Goal: Information Seeking & Learning: Compare options

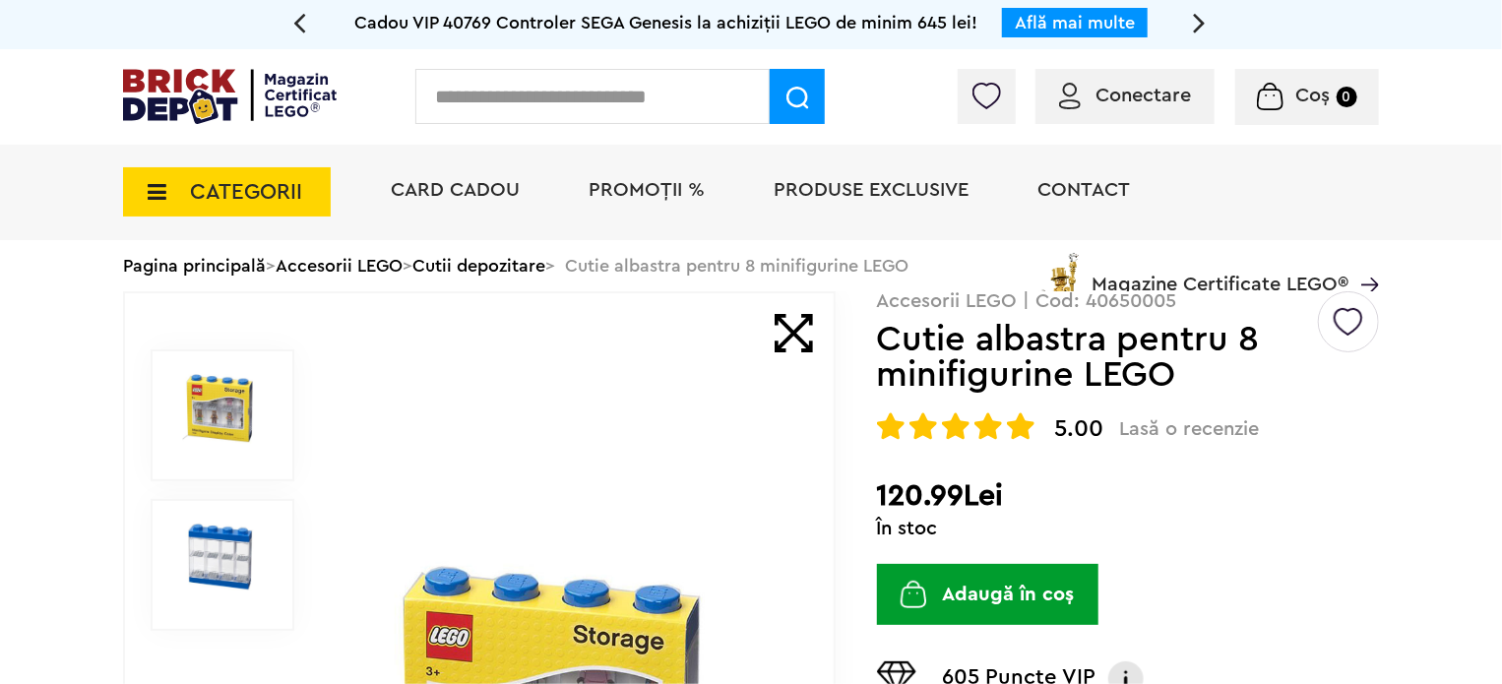
click at [500, 261] on div "Card Cadou PROMOȚII % Produse exclusive Contact Magazine Certificate LEGO®" at bounding box center [875, 226] width 1008 height 162
click at [495, 271] on div "Card Cadou PROMOȚII % Produse exclusive Contact Magazine Certificate LEGO®" at bounding box center [875, 226] width 1008 height 162
click at [165, 200] on icon at bounding box center [151, 192] width 31 height 22
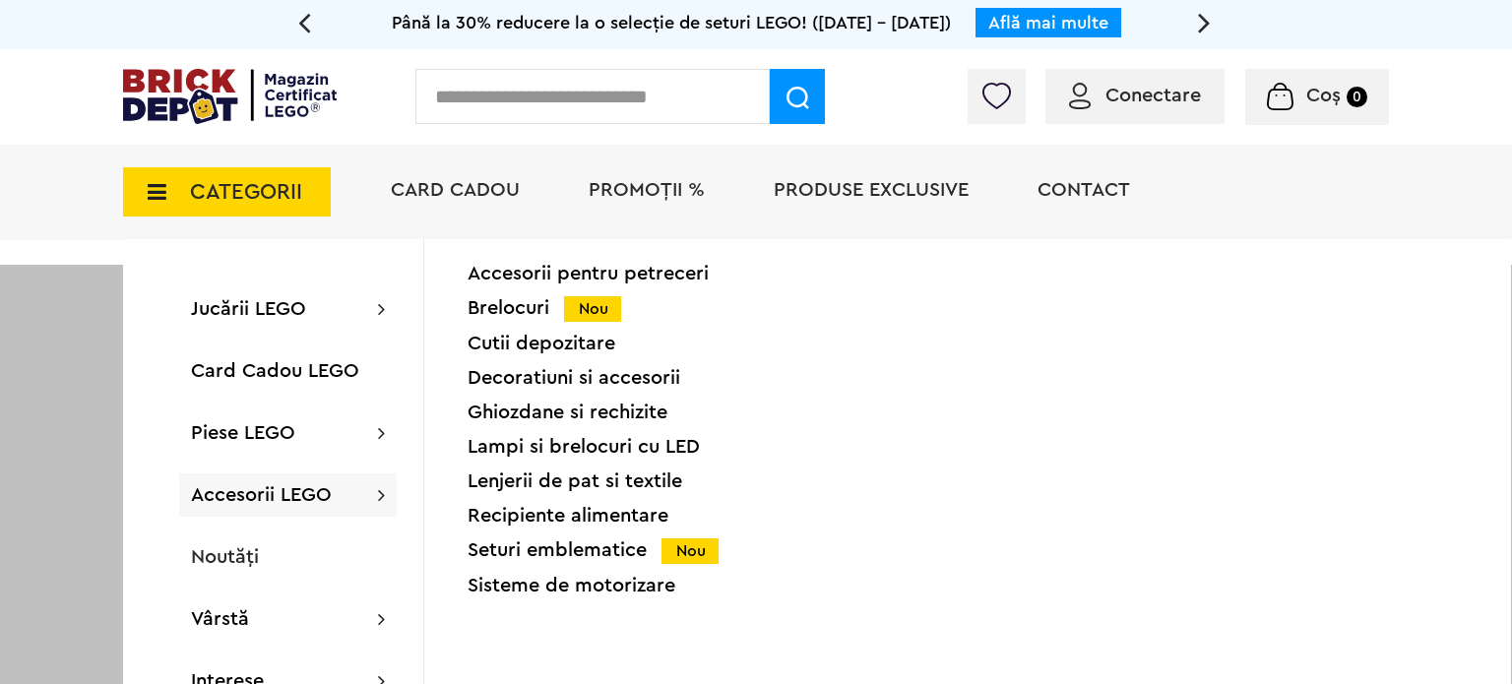
click at [524, 344] on div "Cutii depozitare" at bounding box center [635, 344] width 334 height 20
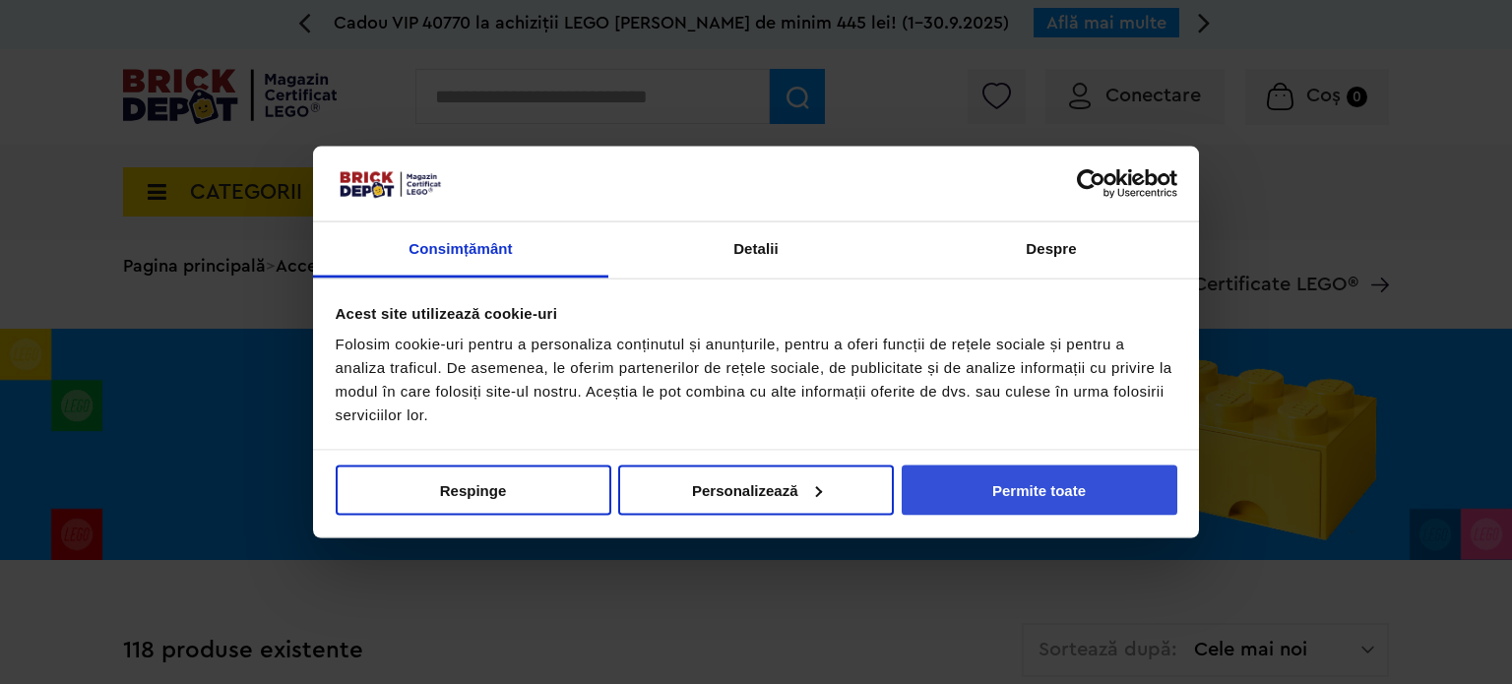
click at [1042, 500] on button "Permite toate" at bounding box center [1040, 490] width 276 height 50
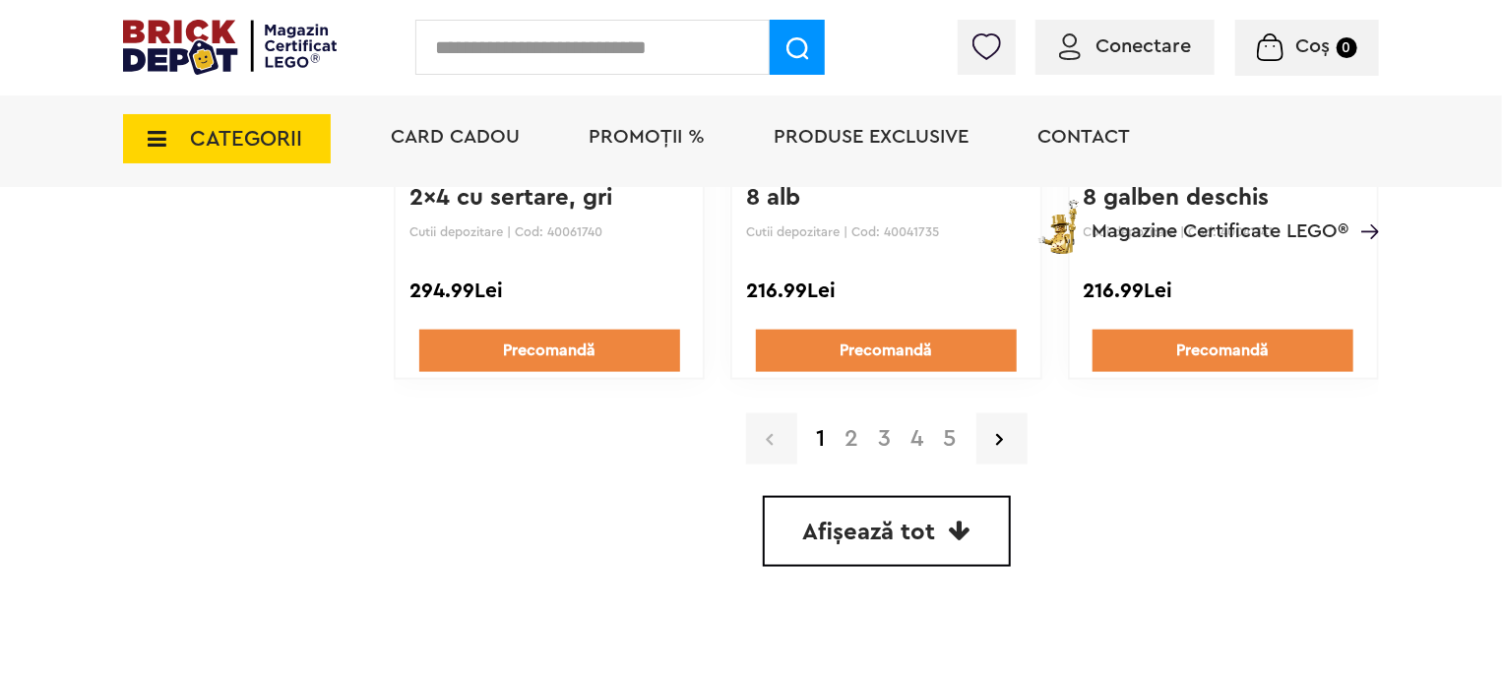
scroll to position [4824, 0]
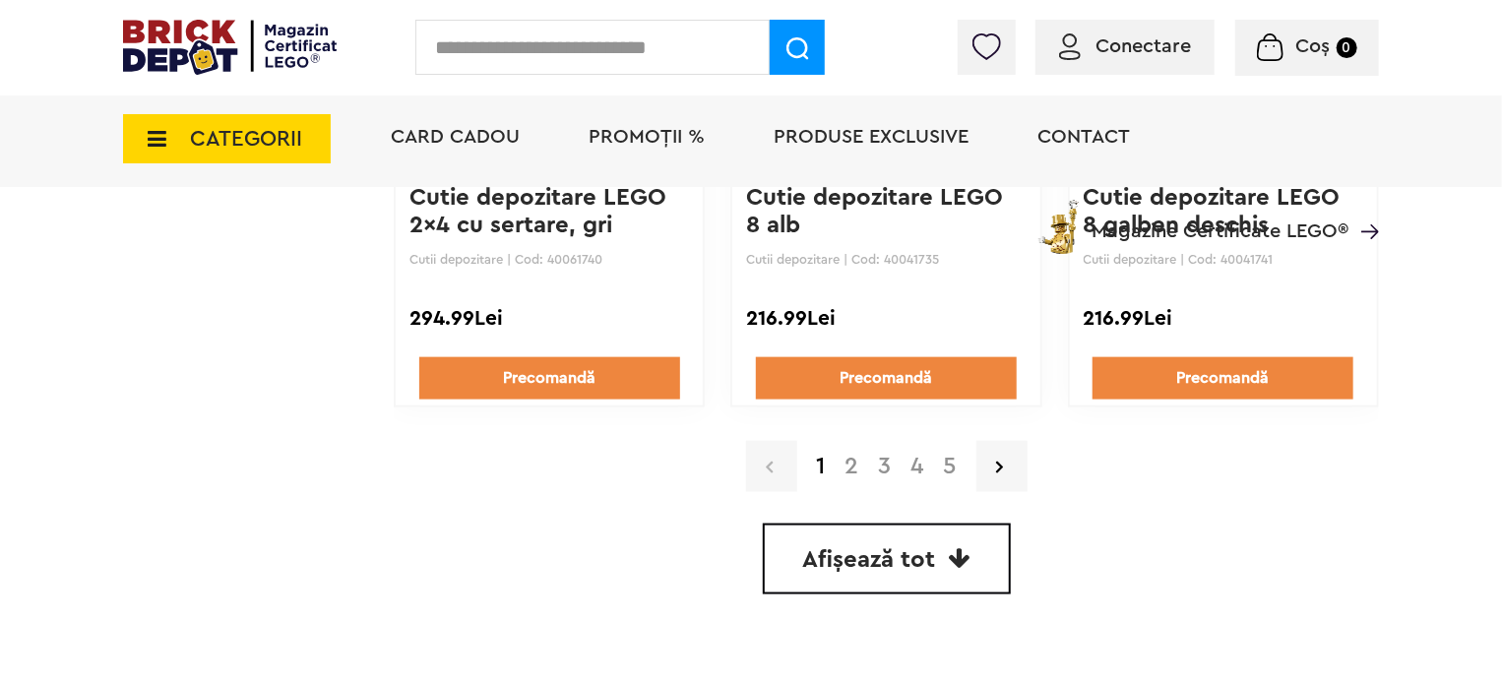
click at [847, 464] on link "2" at bounding box center [852, 467] width 33 height 24
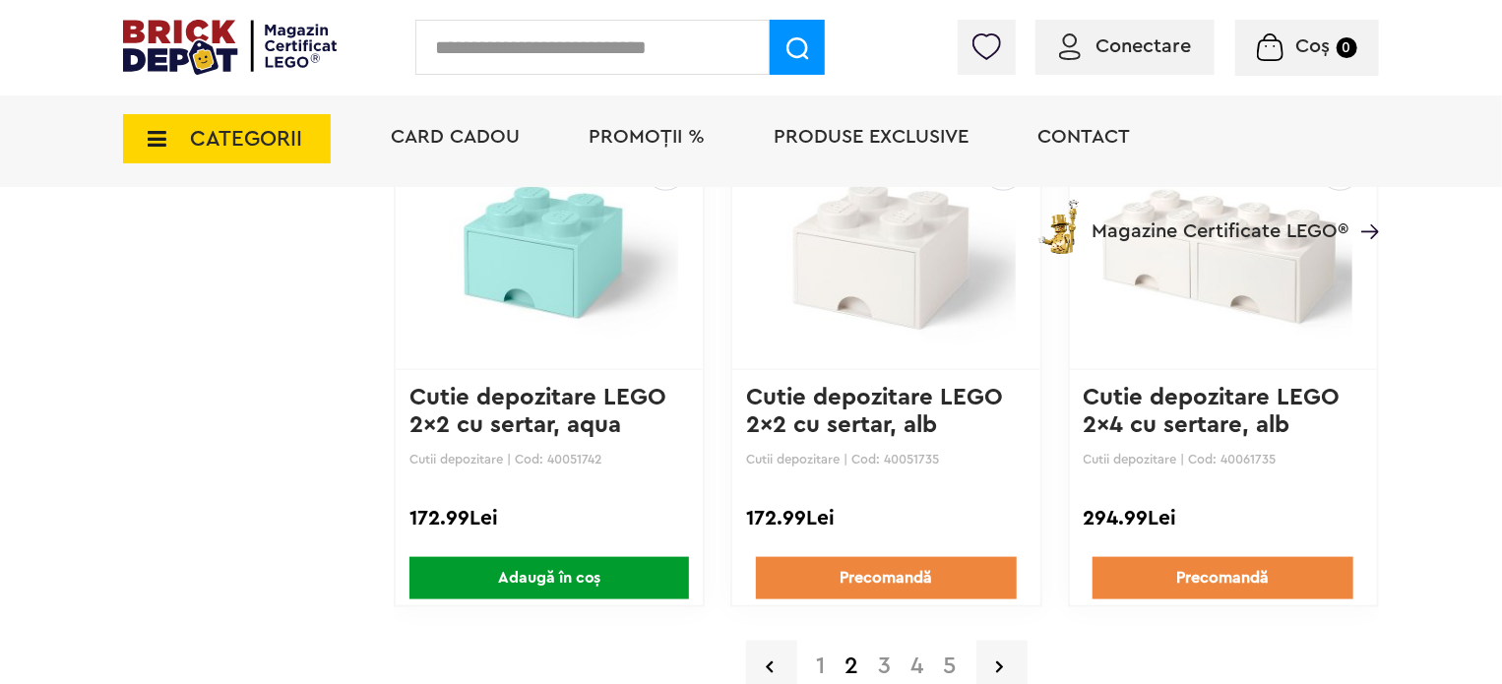
scroll to position [4674, 0]
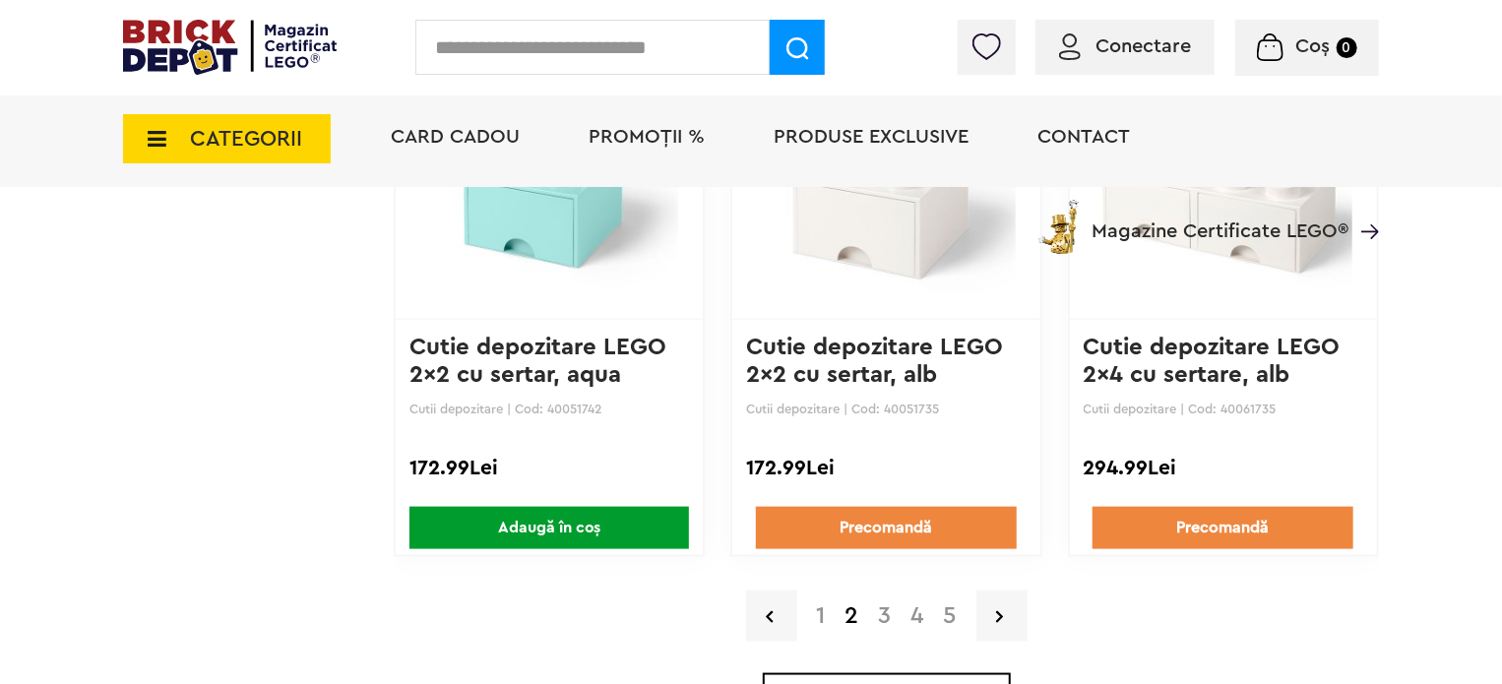
click at [879, 604] on link "3" at bounding box center [885, 616] width 32 height 24
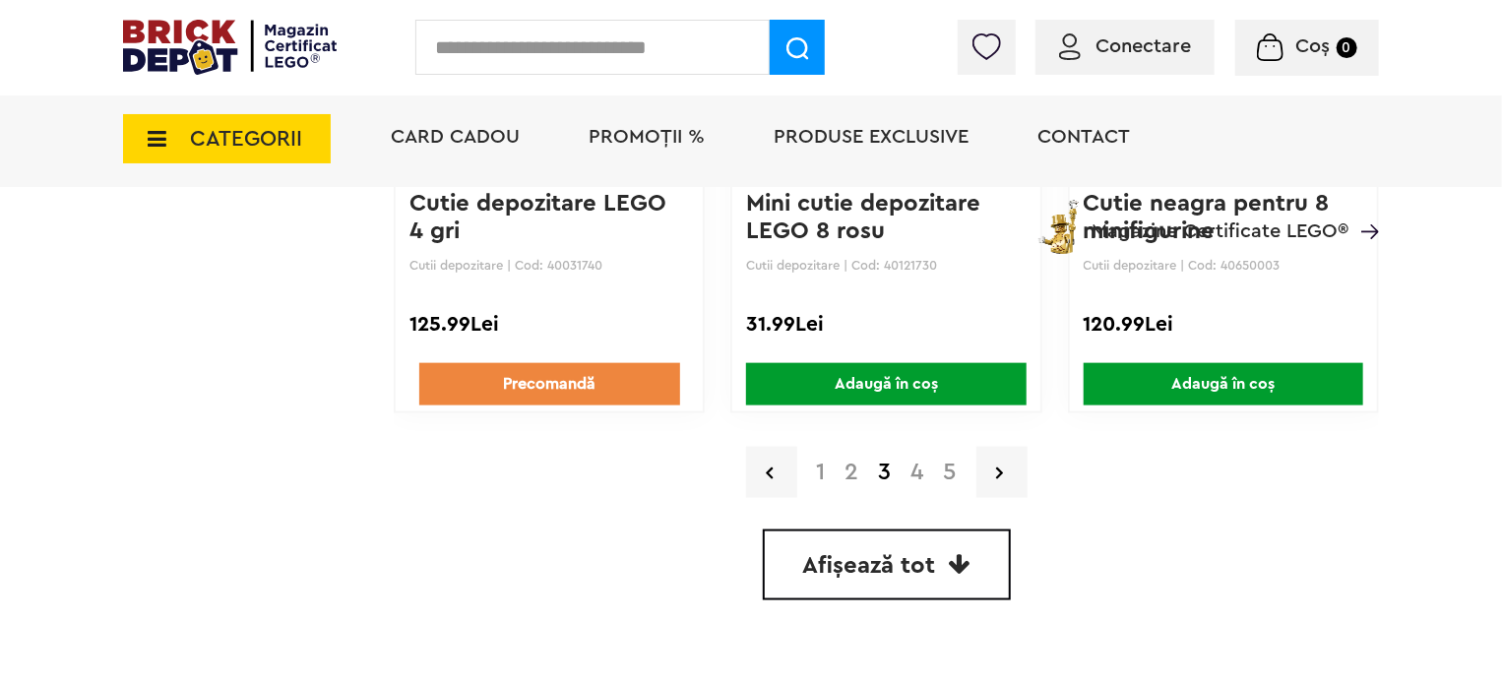
scroll to position [4871, 0]
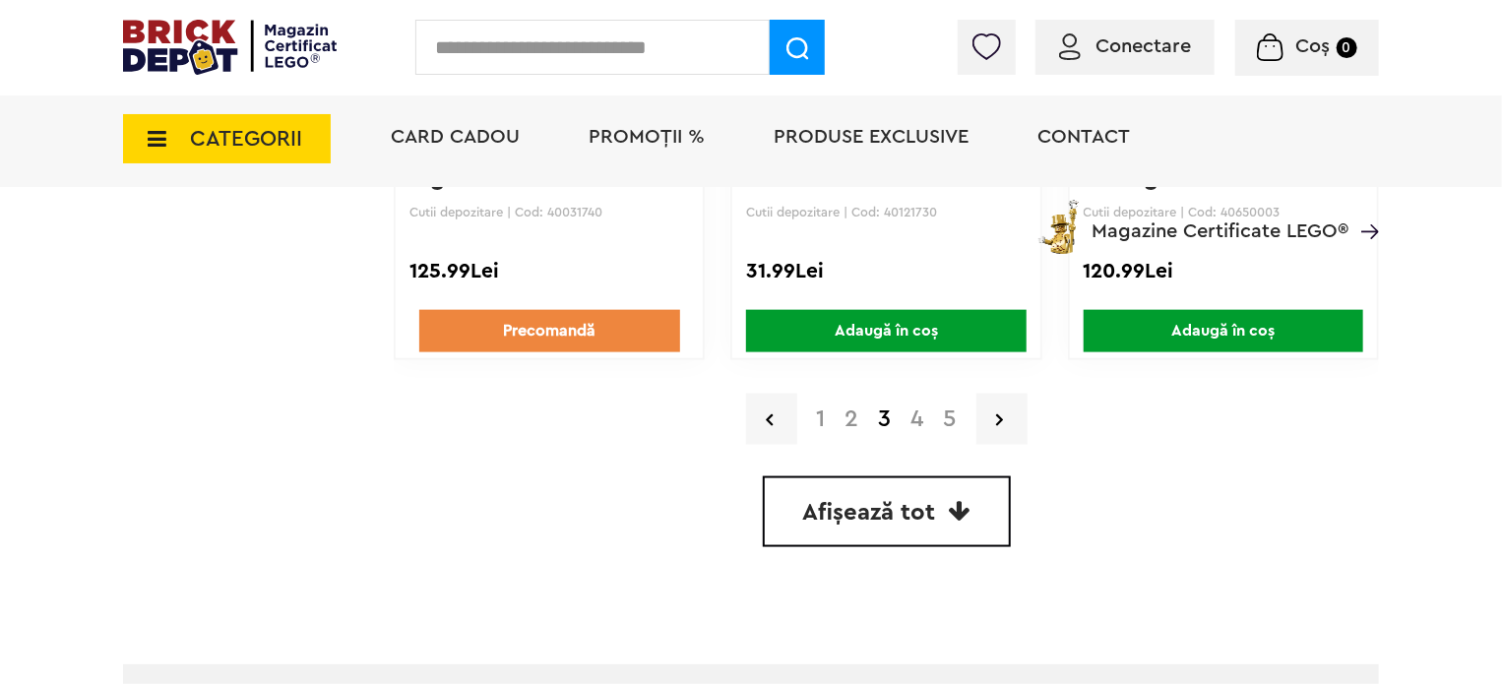
click at [913, 408] on link "4" at bounding box center [918, 420] width 32 height 24
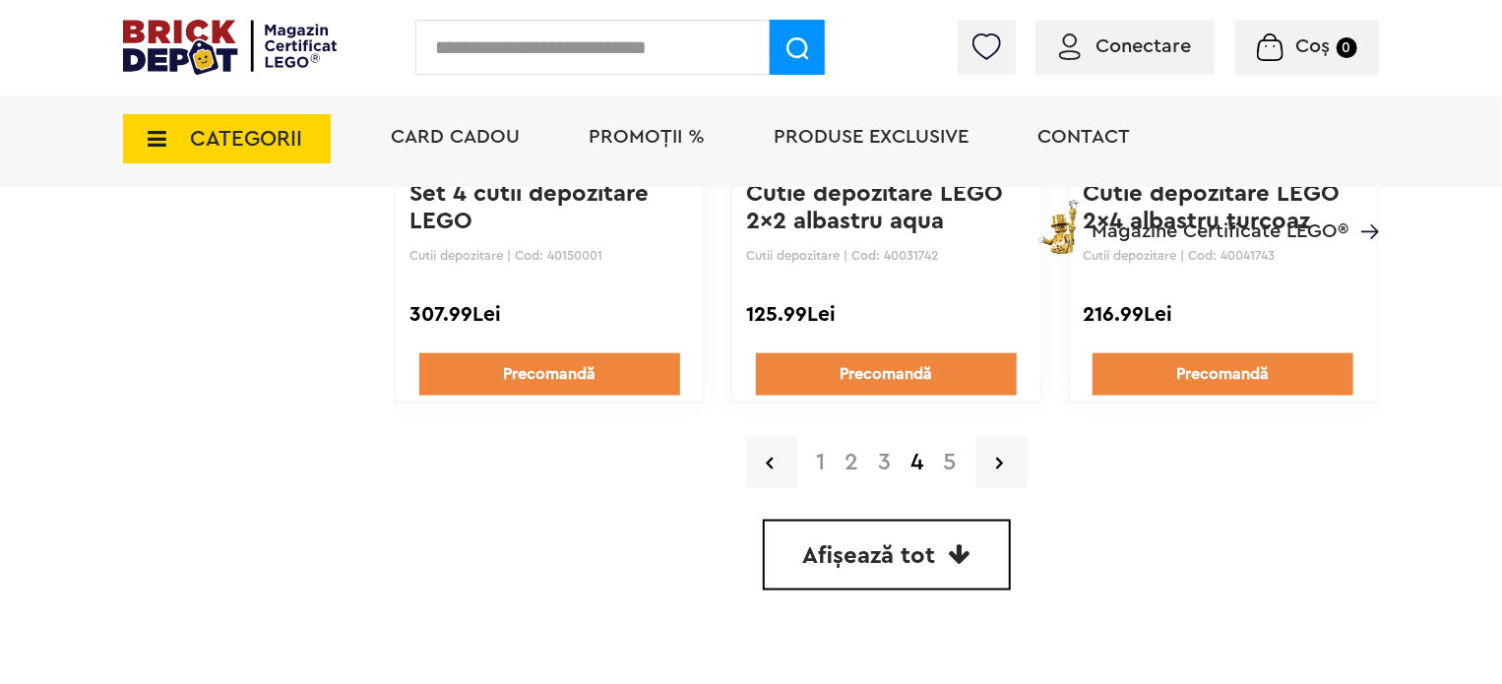
scroll to position [4976, 0]
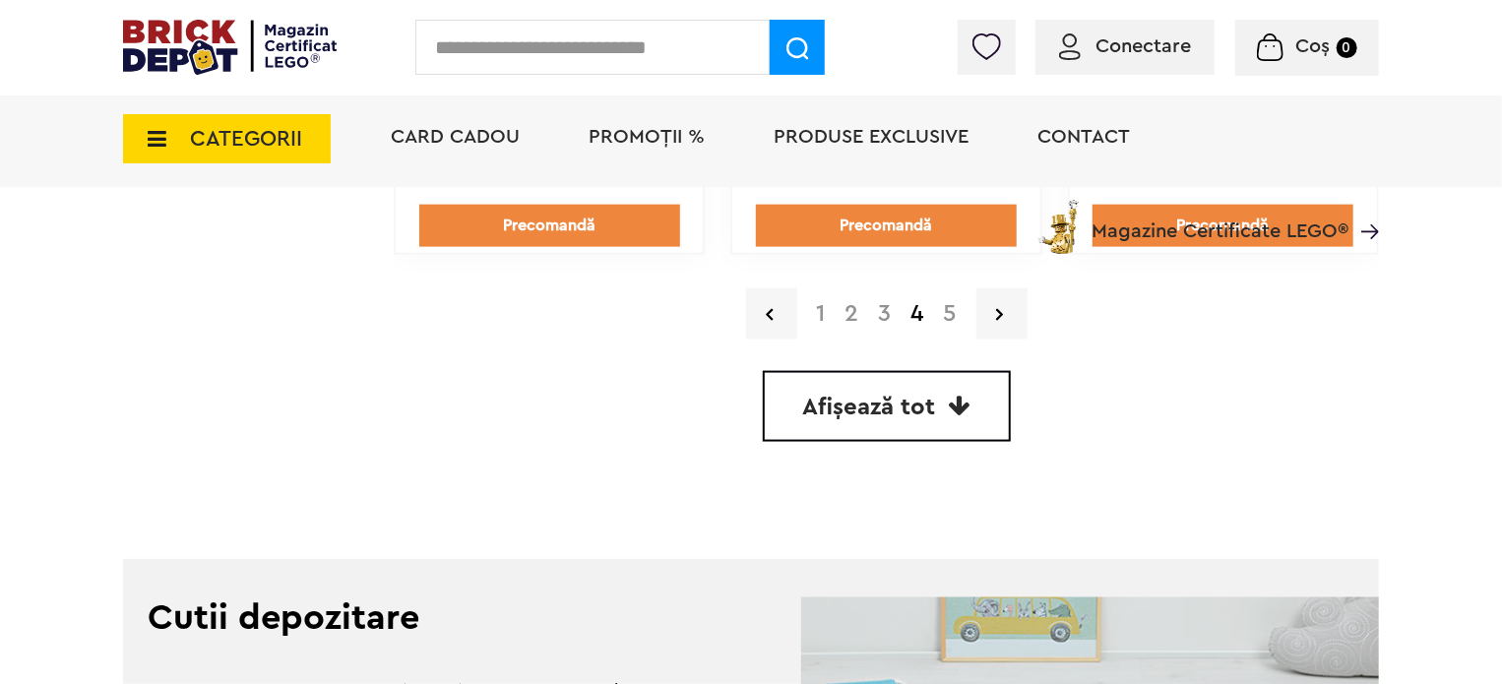
click at [824, 309] on link "1" at bounding box center [821, 314] width 29 height 24
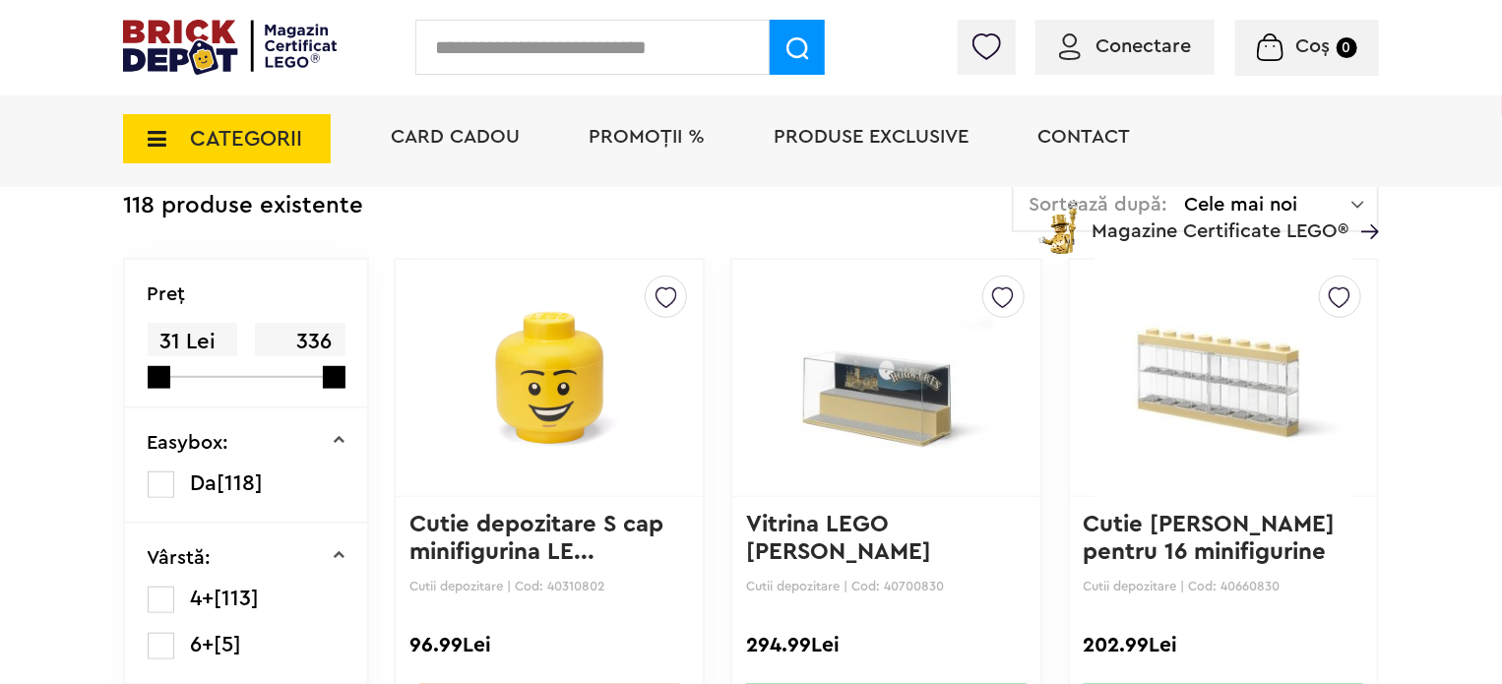
scroll to position [492, 0]
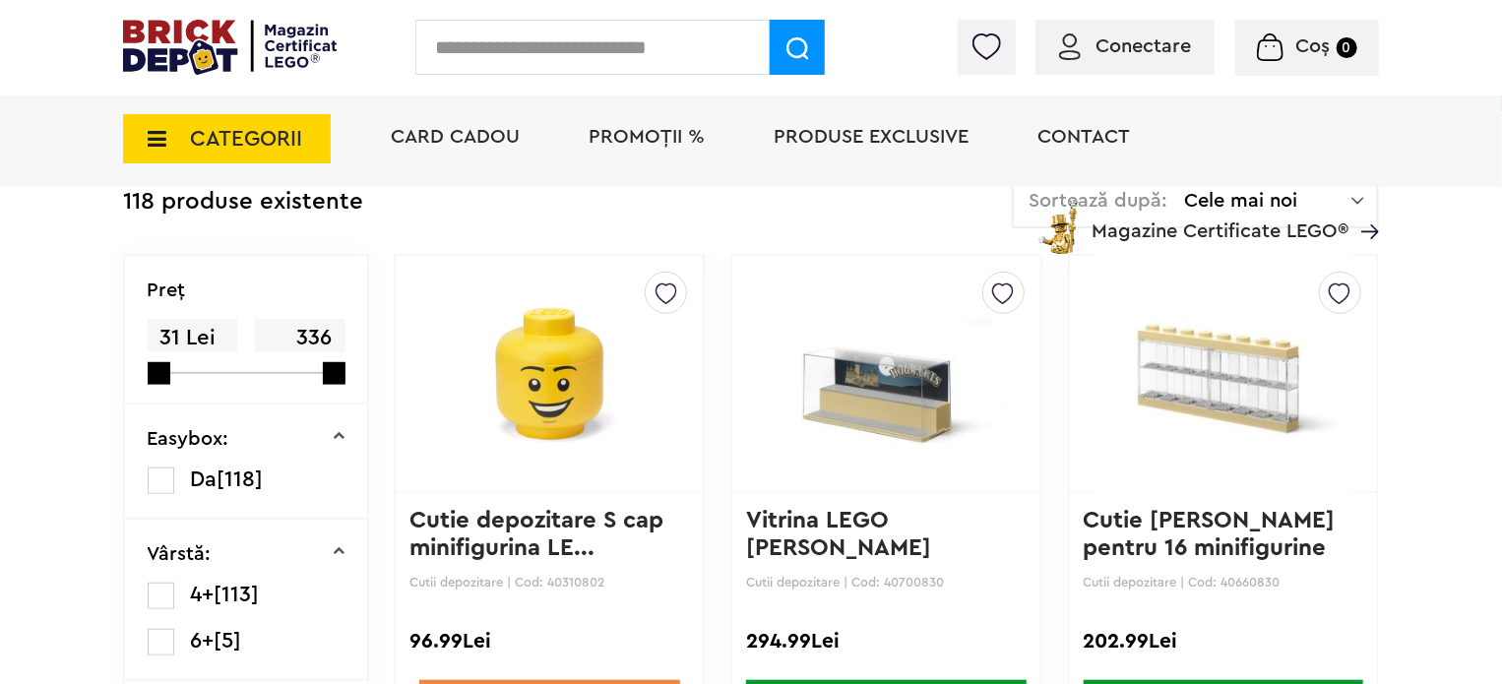
click at [1257, 402] on img at bounding box center [1224, 374] width 258 height 276
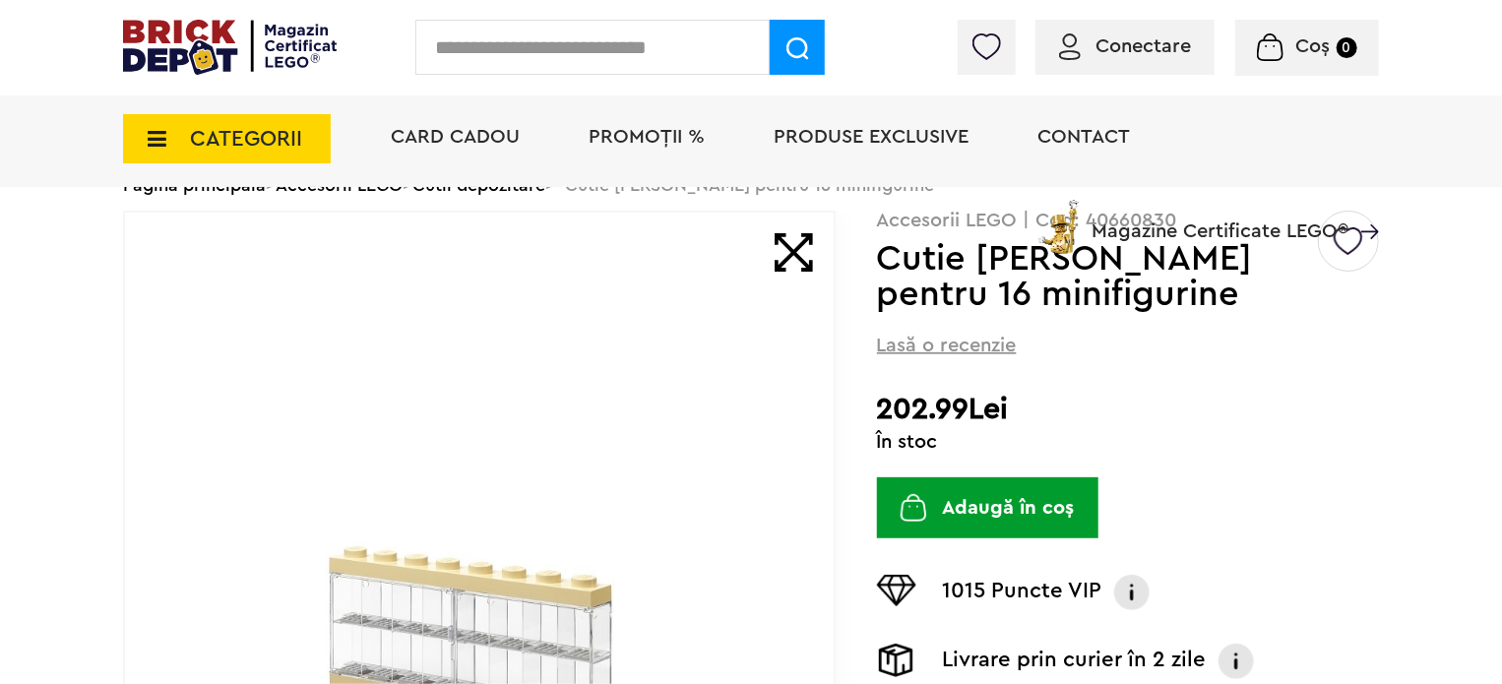
scroll to position [295, 0]
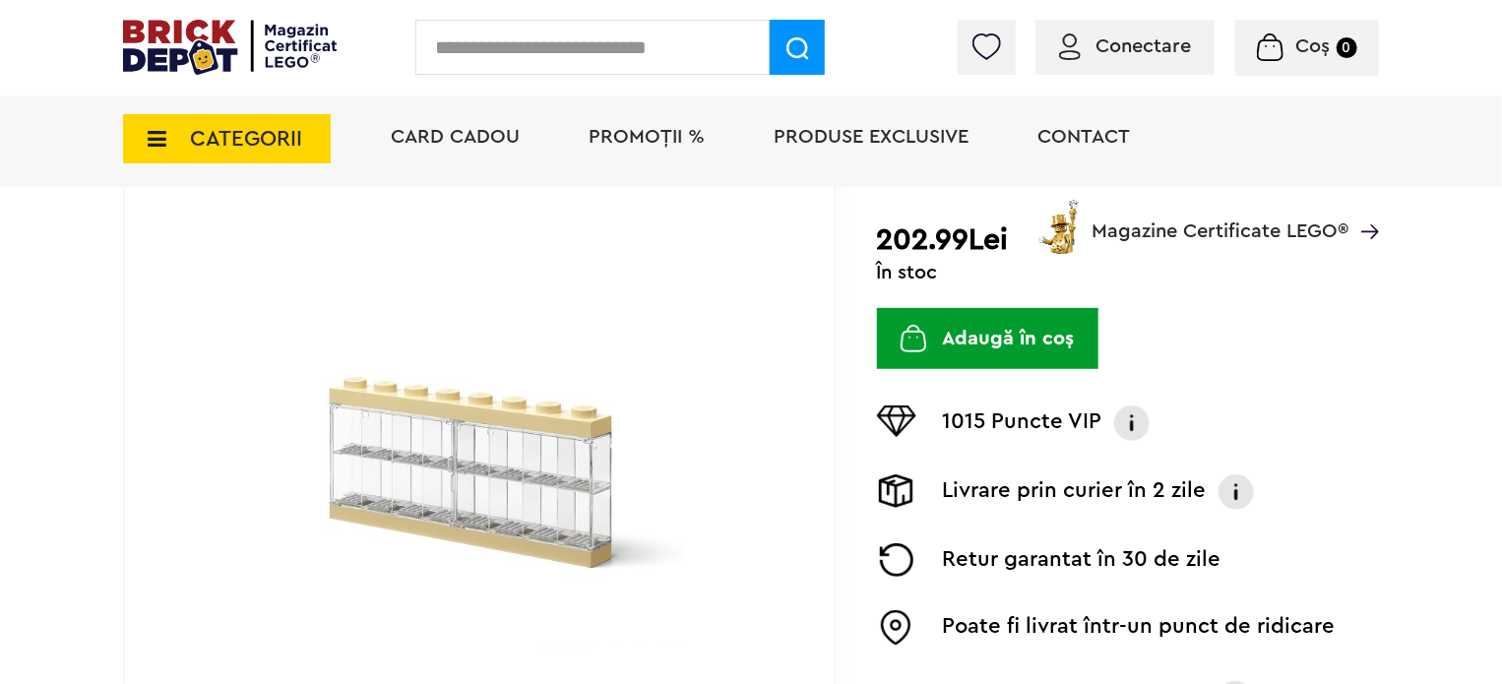
click at [525, 419] on img at bounding box center [480, 465] width 454 height 454
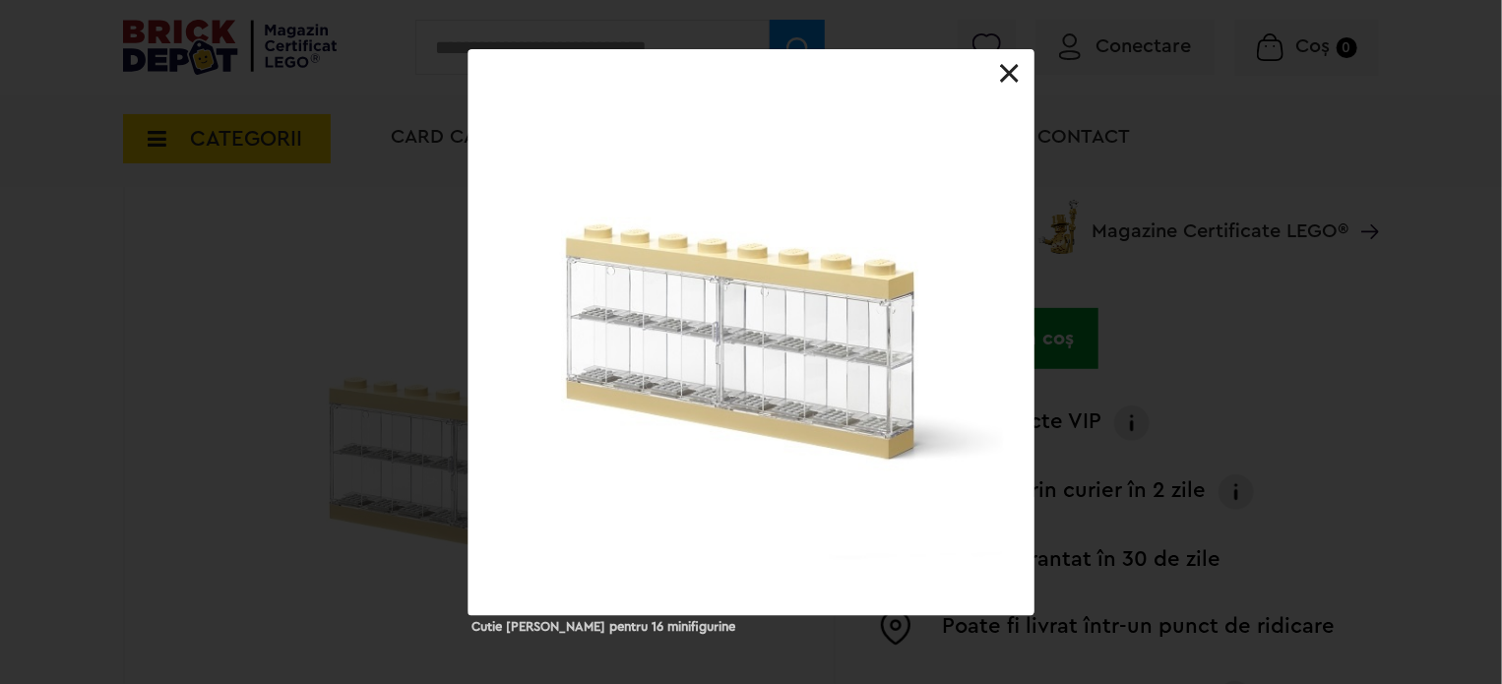
click at [1004, 66] on link at bounding box center [1010, 74] width 20 height 20
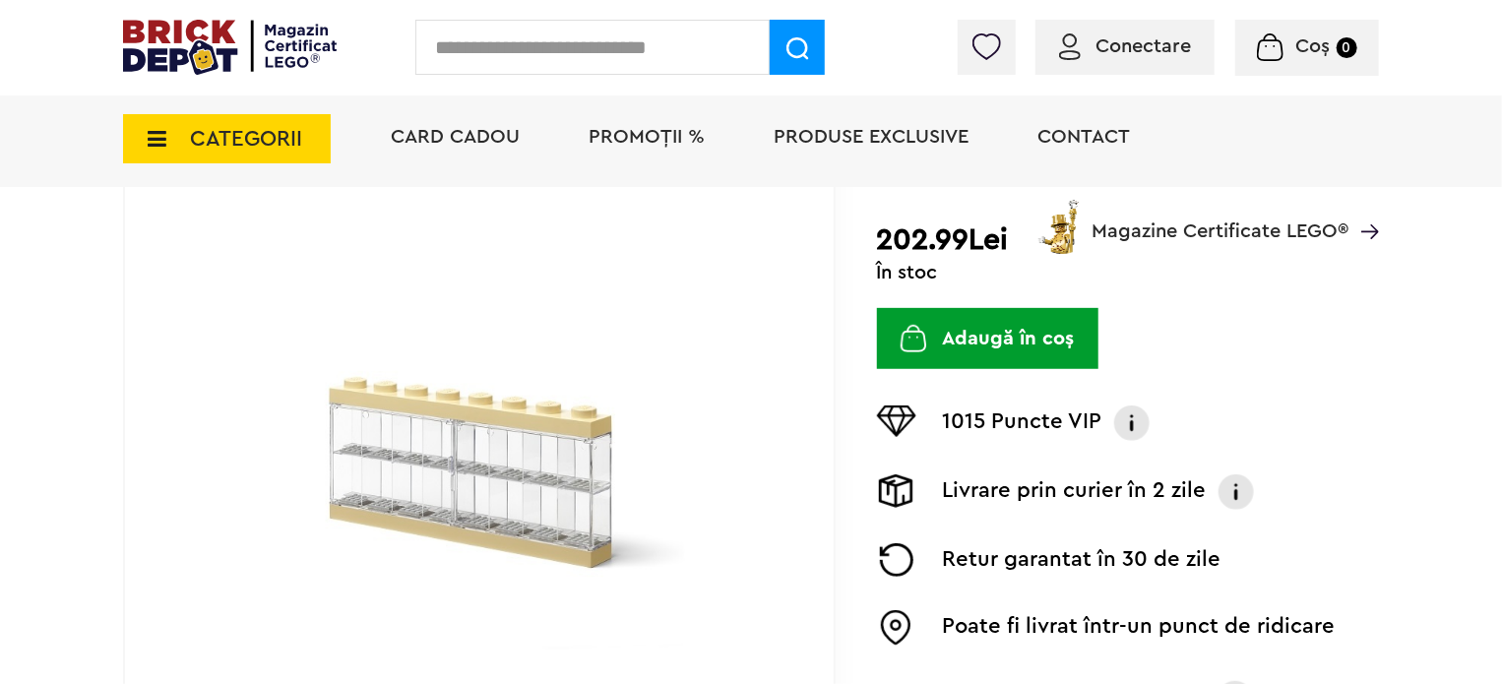
click at [569, 501] on img at bounding box center [480, 465] width 454 height 454
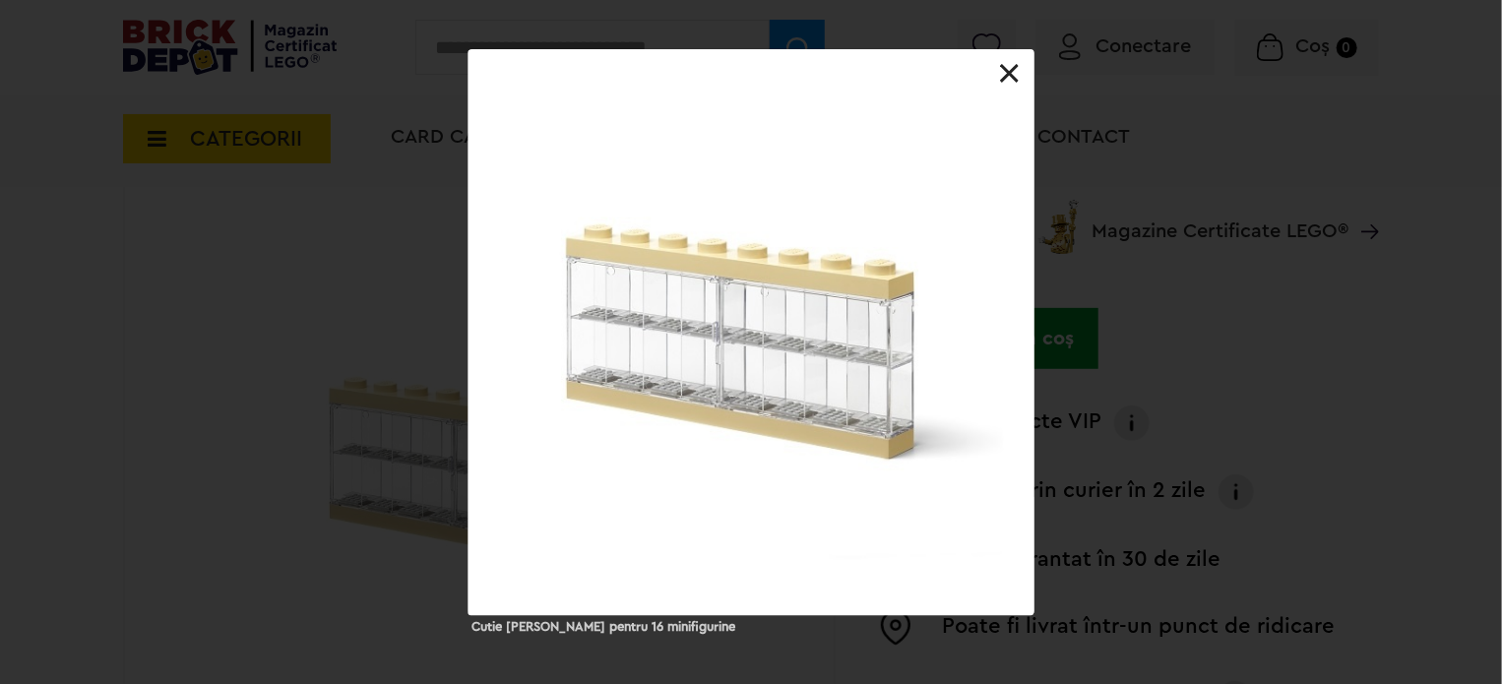
click at [735, 355] on div at bounding box center [752, 332] width 566 height 566
click at [1008, 78] on link at bounding box center [1010, 74] width 20 height 20
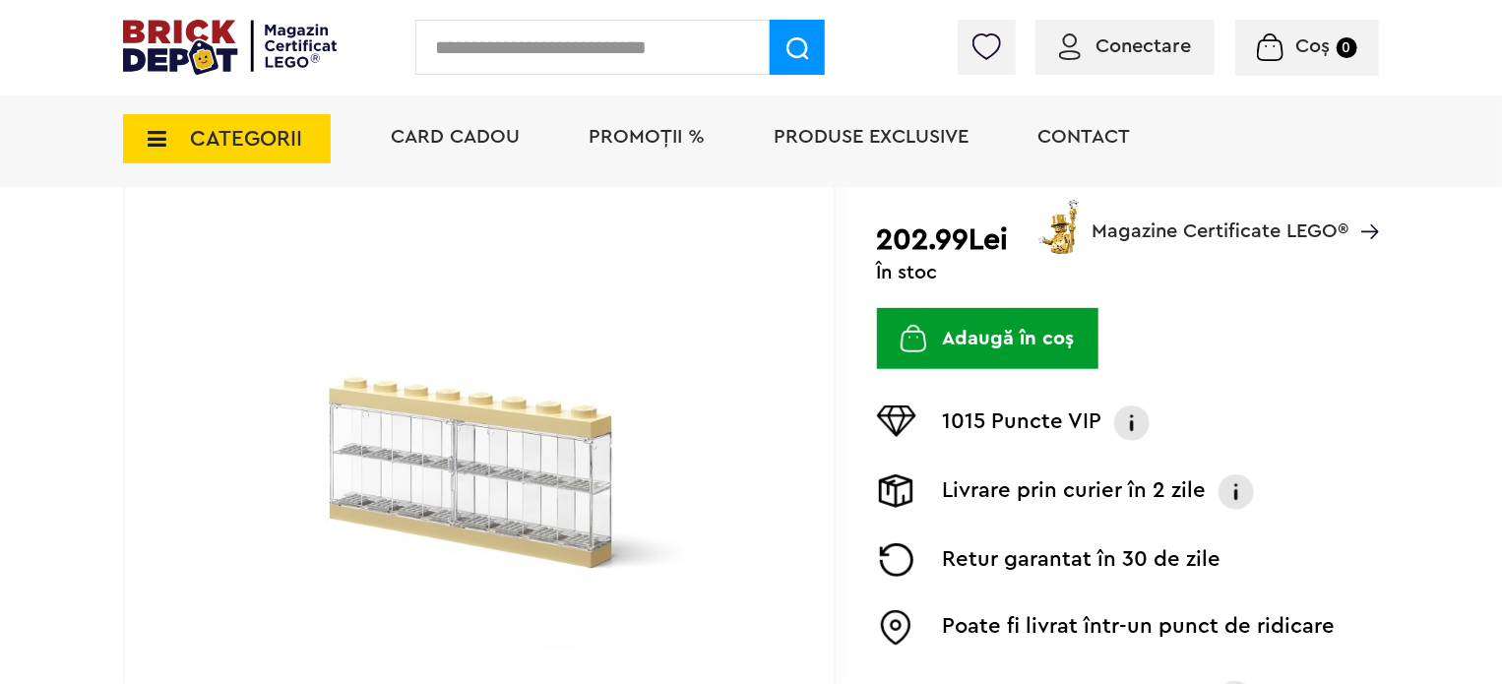
click at [1201, 225] on span "Magazine Certificate LEGO®" at bounding box center [1220, 218] width 257 height 45
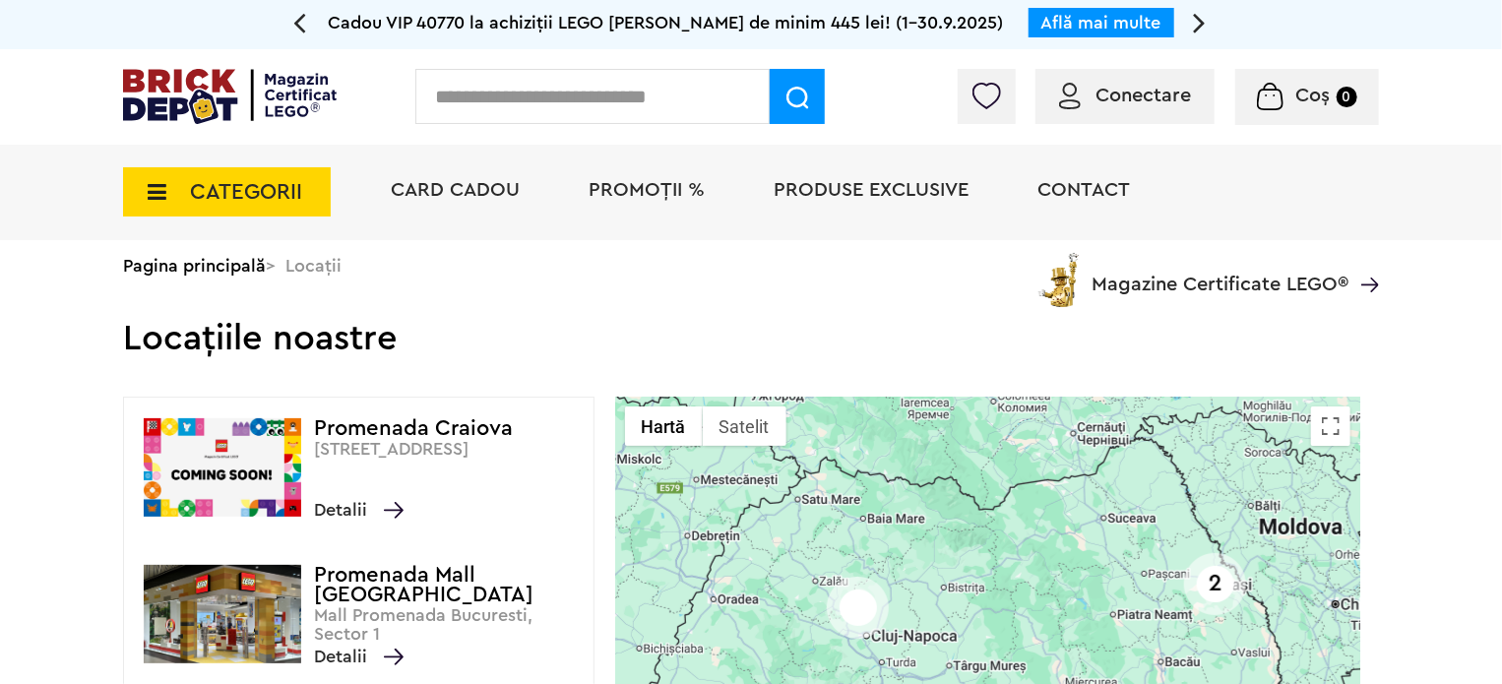
scroll to position [295, 0]
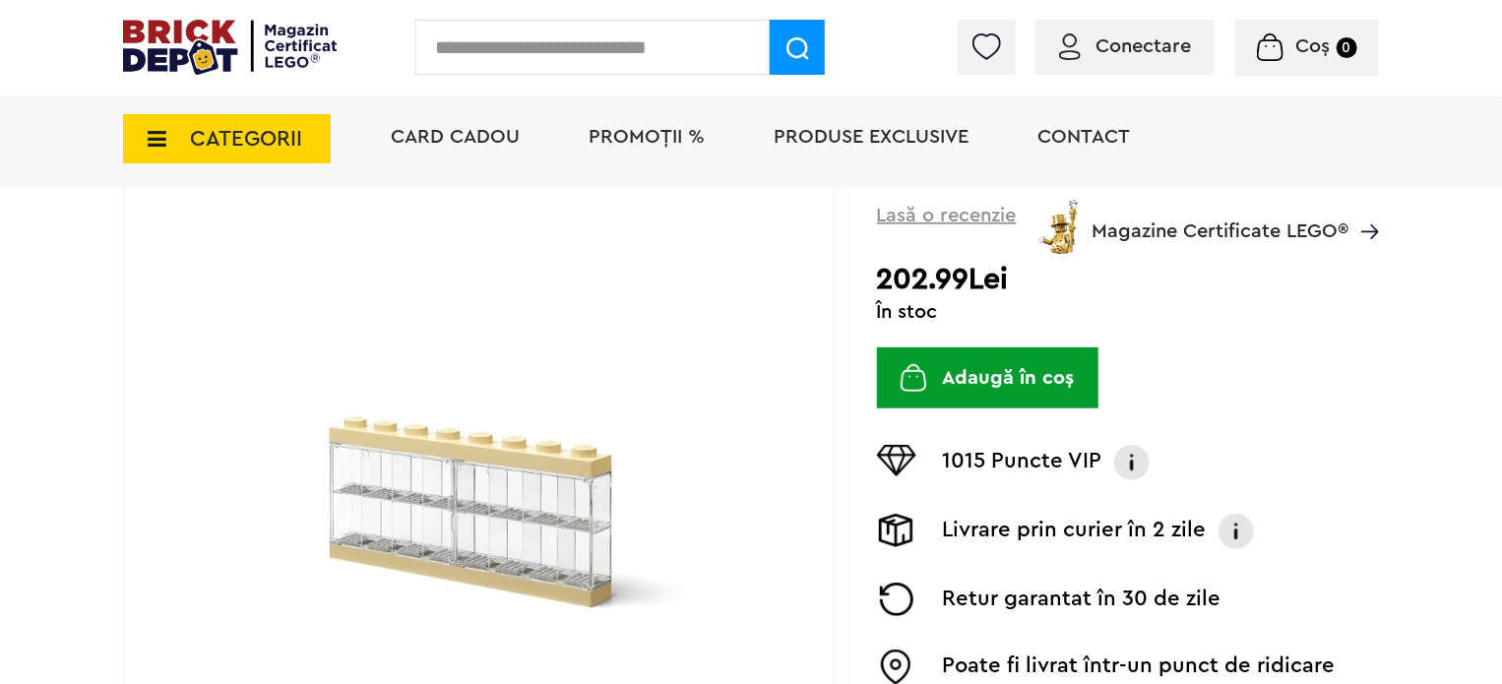
scroll to position [295, 0]
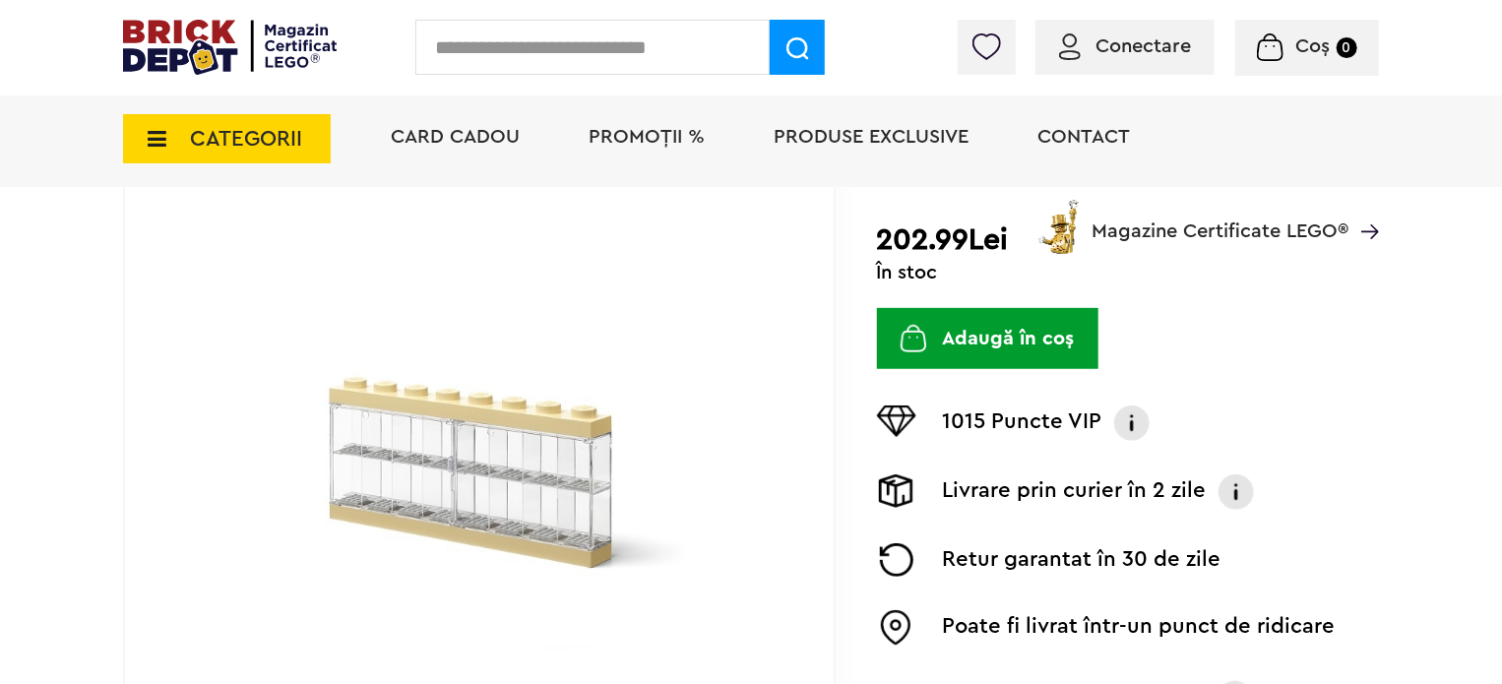
click at [568, 441] on img at bounding box center [480, 465] width 454 height 454
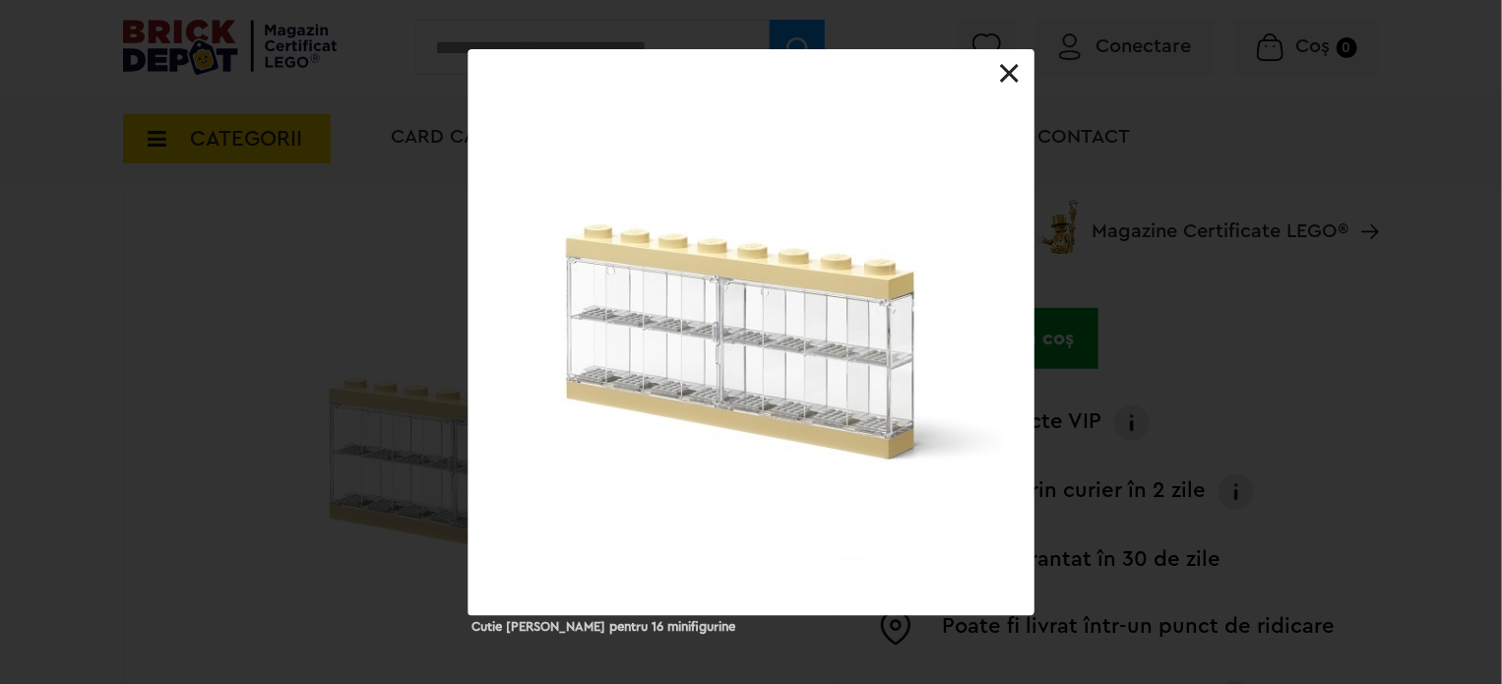
click at [1010, 67] on link at bounding box center [1010, 74] width 20 height 20
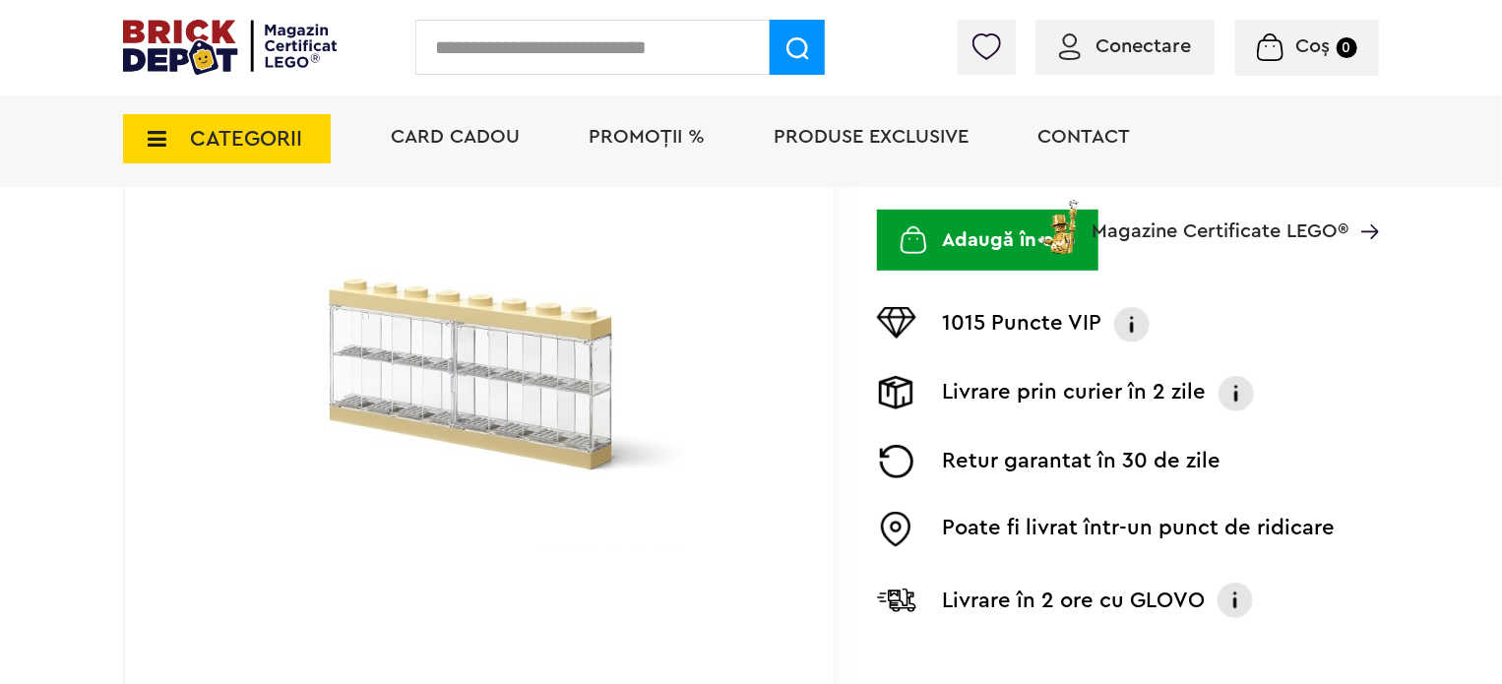
scroll to position [394, 0]
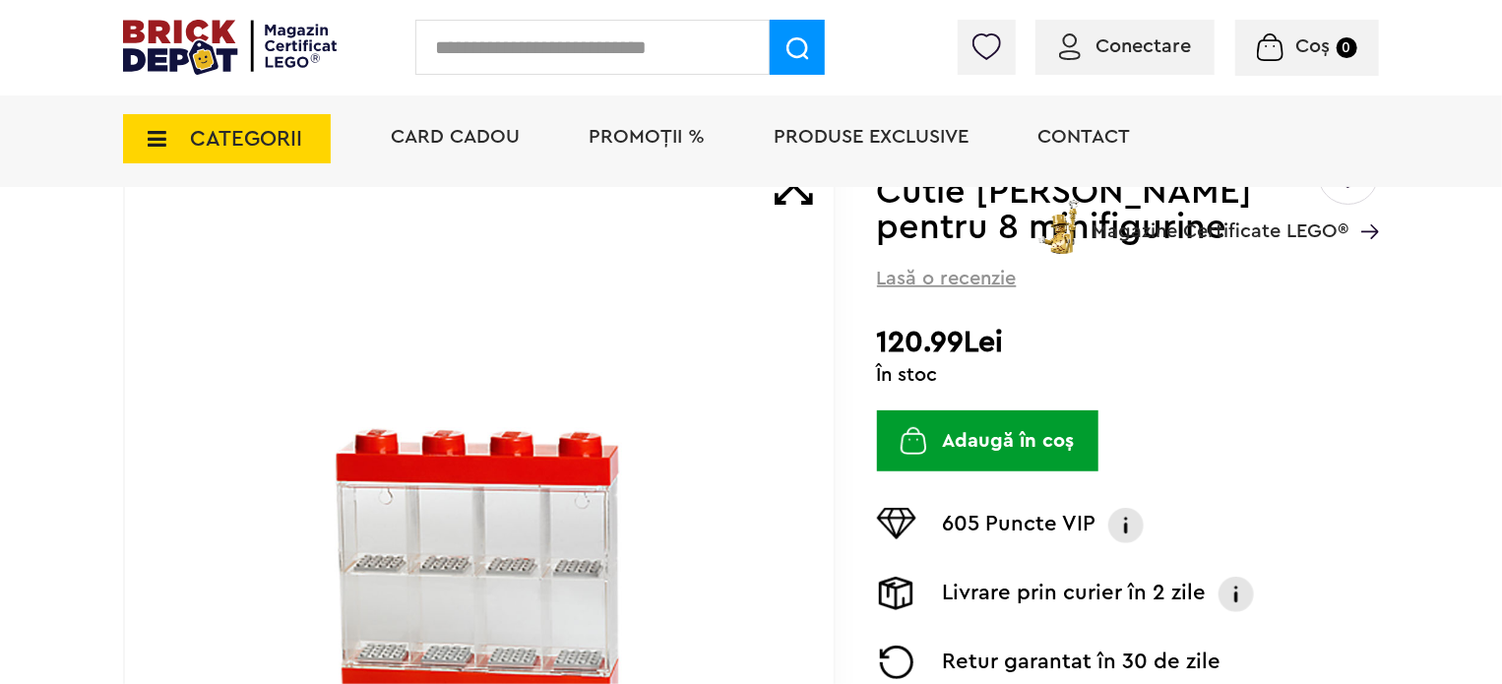
scroll to position [295, 0]
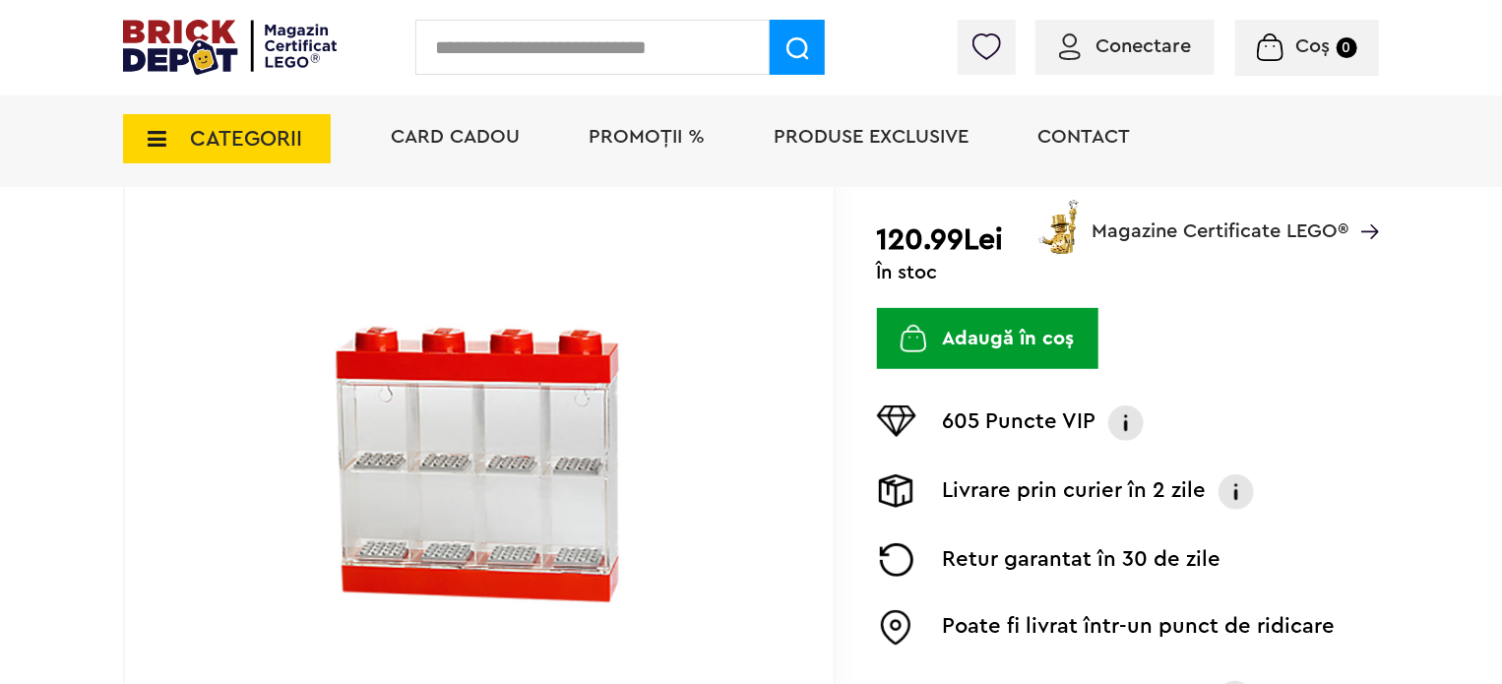
click at [411, 434] on img at bounding box center [480, 464] width 454 height 327
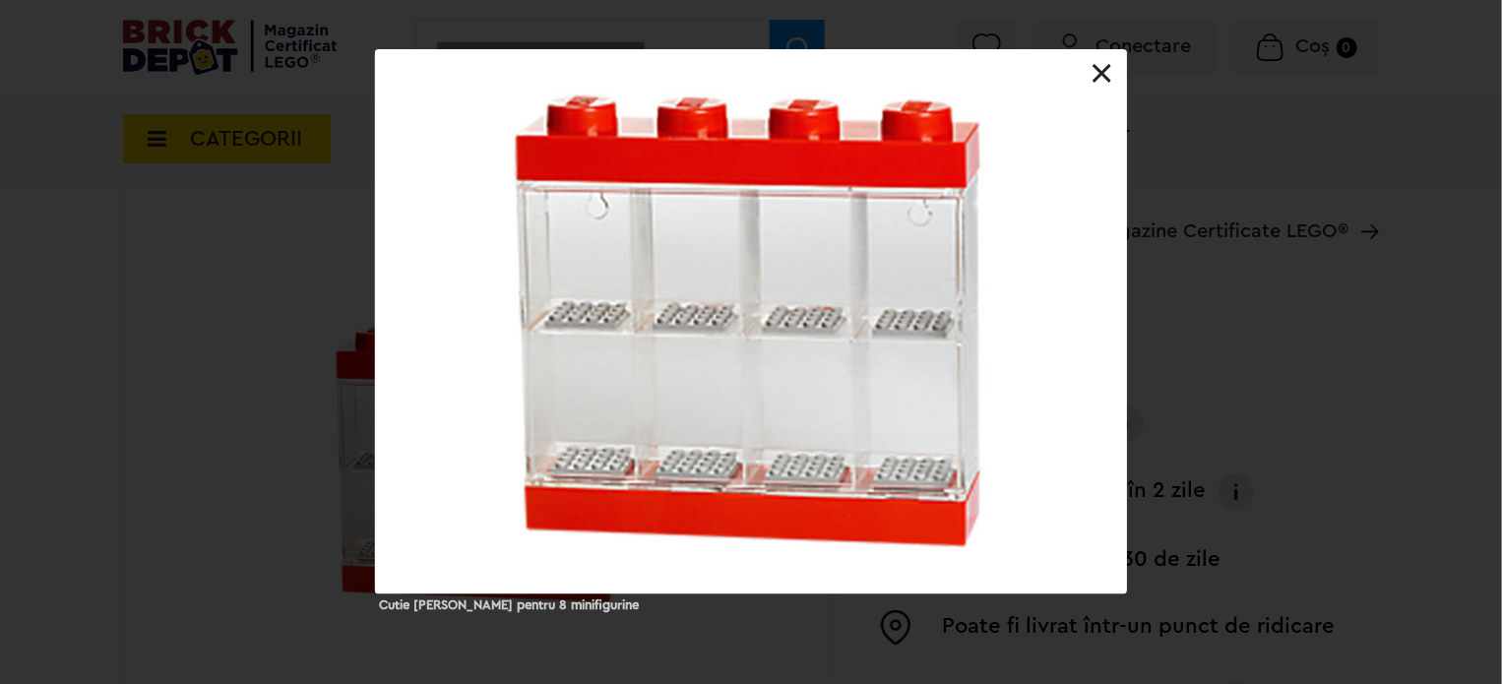
click at [1099, 77] on link at bounding box center [1103, 74] width 20 height 20
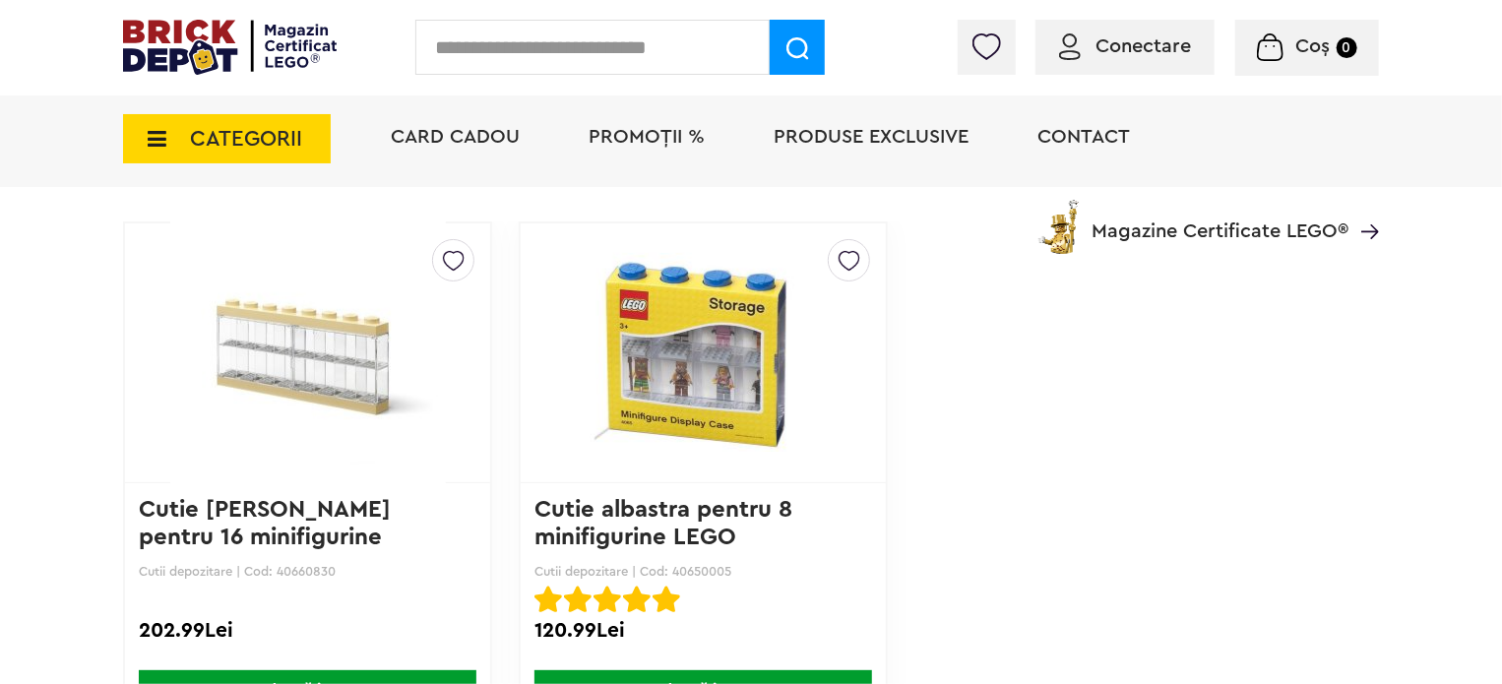
scroll to position [1674, 0]
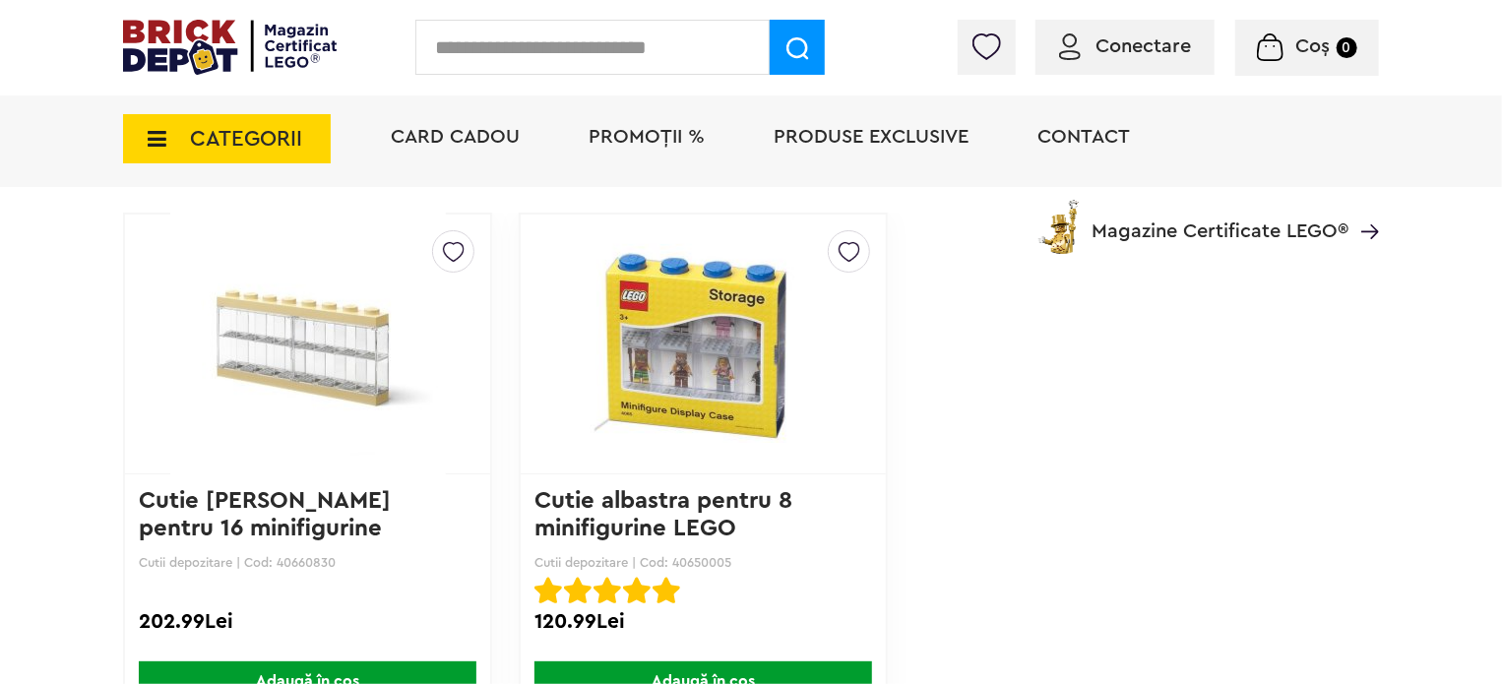
click at [692, 332] on img at bounding box center [703, 343] width 316 height 199
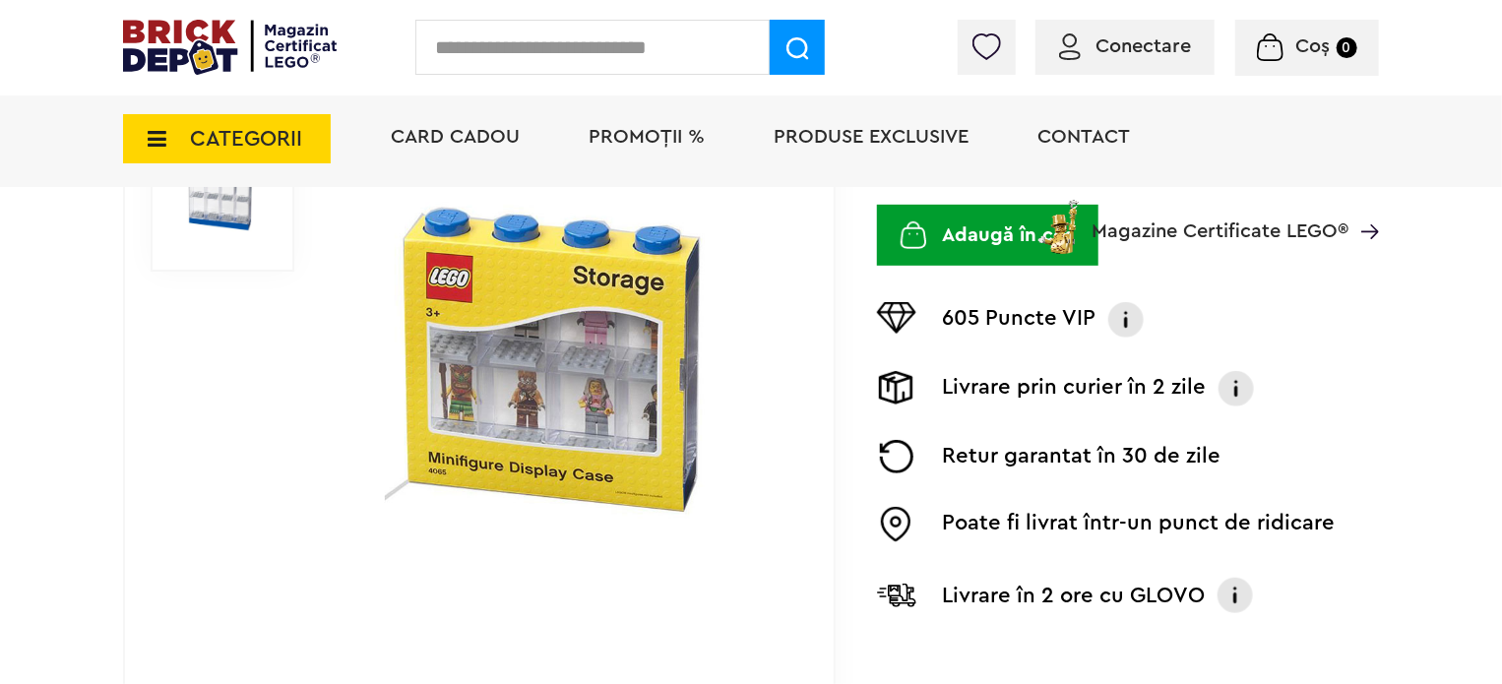
scroll to position [394, 0]
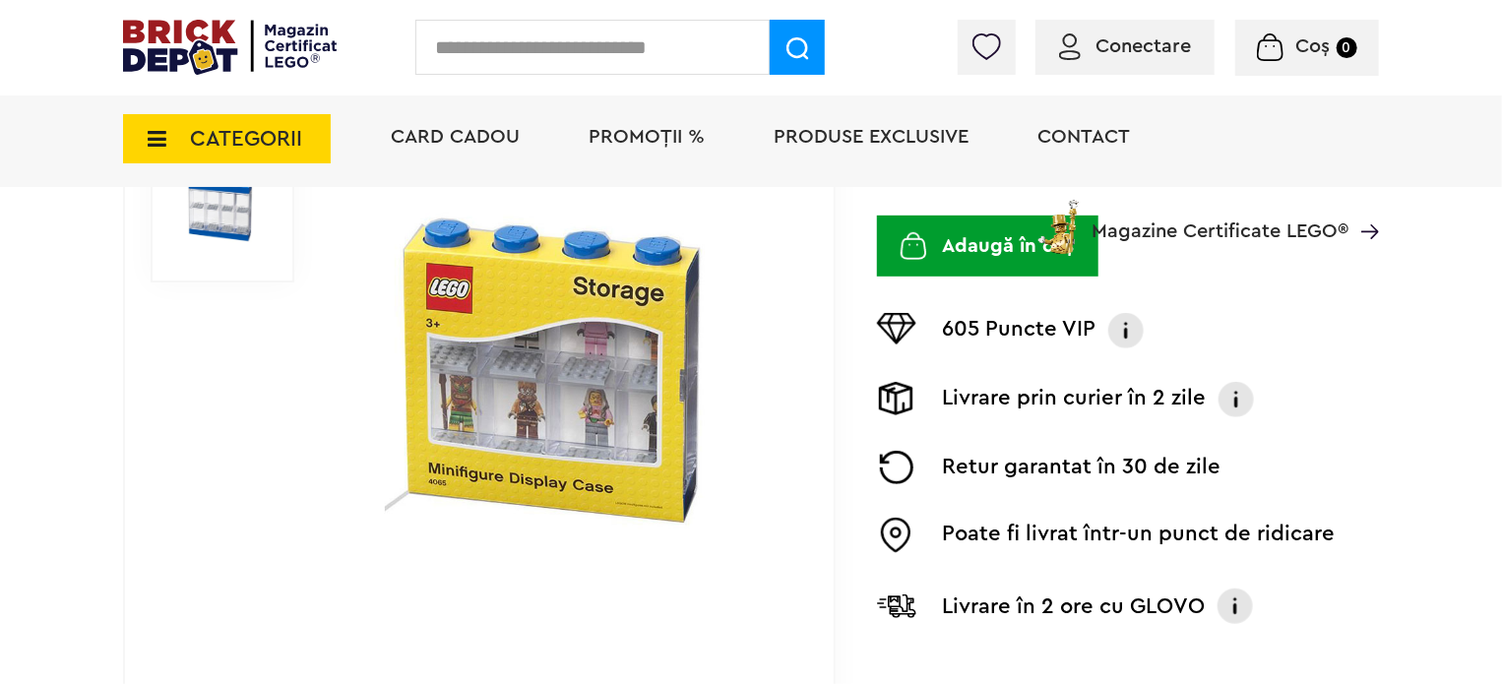
click at [551, 398] on img at bounding box center [565, 367] width 454 height 328
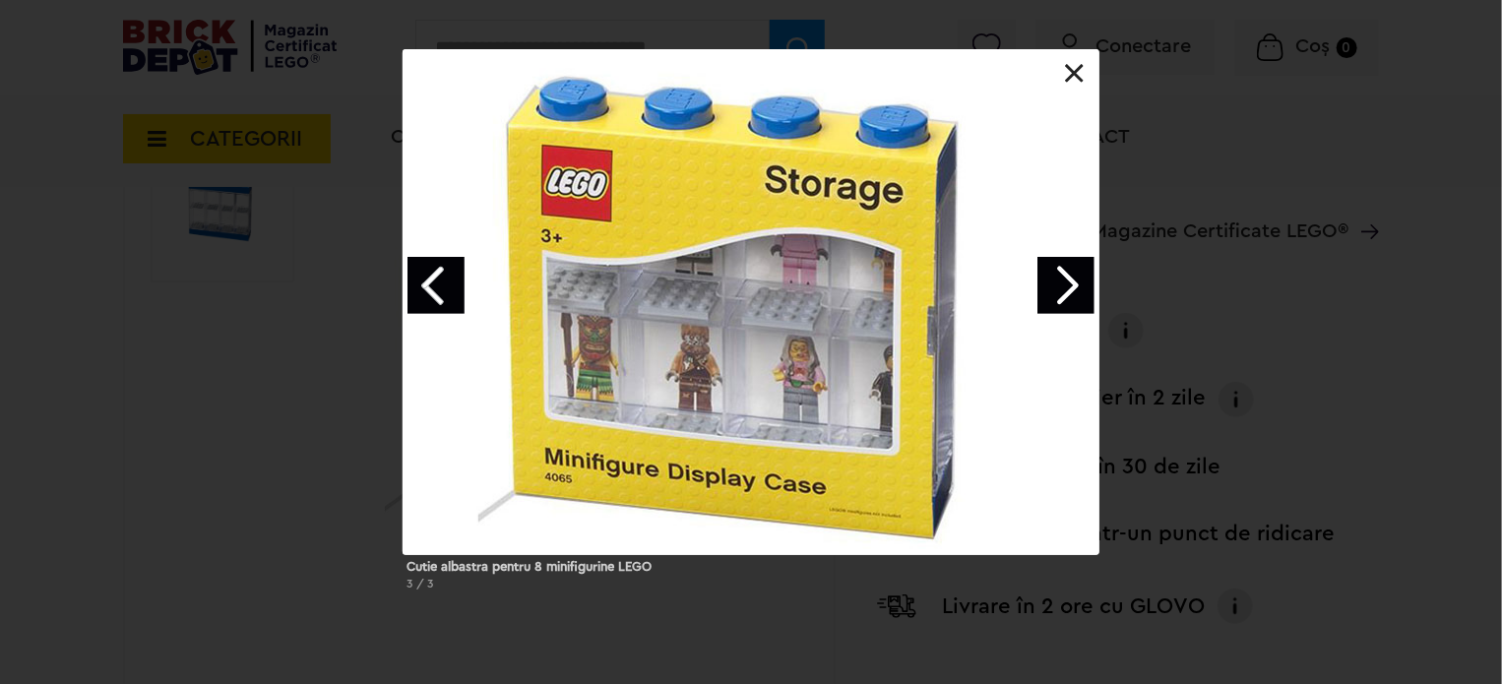
click at [1066, 305] on link "Next image" at bounding box center [1066, 285] width 57 height 57
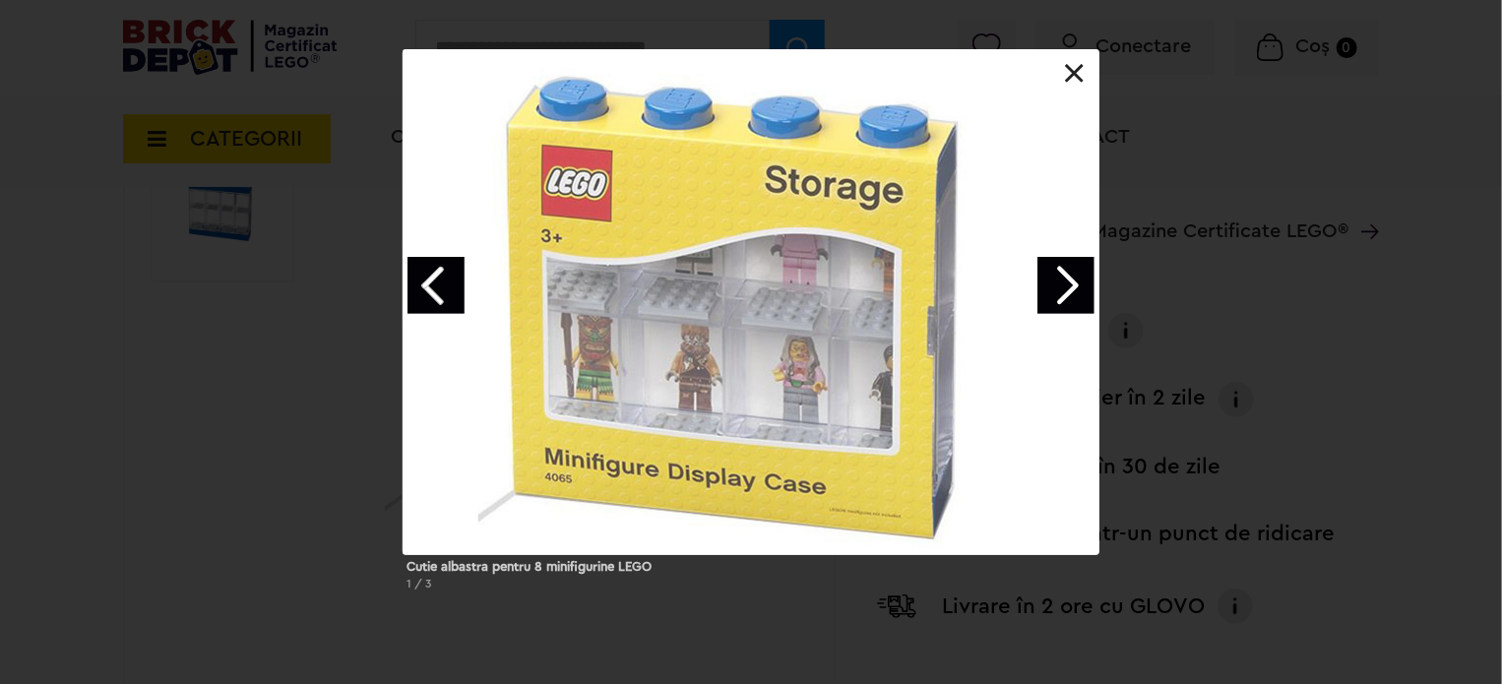
click at [1066, 305] on link "Next image" at bounding box center [1066, 285] width 57 height 57
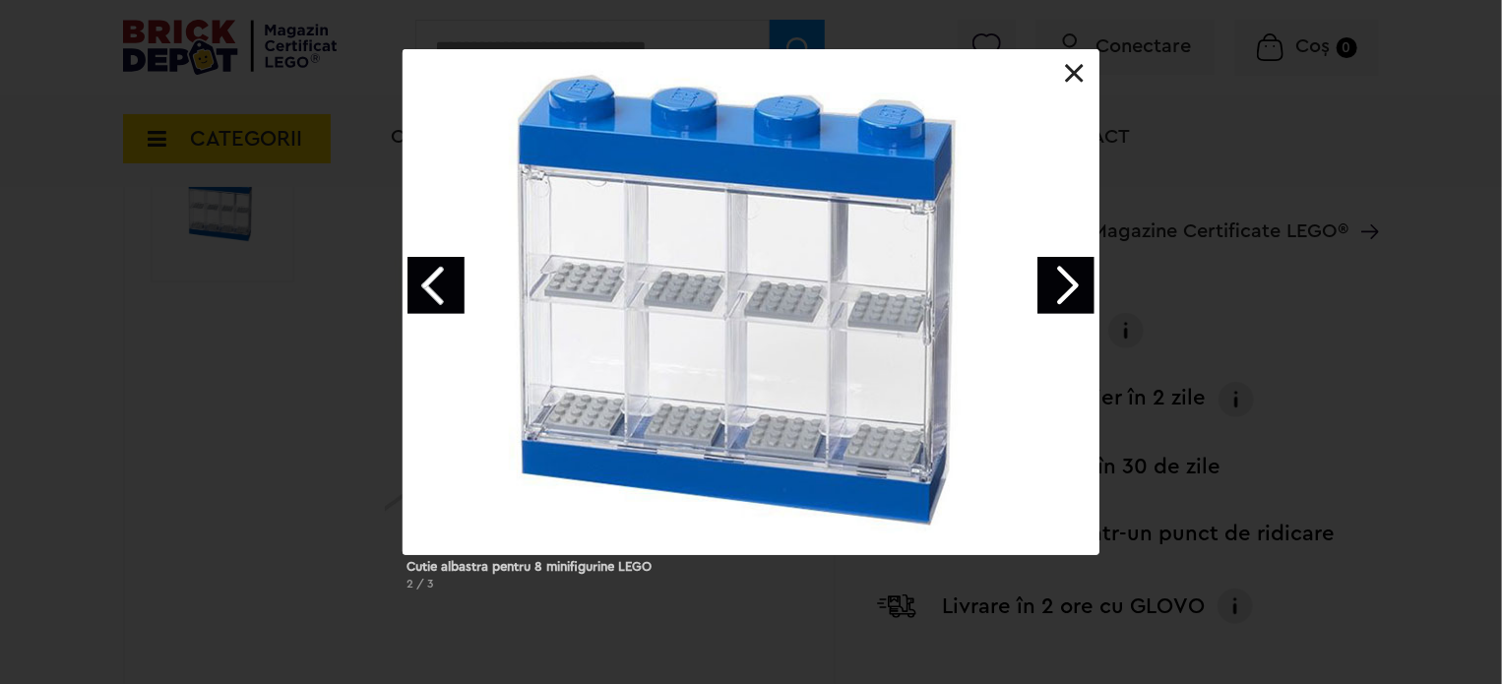
click at [1070, 281] on link "Next image" at bounding box center [1066, 285] width 57 height 57
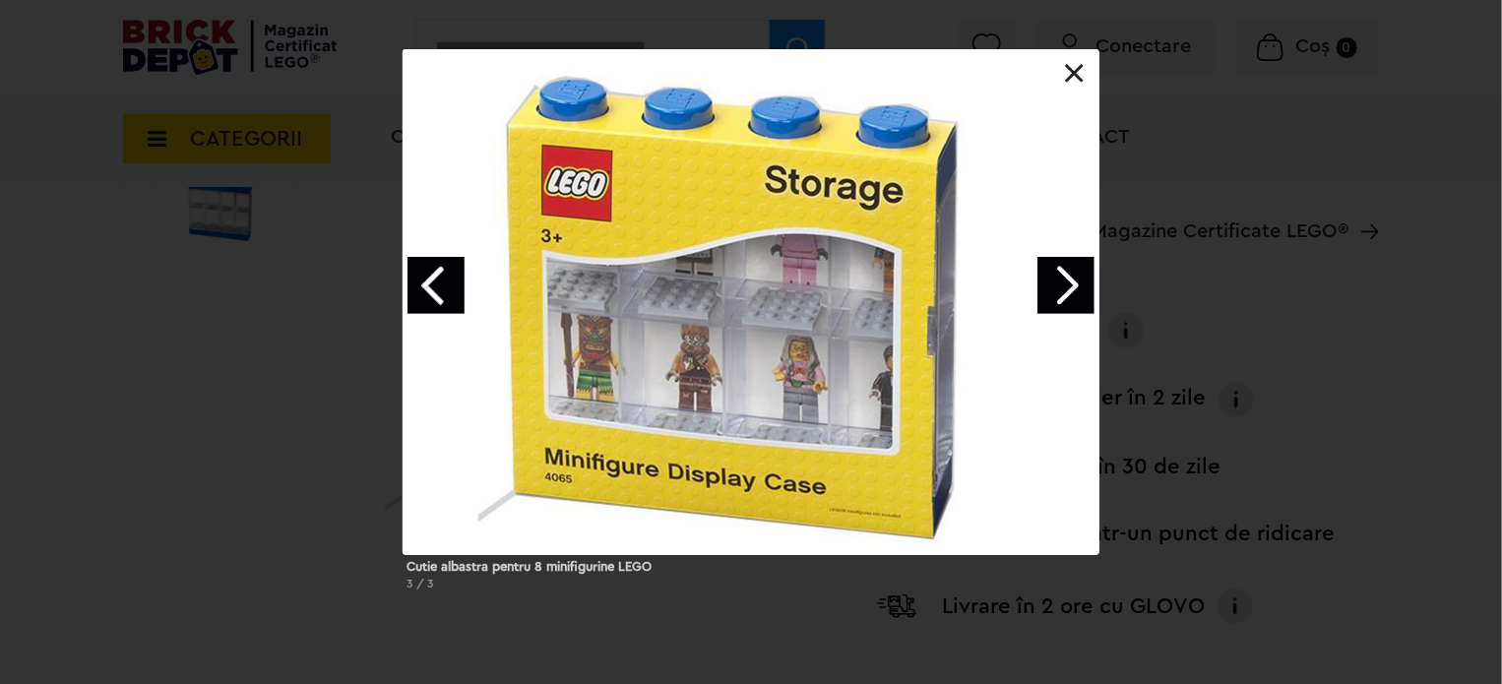
click at [1070, 281] on link "Next image" at bounding box center [1066, 285] width 57 height 57
click at [1063, 64] on div at bounding box center [751, 302] width 697 height 506
click at [1068, 66] on link at bounding box center [1075, 74] width 20 height 20
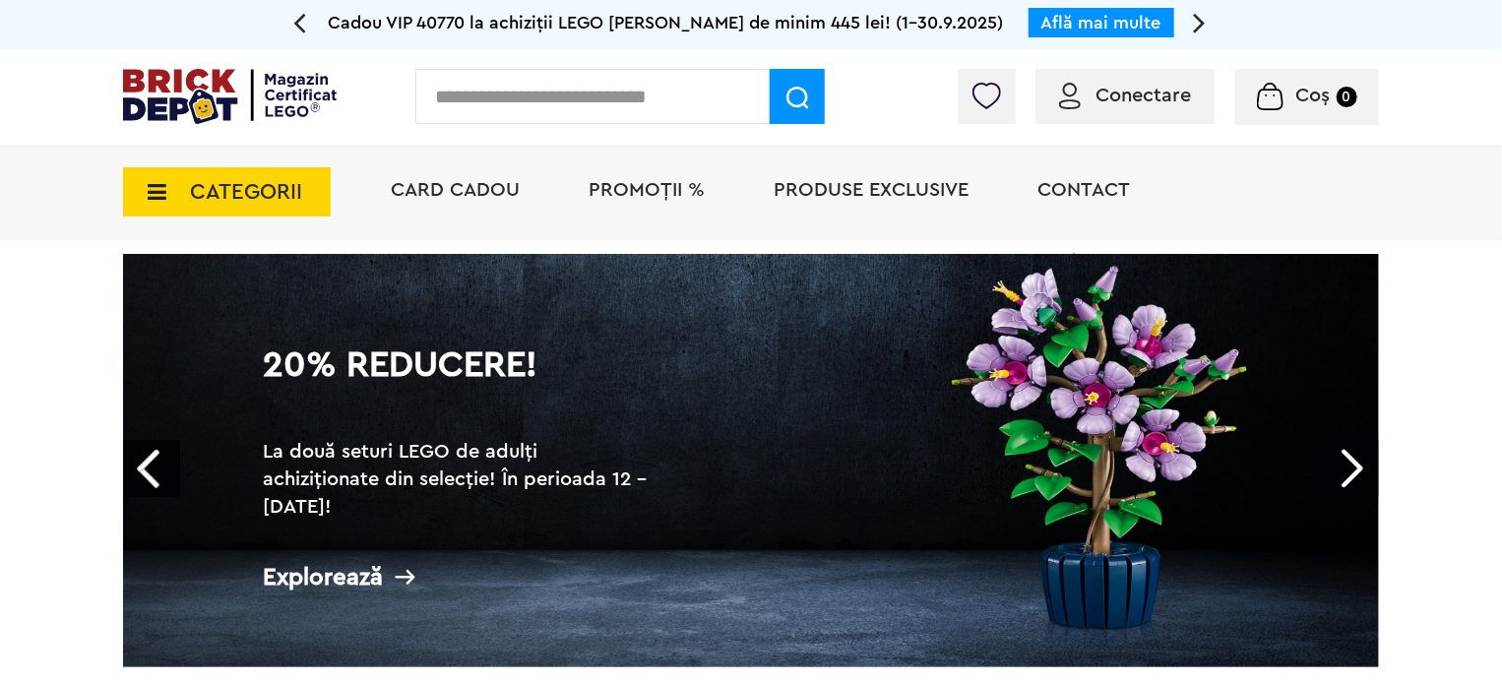
click at [0, 224] on div "CATEGORII Jucării LEGO Card Cadou LEGO Animal Crossing Nou Architecture Nou Art…" at bounding box center [751, 192] width 1502 height 95
click at [433, 192] on span "Card Cadou" at bounding box center [455, 190] width 129 height 20
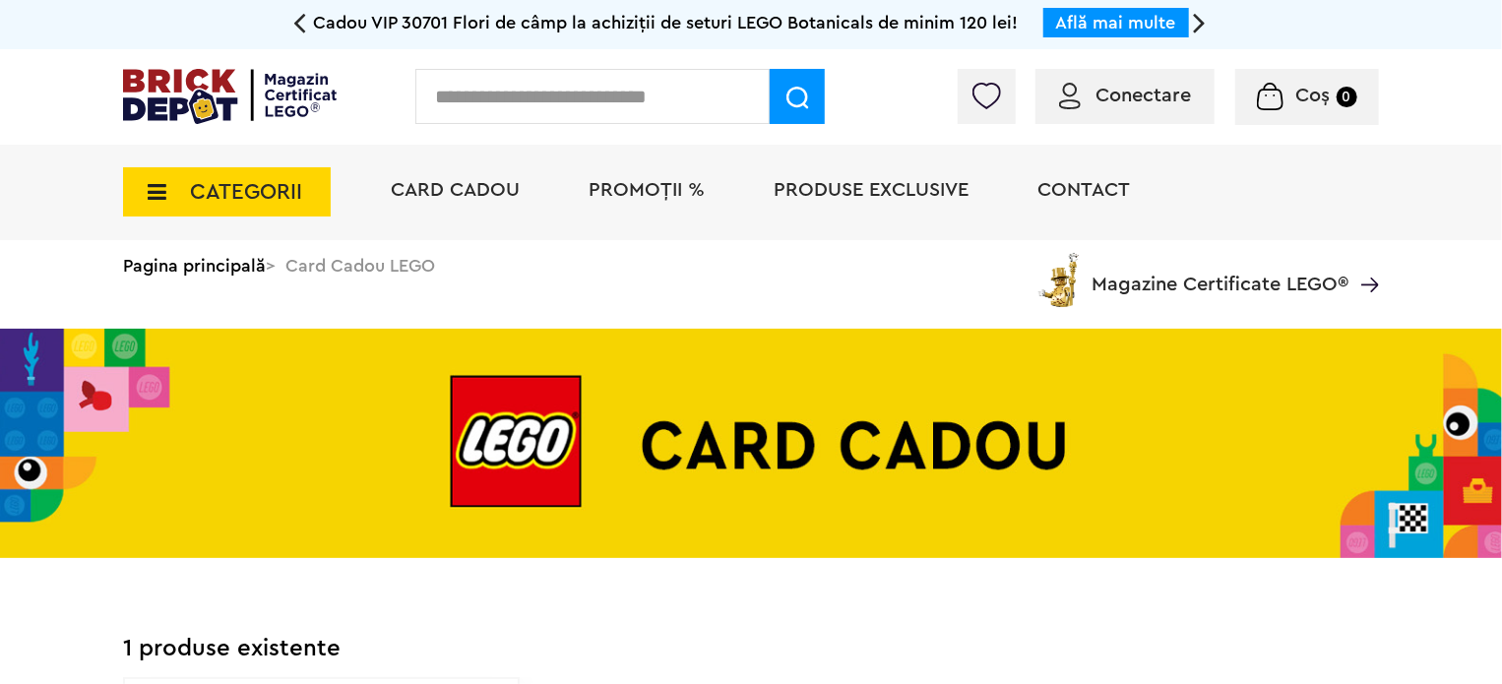
click at [901, 198] on span "Produse exclusive" at bounding box center [871, 190] width 195 height 20
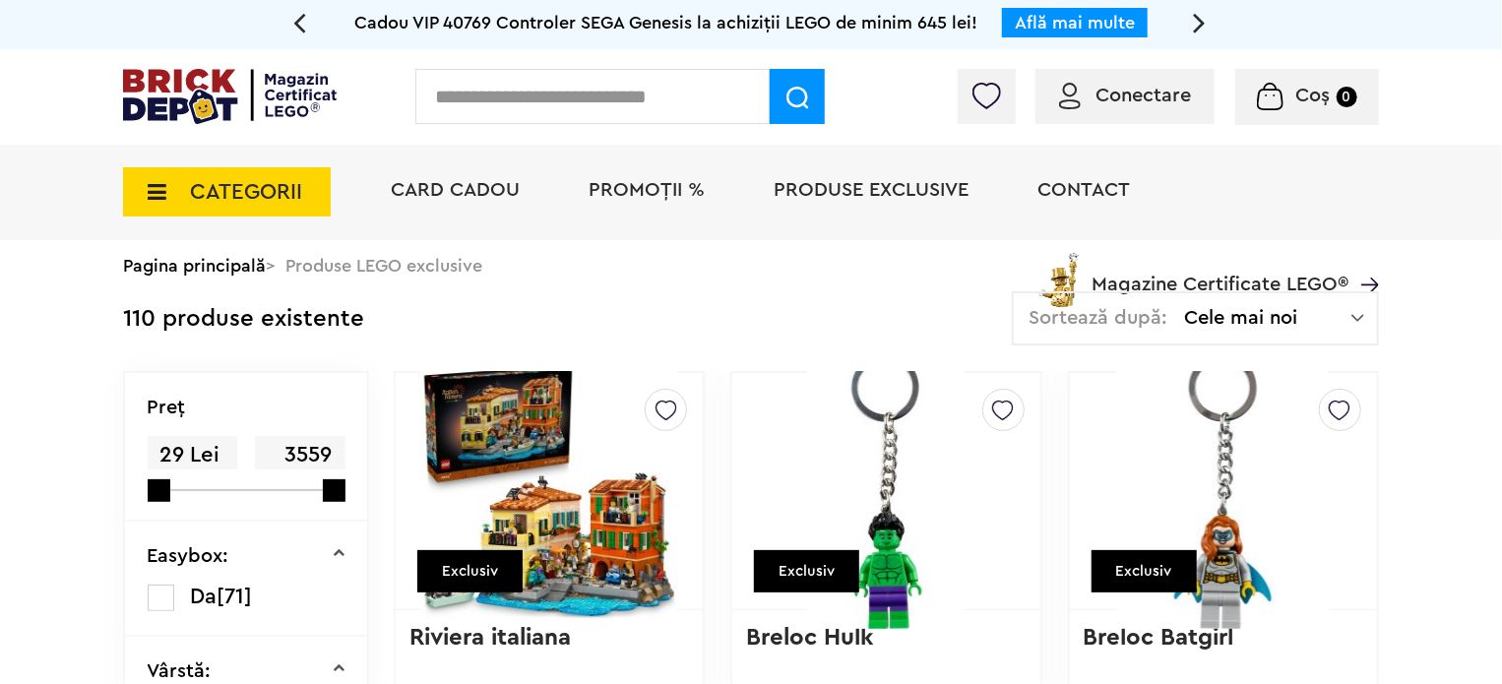
click at [158, 171] on span "CATEGORII" at bounding box center [227, 191] width 208 height 49
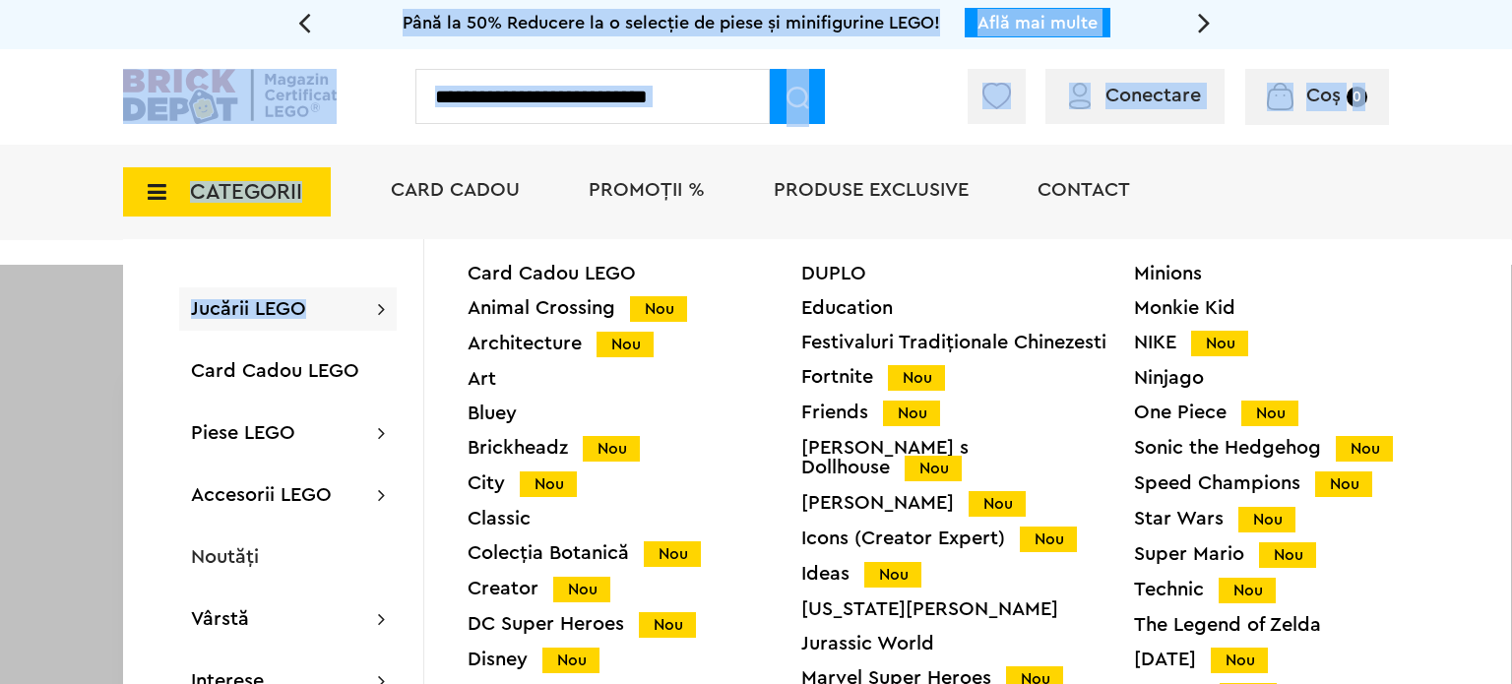
drag, startPoint x: 1511, startPoint y: 276, endPoint x: 1254, endPoint y: 391, distance: 281.6
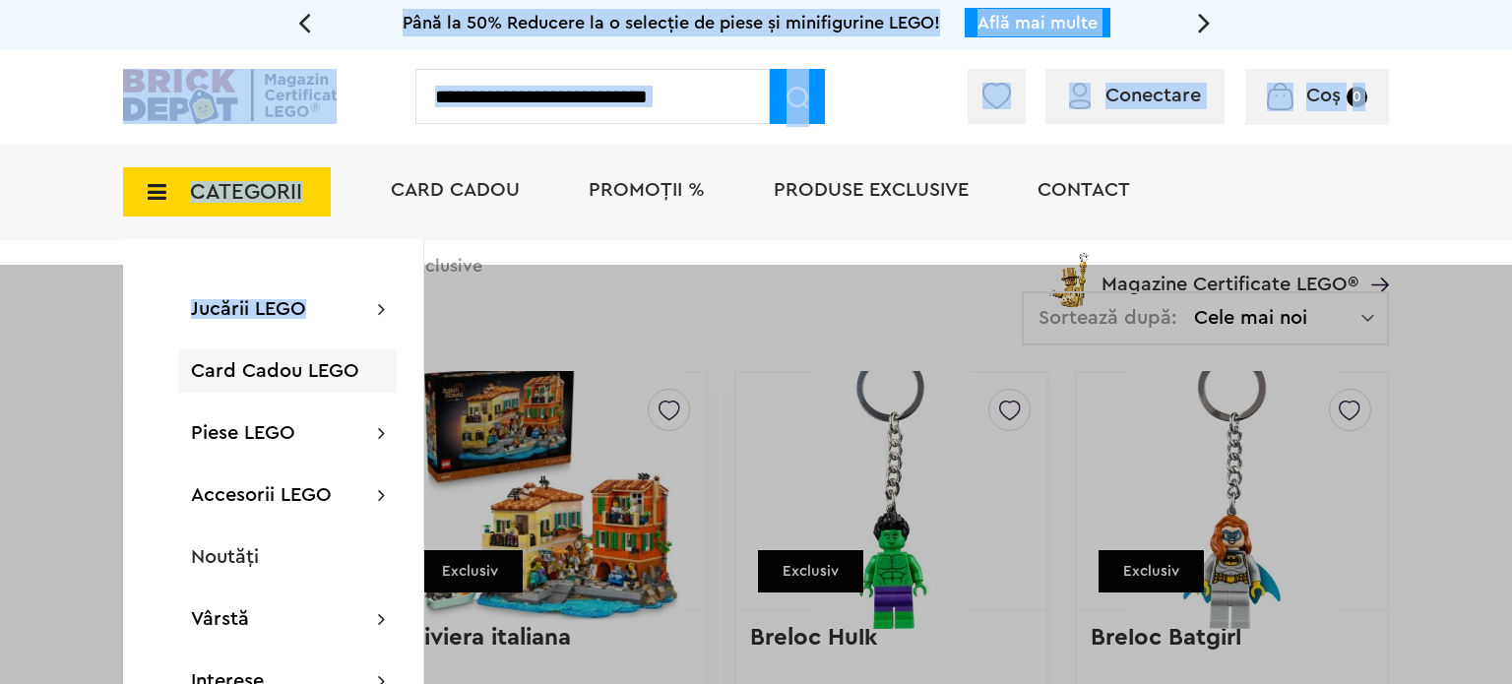
click at [79, 412] on div at bounding box center [756, 607] width 1512 height 684
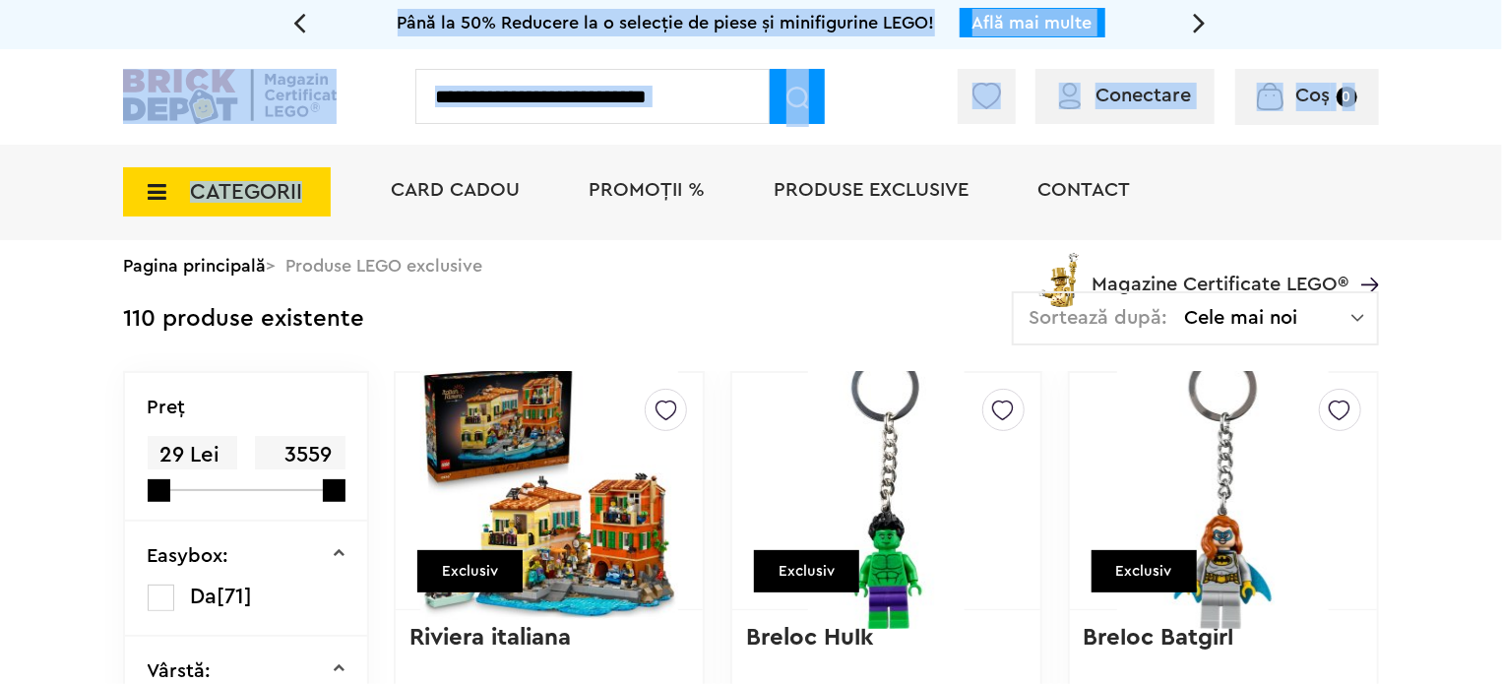
click at [0, 198] on div "CATEGORII Jucării LEGO Card Cadou LEGO Animal Crossing Nou Architecture Nou Art…" at bounding box center [751, 192] width 1502 height 95
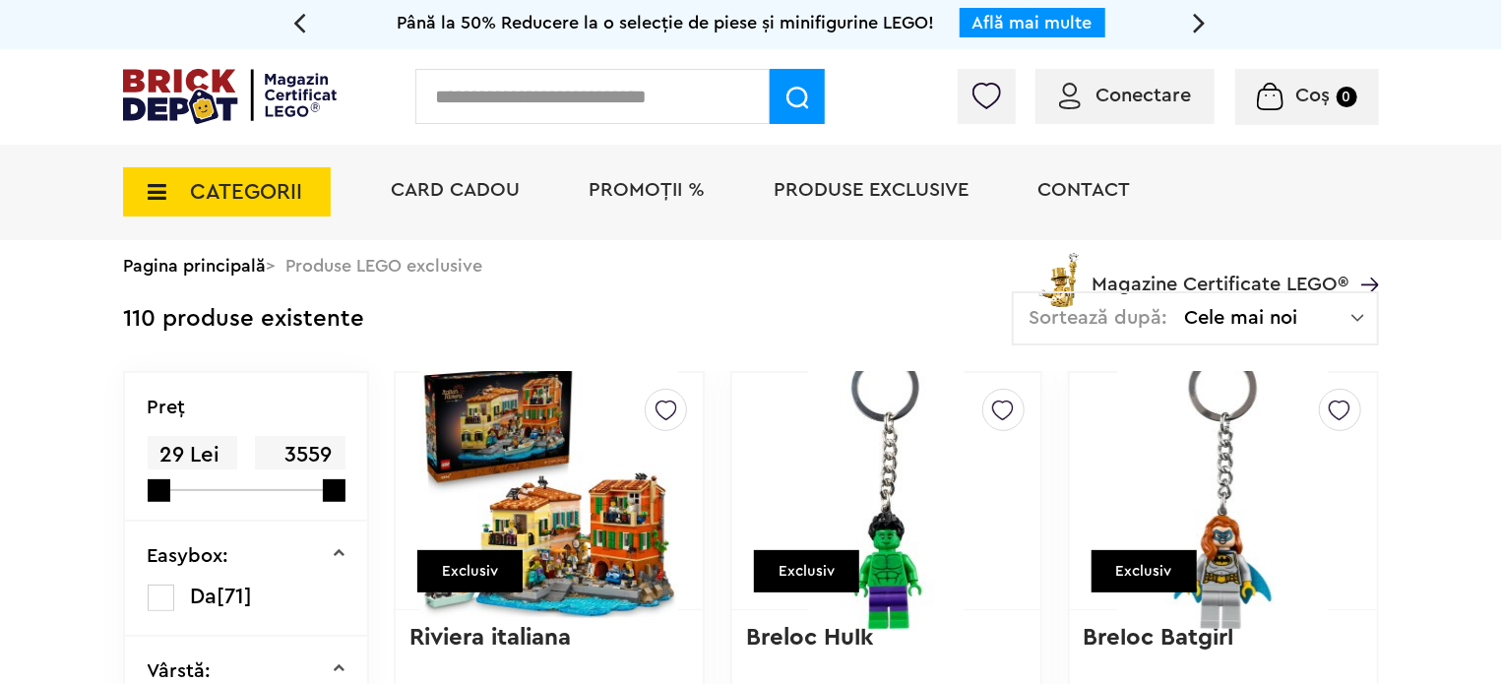
click at [217, 176] on span "CATEGORII" at bounding box center [227, 191] width 208 height 49
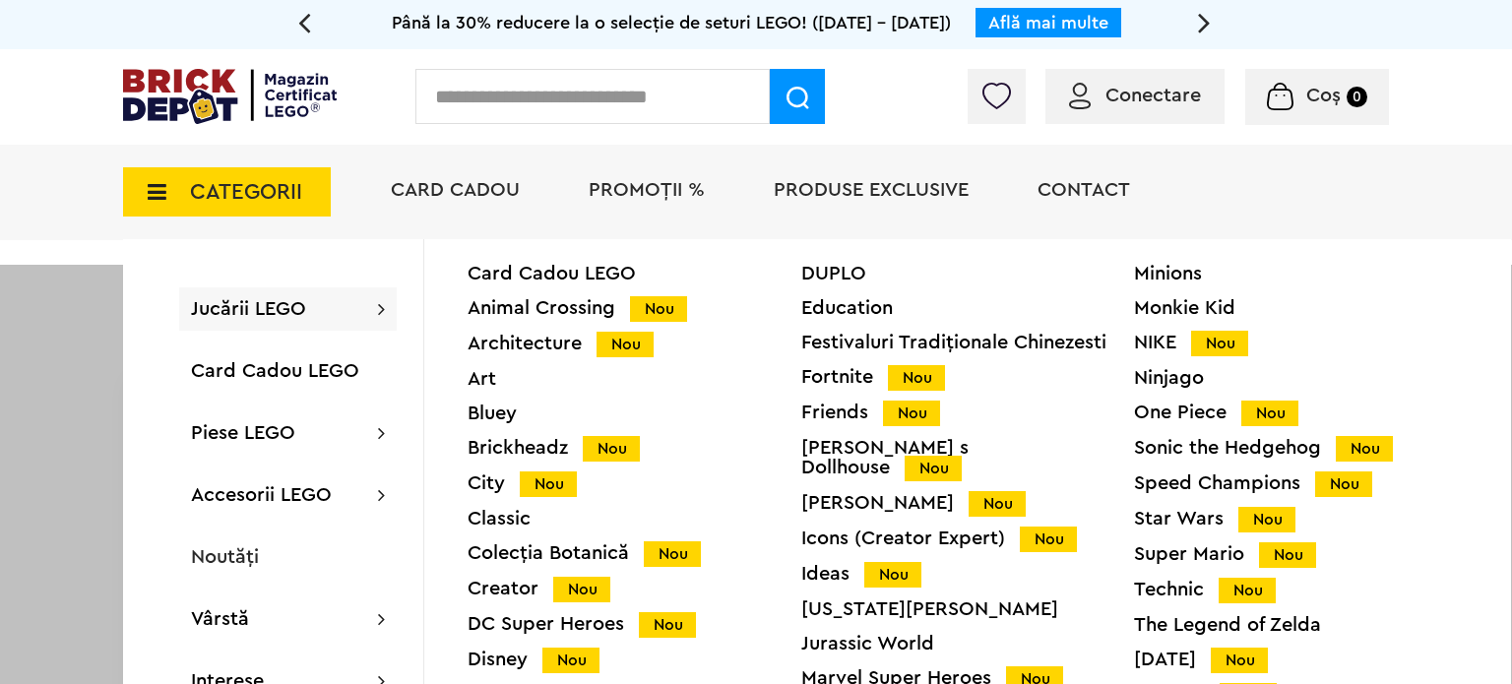
click at [1212, 666] on div "Wednesday Nou" at bounding box center [1301, 660] width 334 height 21
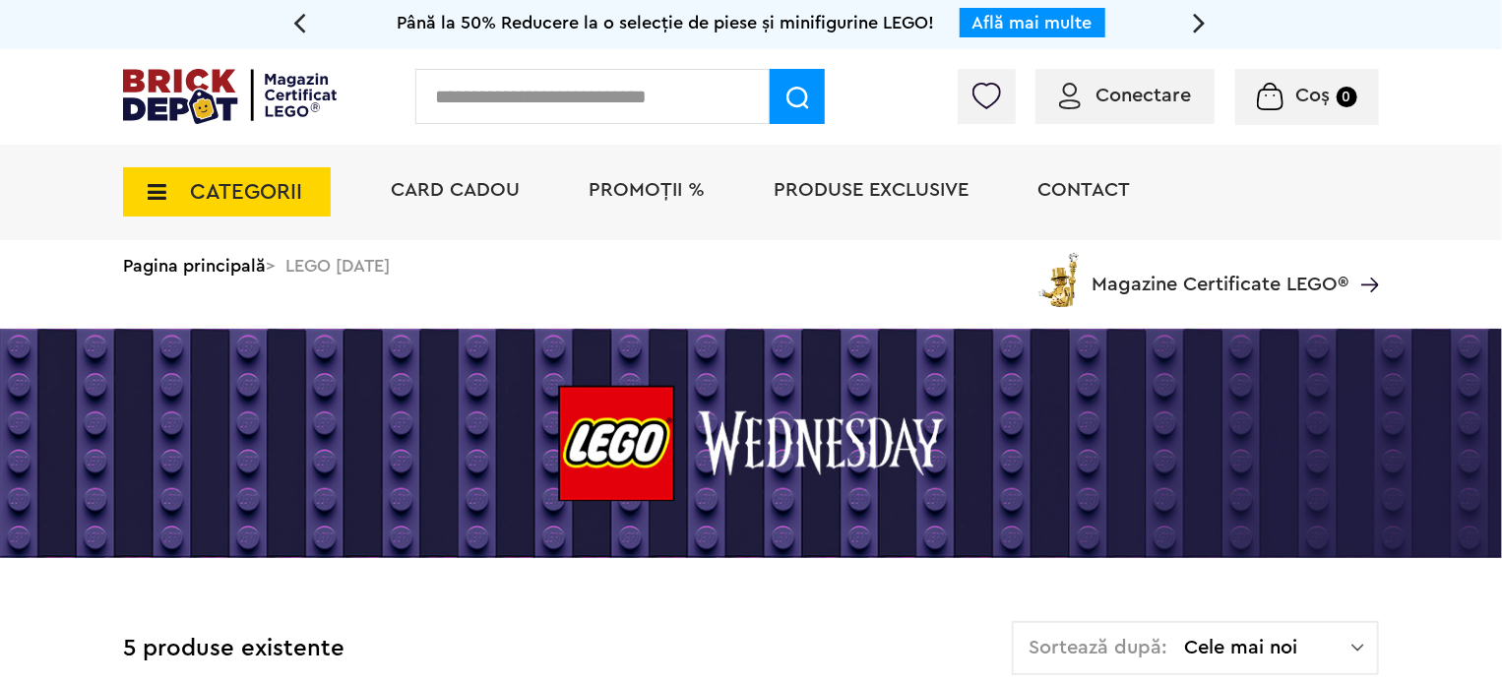
click at [212, 194] on span "CATEGORII" at bounding box center [246, 192] width 112 height 22
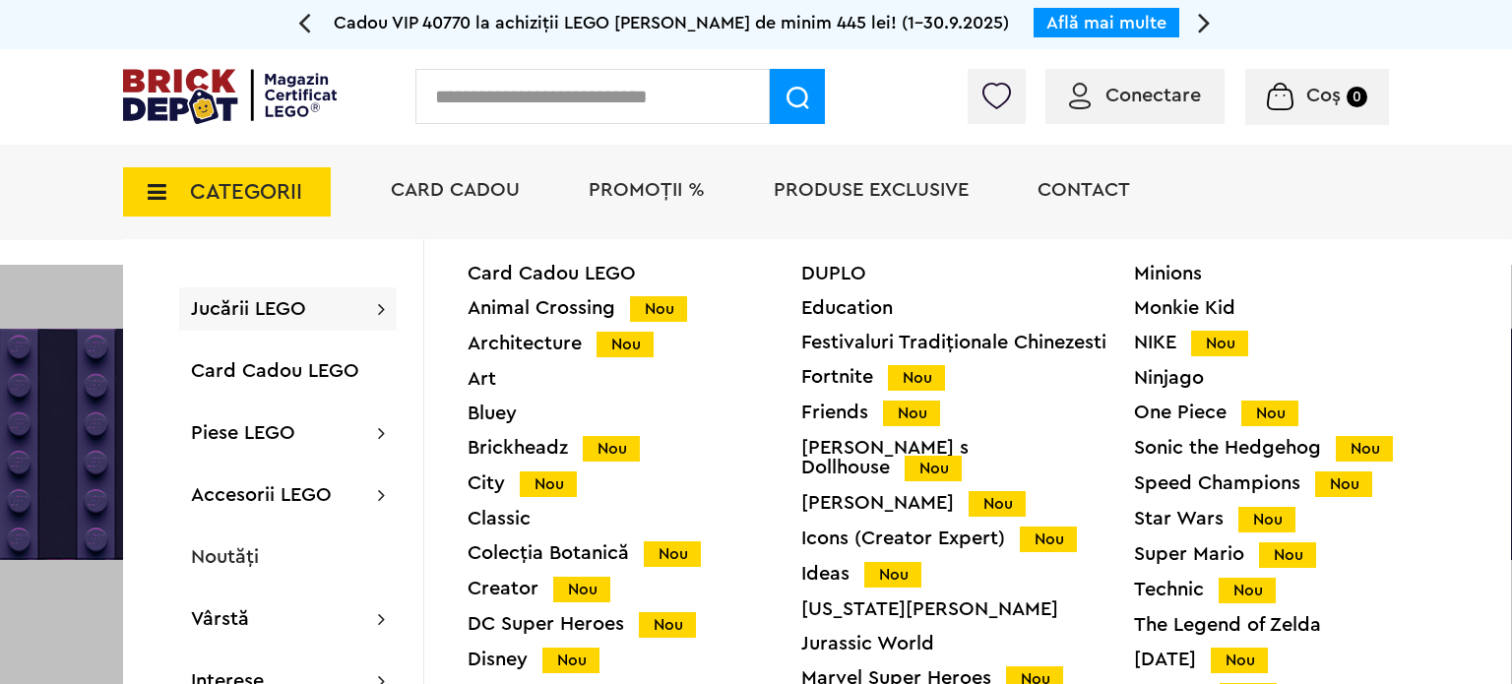
click at [1154, 344] on div "NIKE Nou" at bounding box center [1301, 343] width 334 height 21
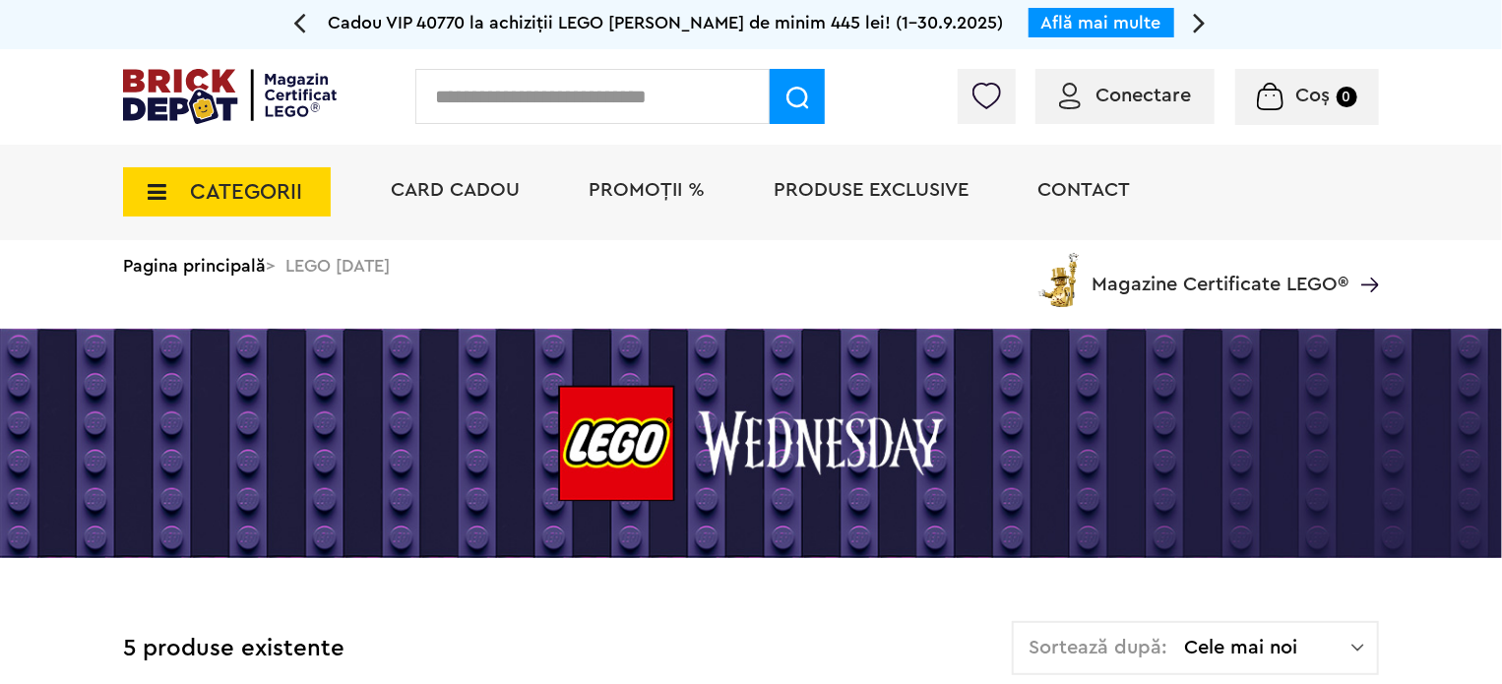
click at [214, 200] on span "CATEGORII" at bounding box center [246, 192] width 112 height 22
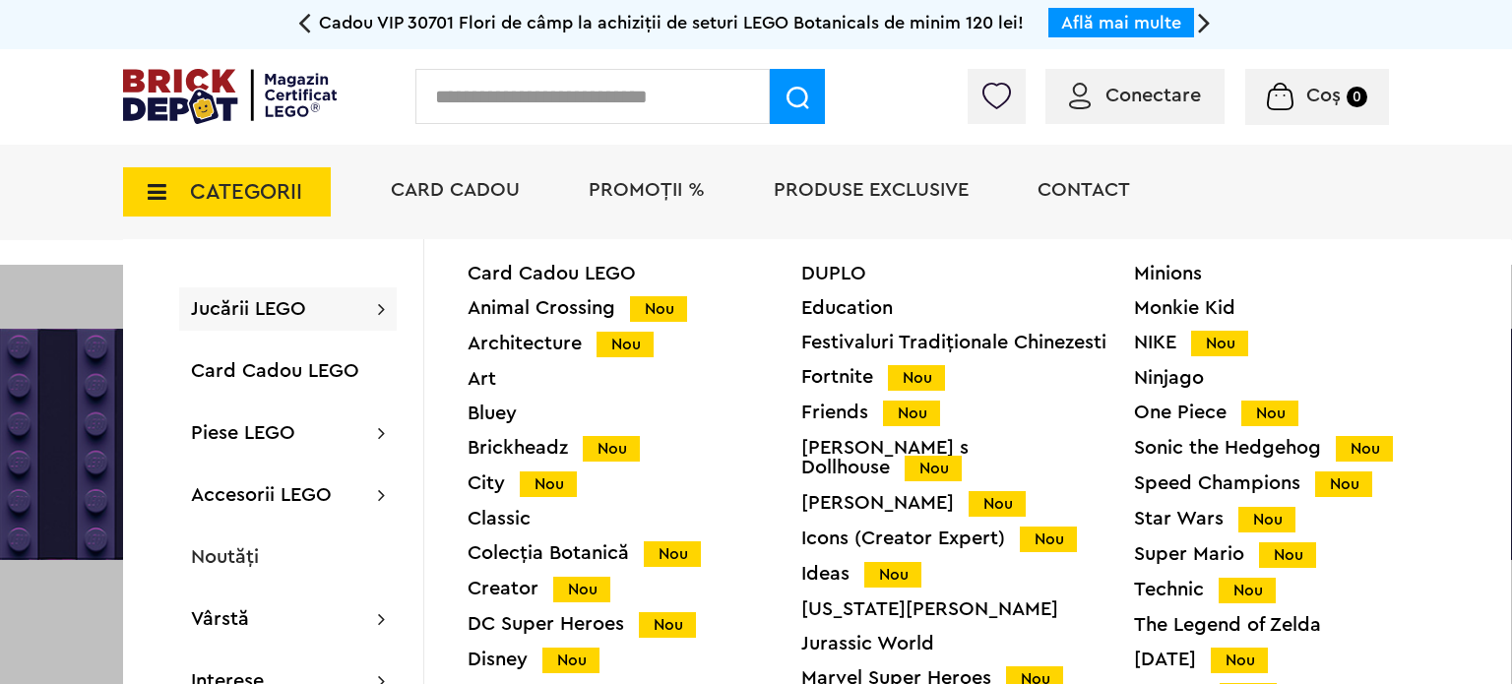
click at [936, 668] on div "Marvel Super Heroes Nou" at bounding box center [968, 678] width 334 height 21
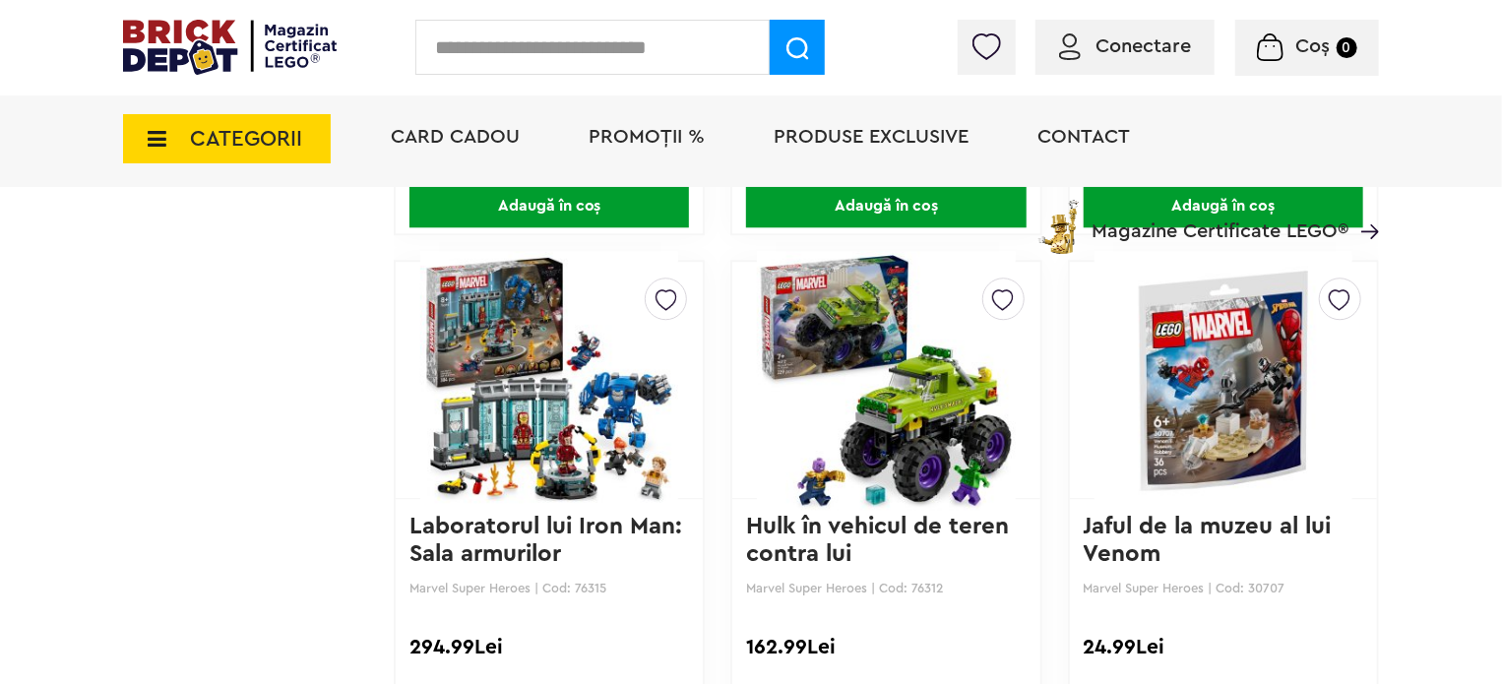
scroll to position [2509, 0]
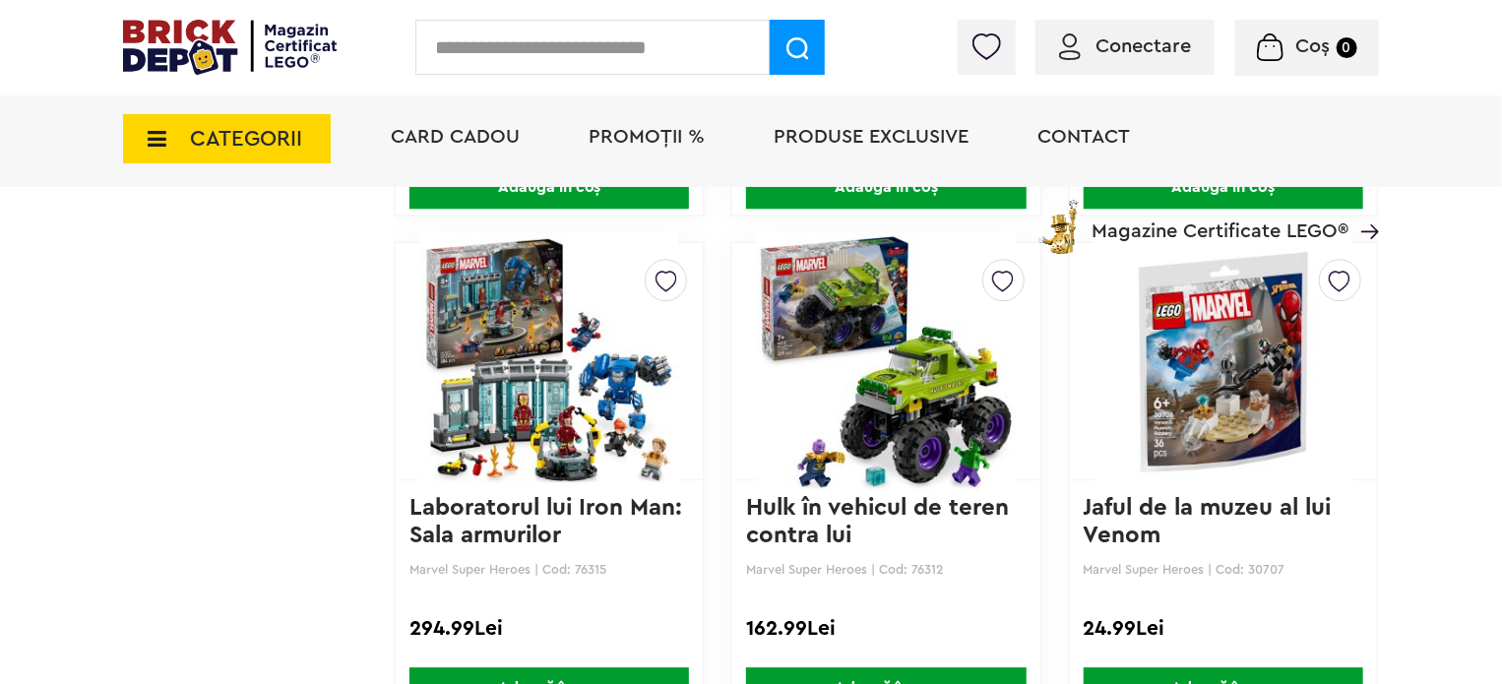
click at [1174, 365] on img at bounding box center [1224, 361] width 258 height 276
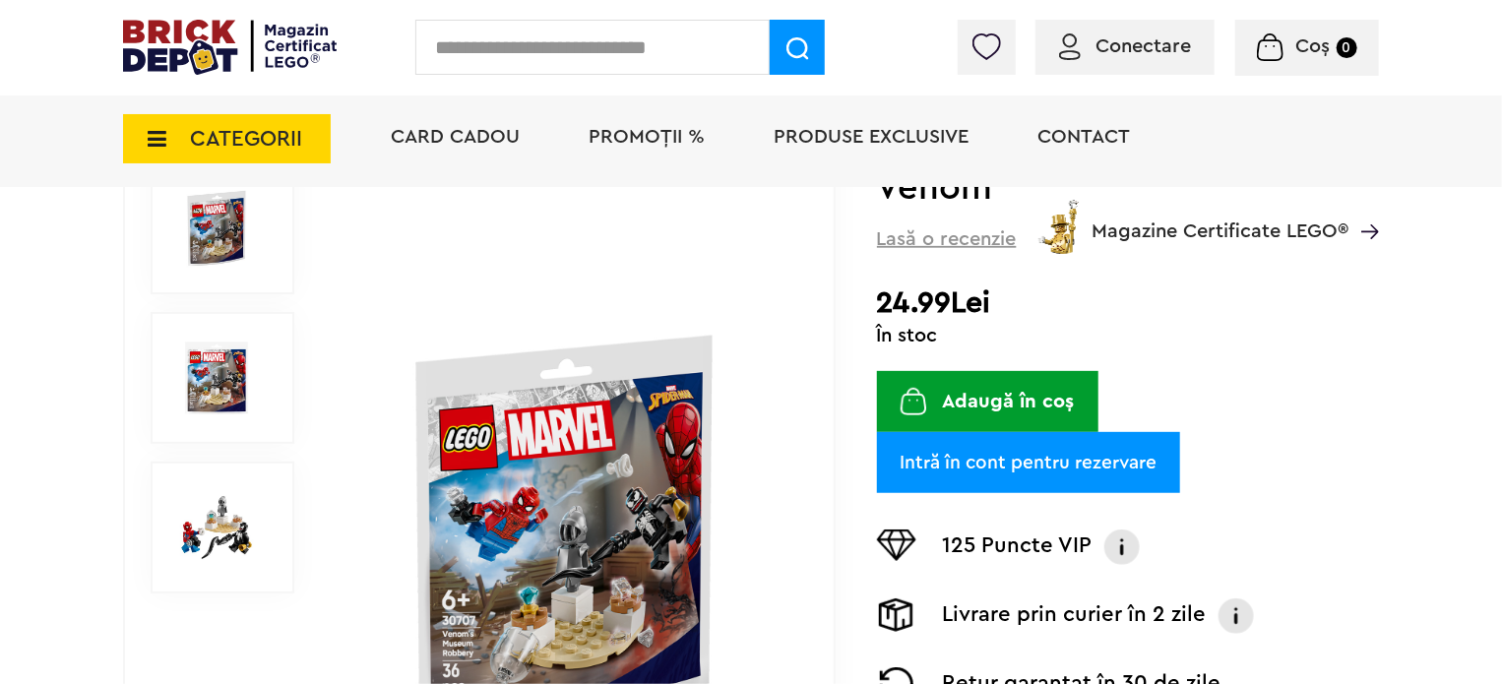
scroll to position [394, 0]
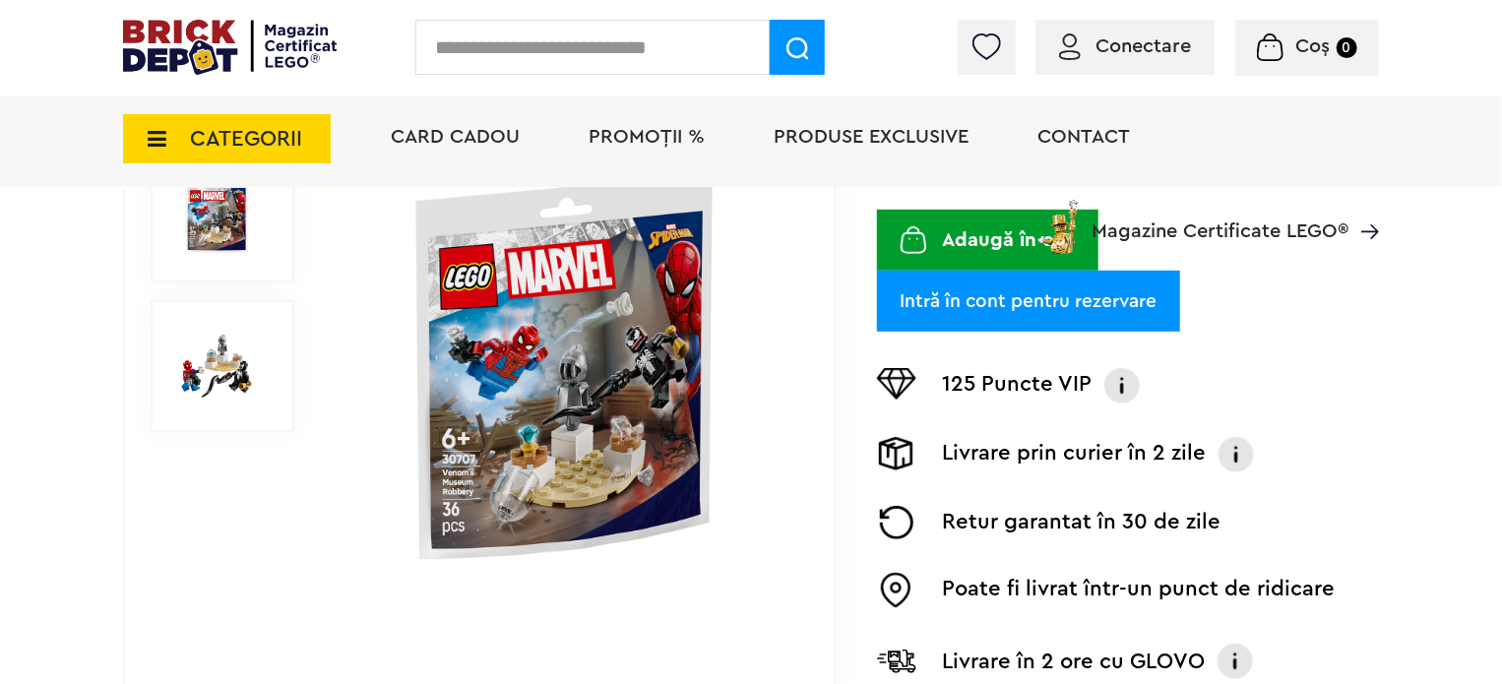
click at [583, 399] on img at bounding box center [565, 367] width 454 height 454
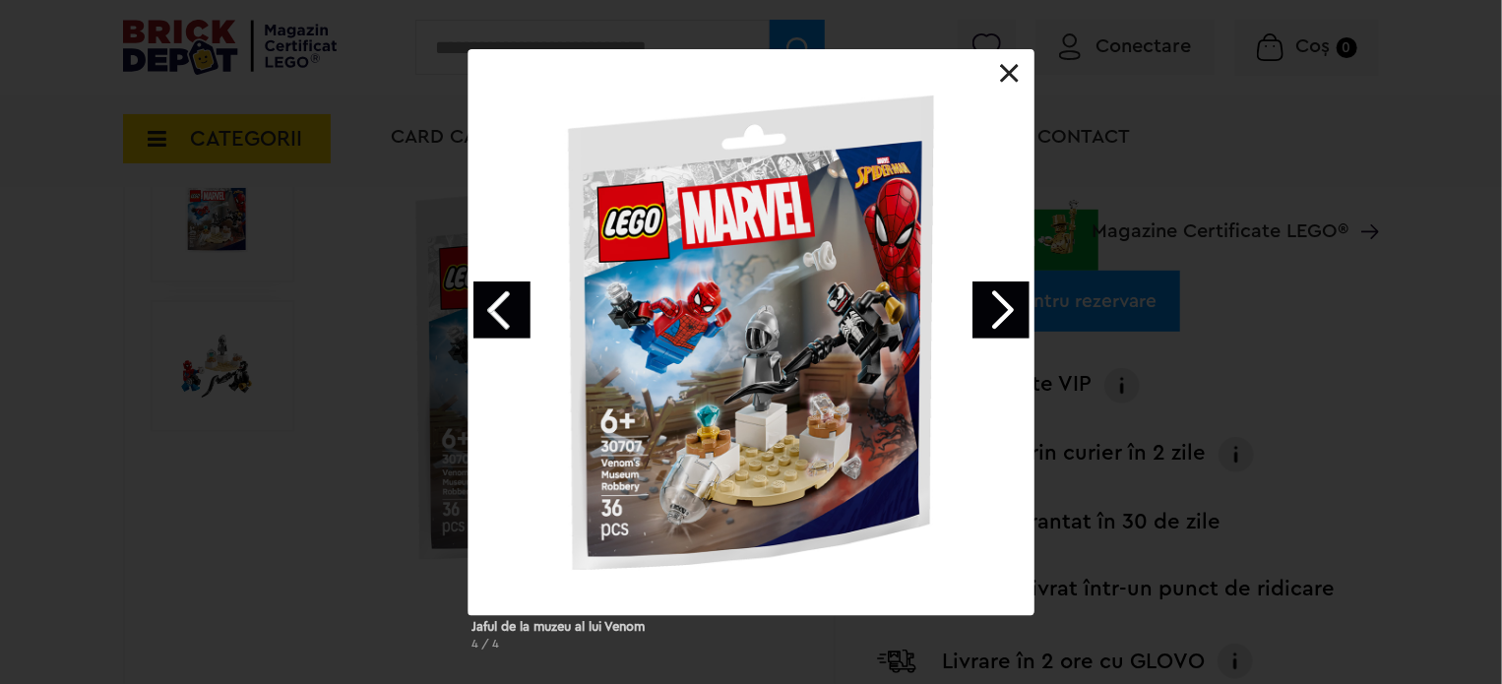
click at [1003, 302] on link "Next image" at bounding box center [1001, 310] width 57 height 57
click at [965, 308] on div at bounding box center [752, 332] width 566 height 566
click at [1003, 306] on link "Next image" at bounding box center [1001, 310] width 57 height 57
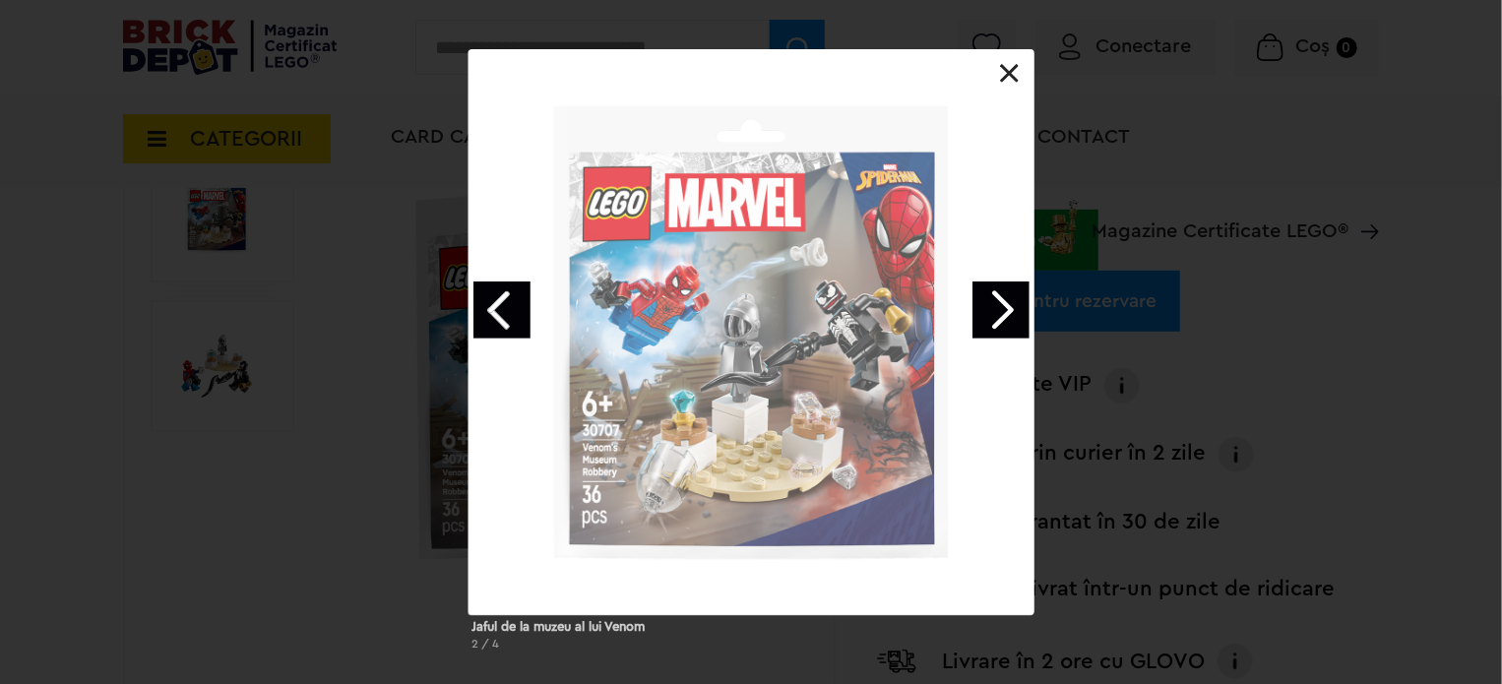
click at [1004, 306] on link "Next image" at bounding box center [1001, 310] width 57 height 57
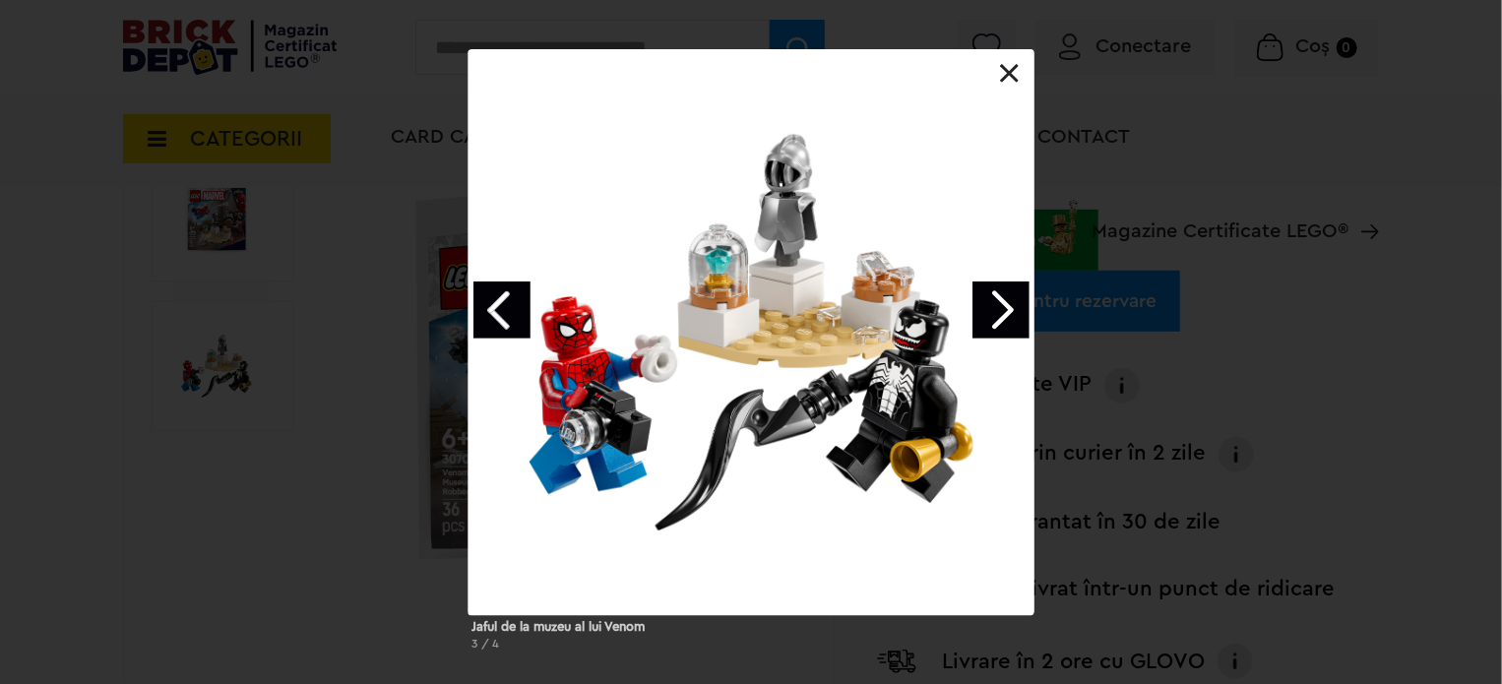
click at [1003, 75] on link at bounding box center [1010, 74] width 20 height 20
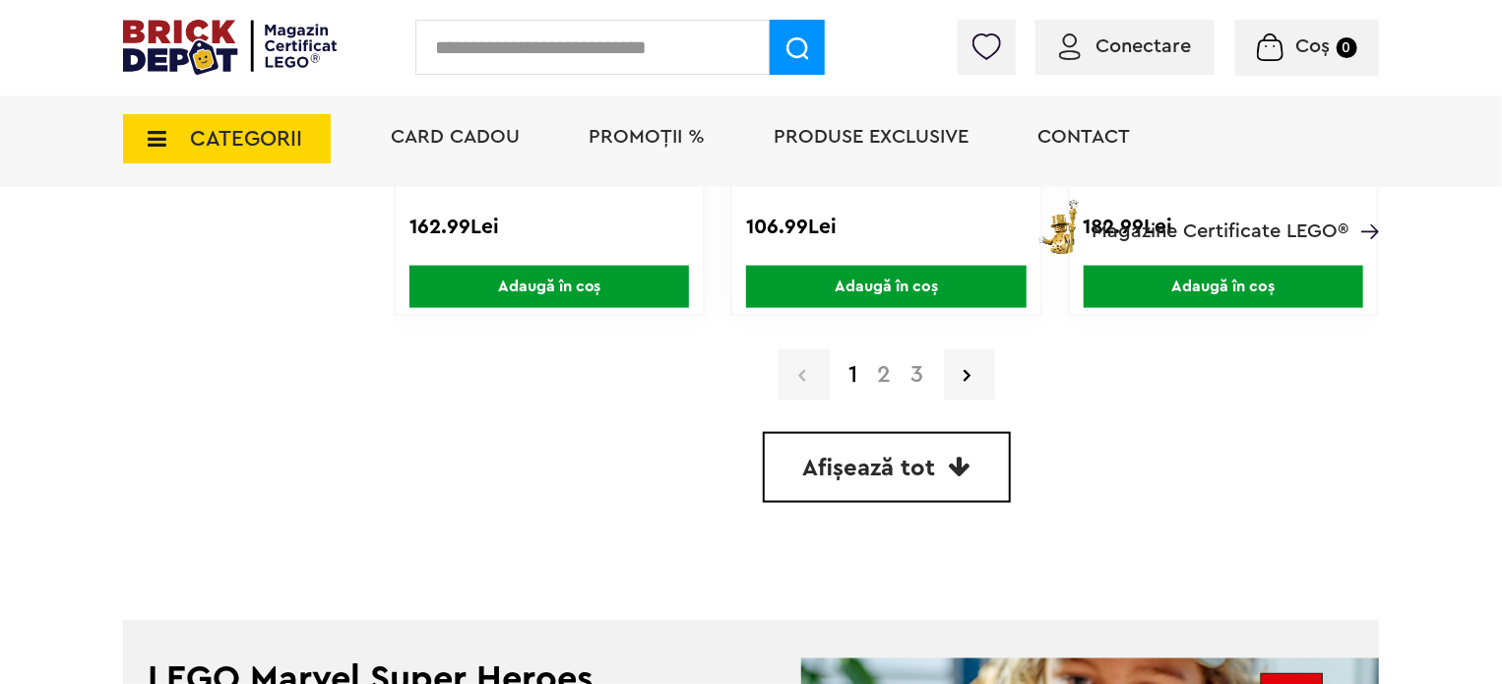
scroll to position [5069, 0]
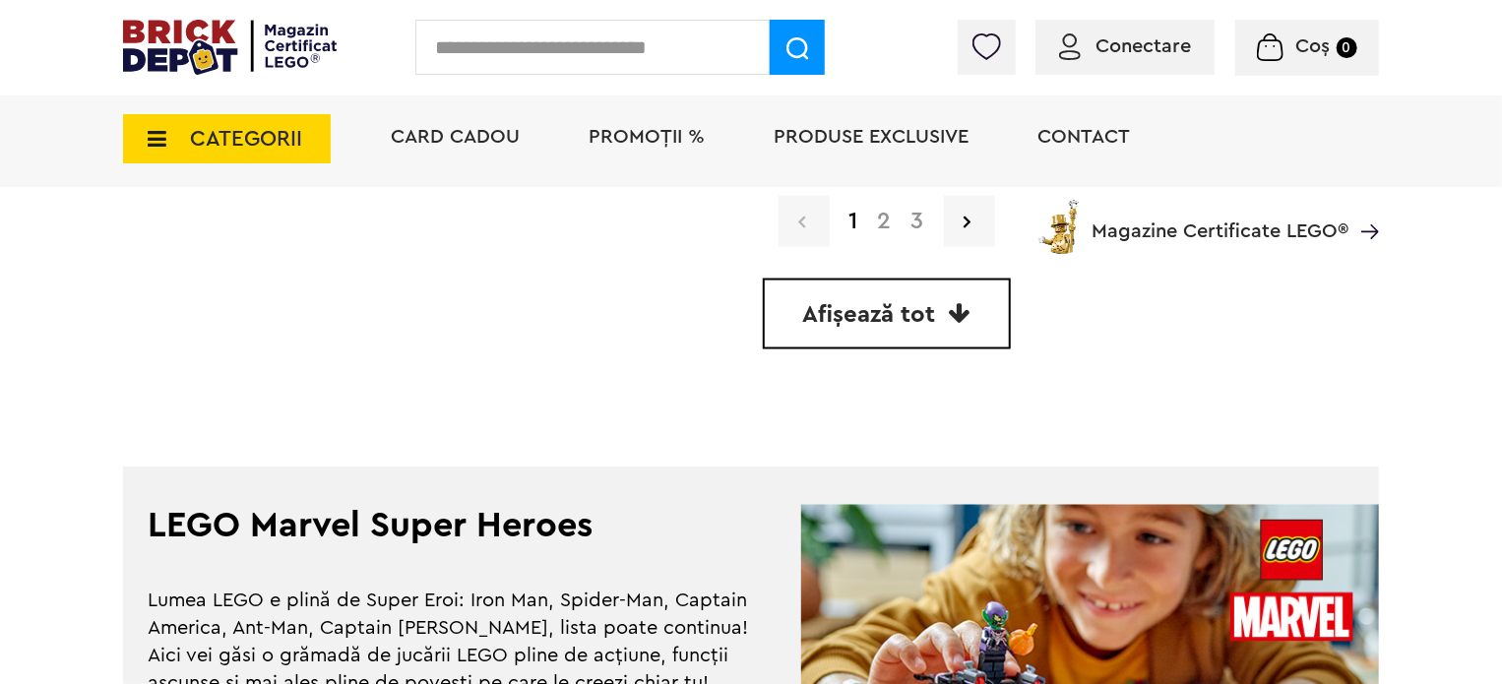
click at [920, 304] on span "Afișează tot" at bounding box center [869, 315] width 133 height 24
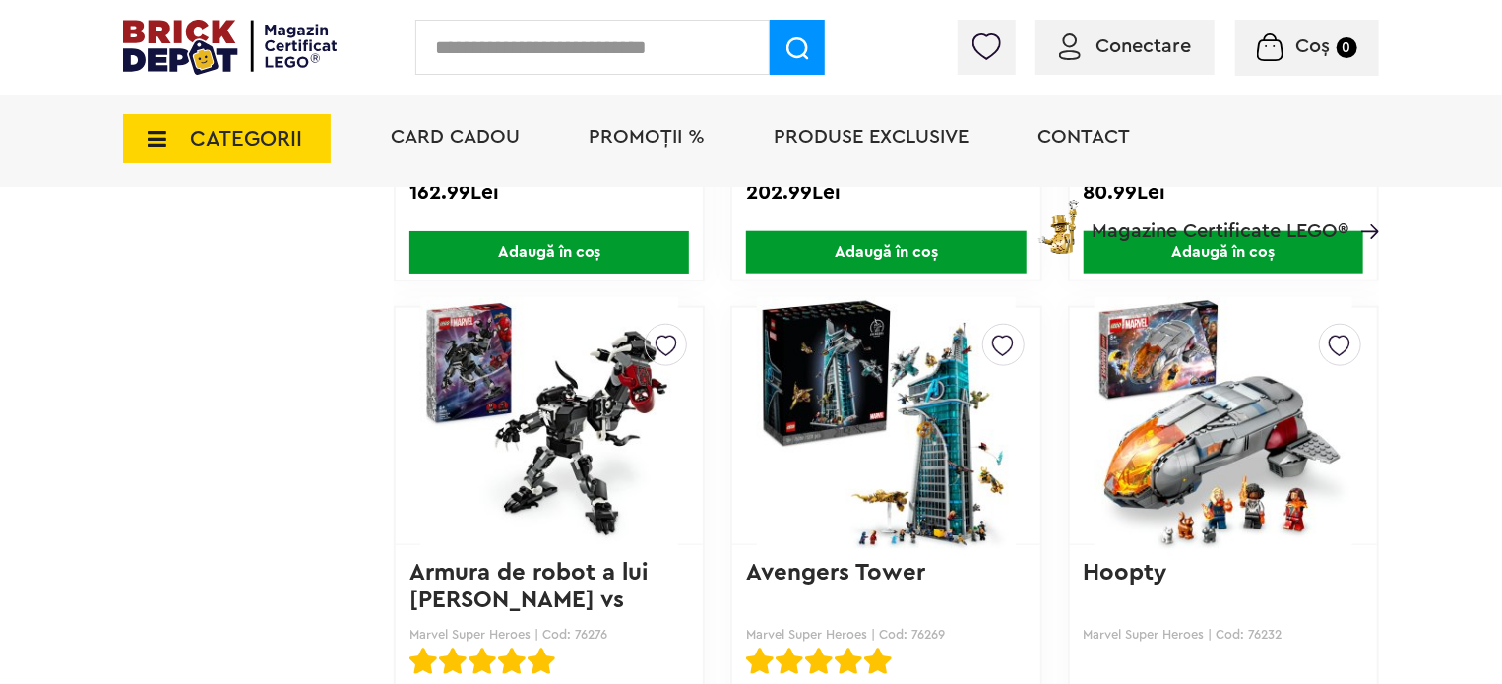
scroll to position [8466, 0]
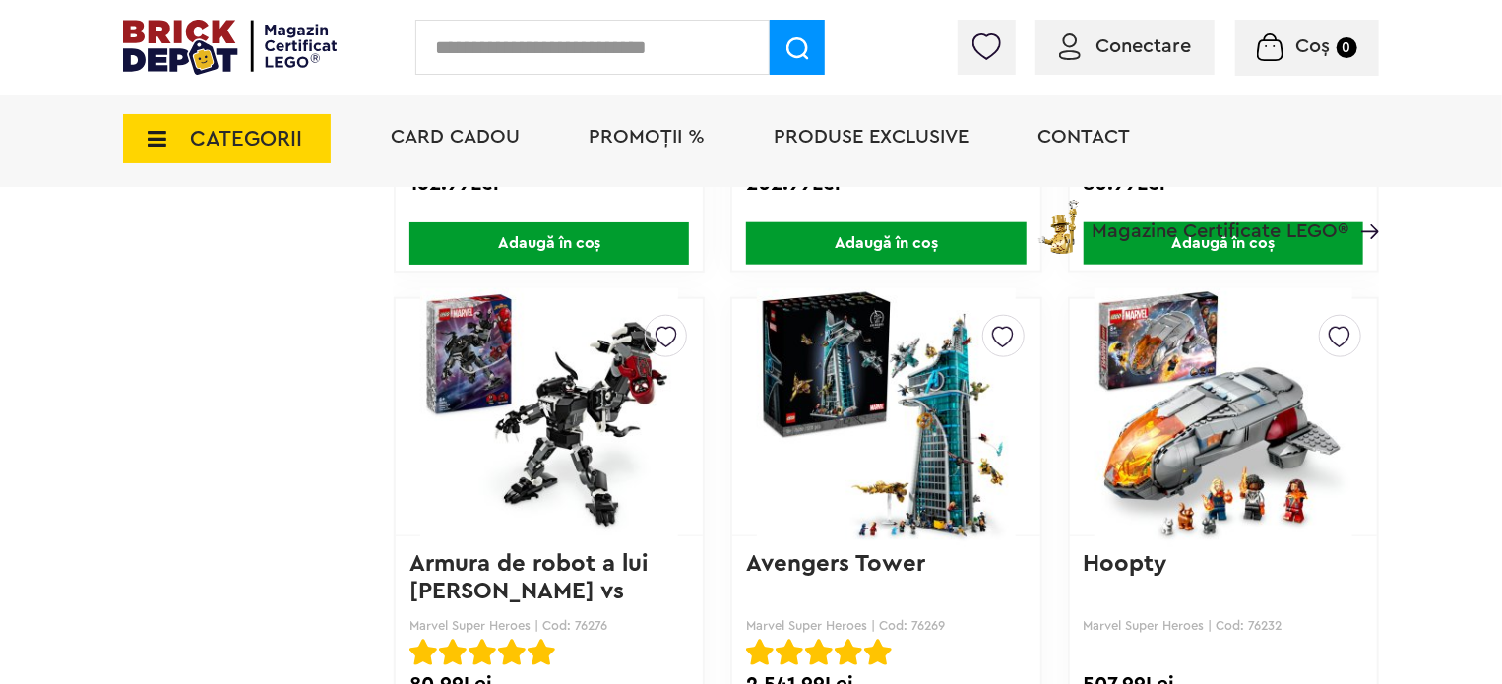
click at [594, 392] on img at bounding box center [549, 418] width 258 height 276
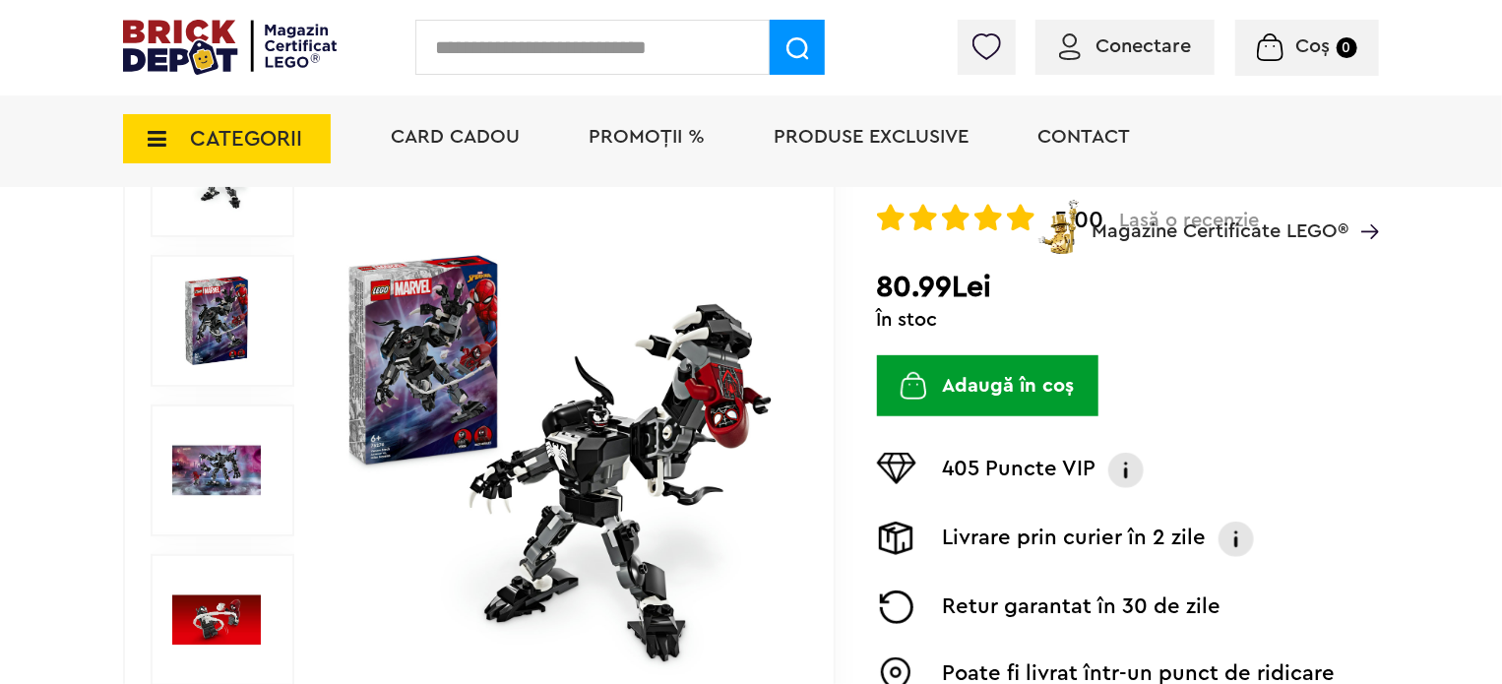
scroll to position [295, 0]
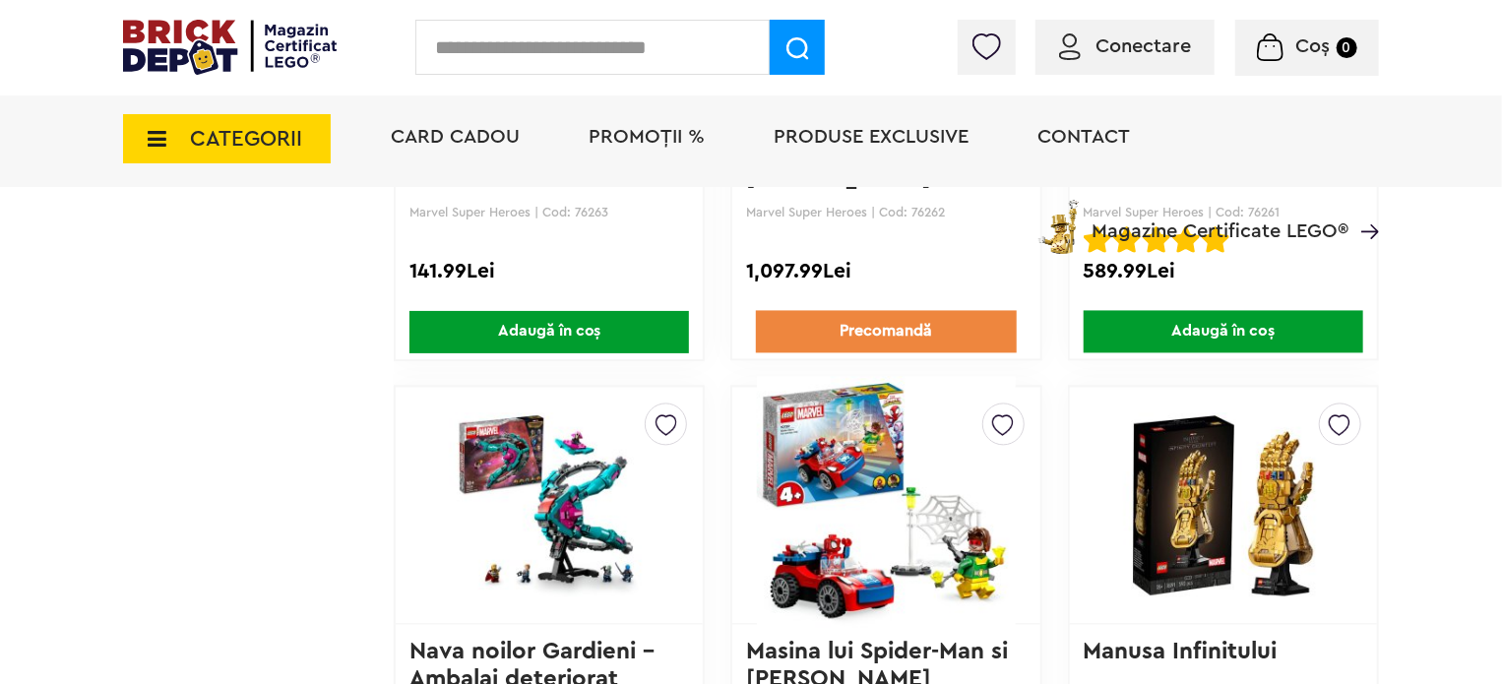
scroll to position [9405, 0]
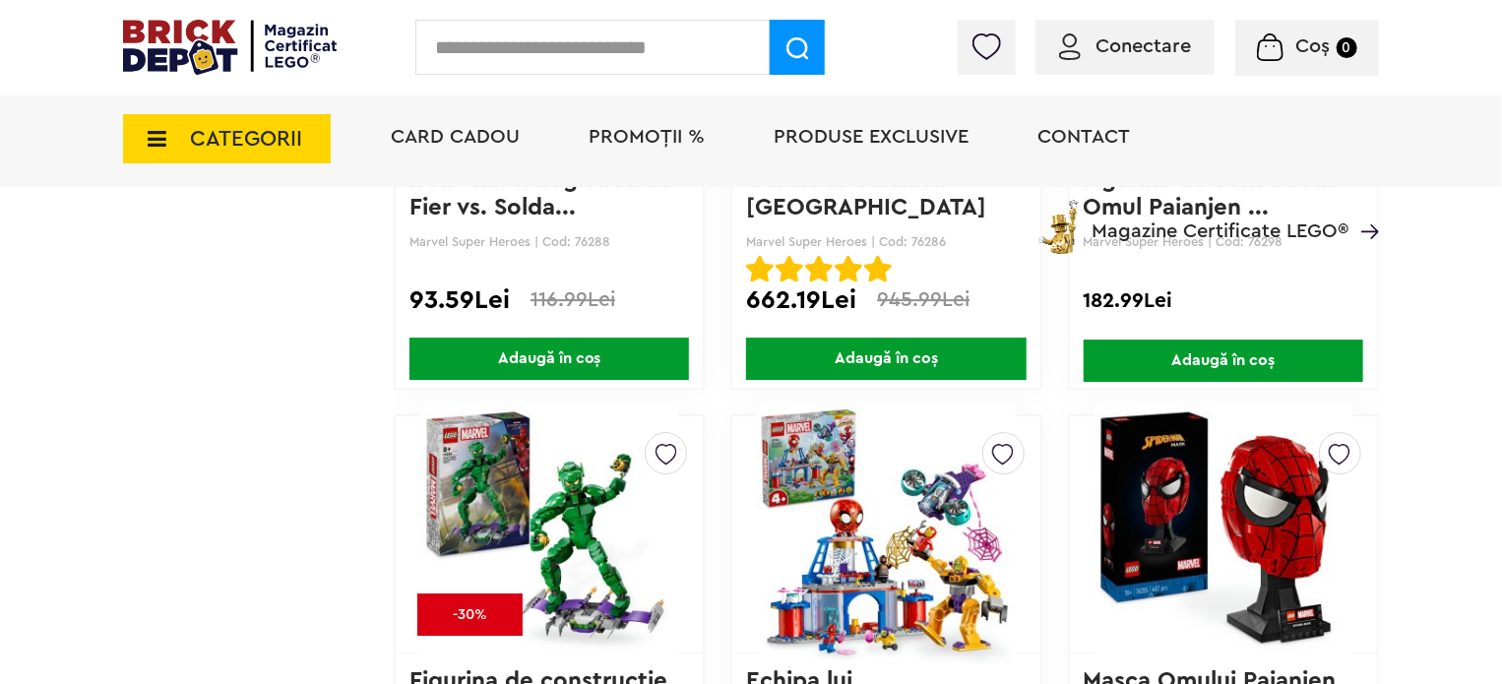
click at [307, 152] on span "CATEGORII" at bounding box center [227, 138] width 208 height 49
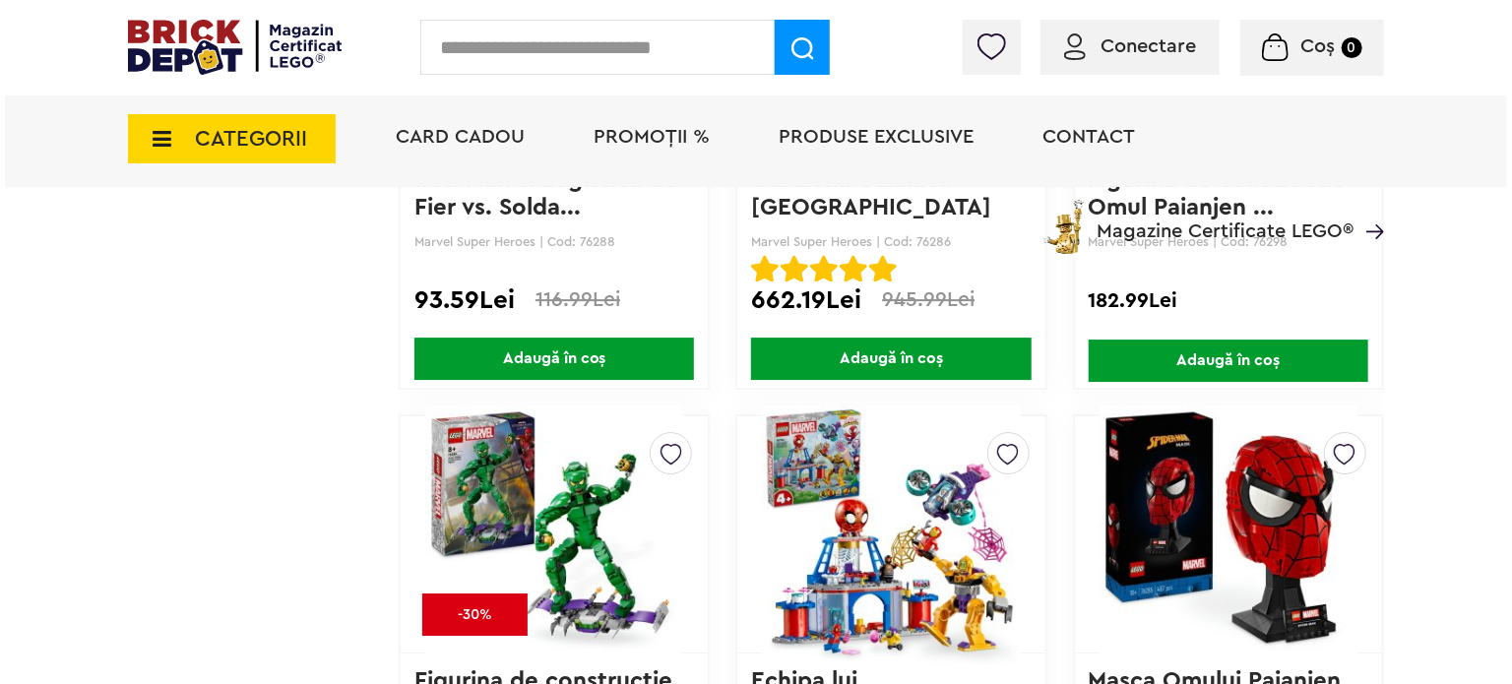
scroll to position [6848, 0]
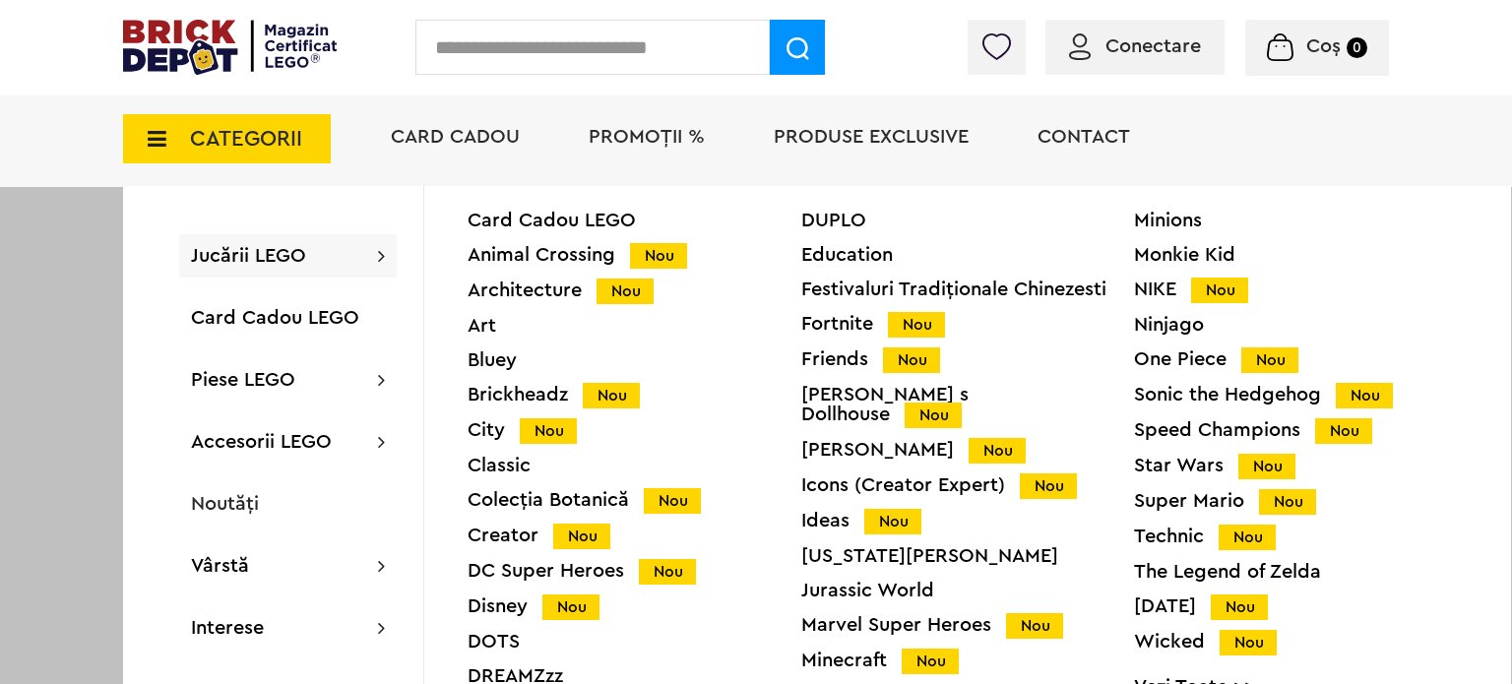
click at [852, 683] on div "Minifigurine Nou" at bounding box center [968, 696] width 334 height 21
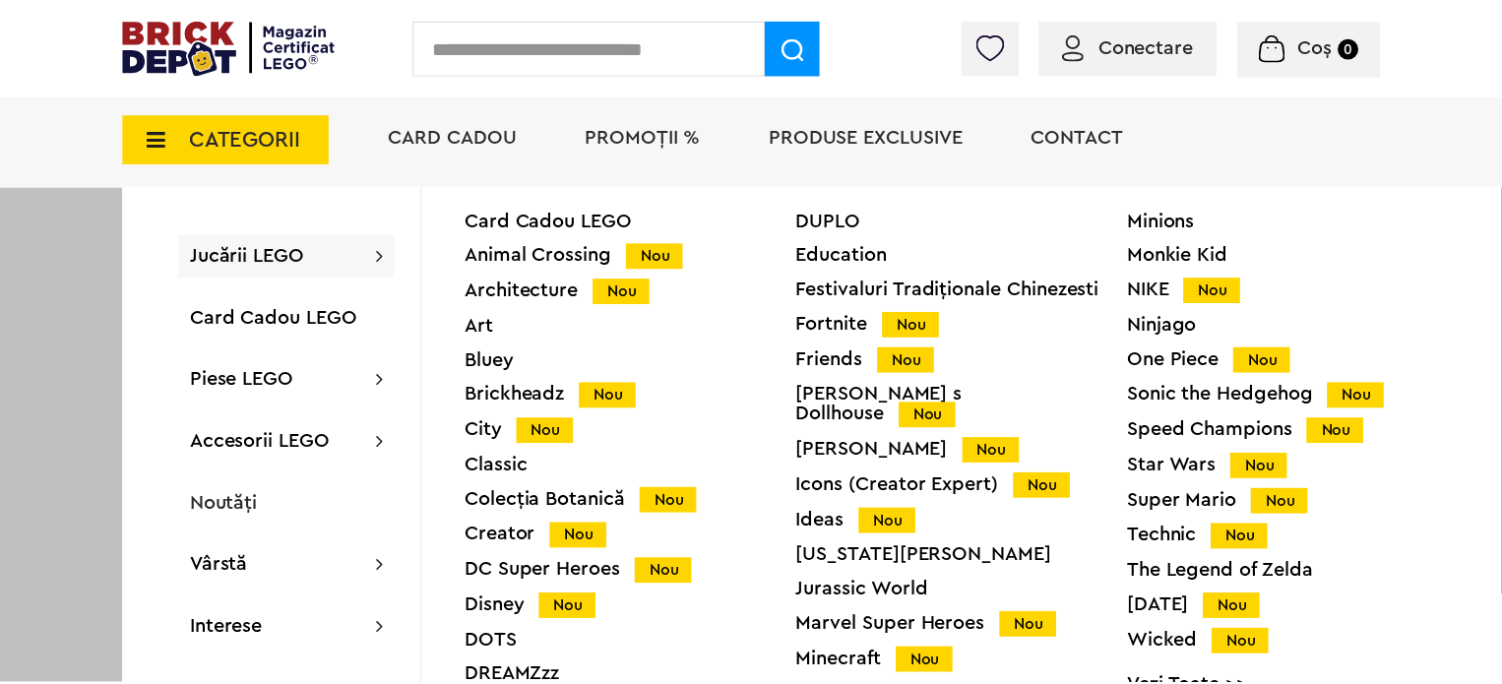
scroll to position [6846, 0]
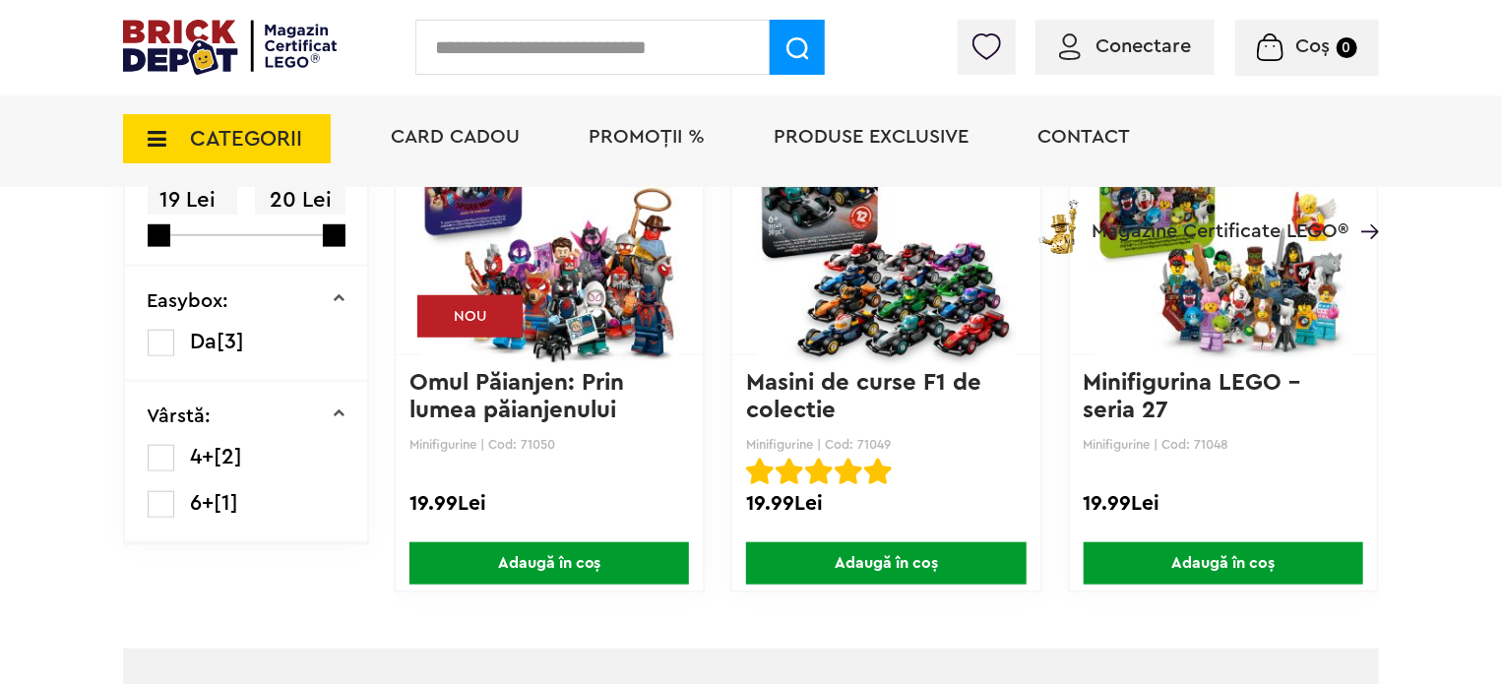
scroll to position [591, 0]
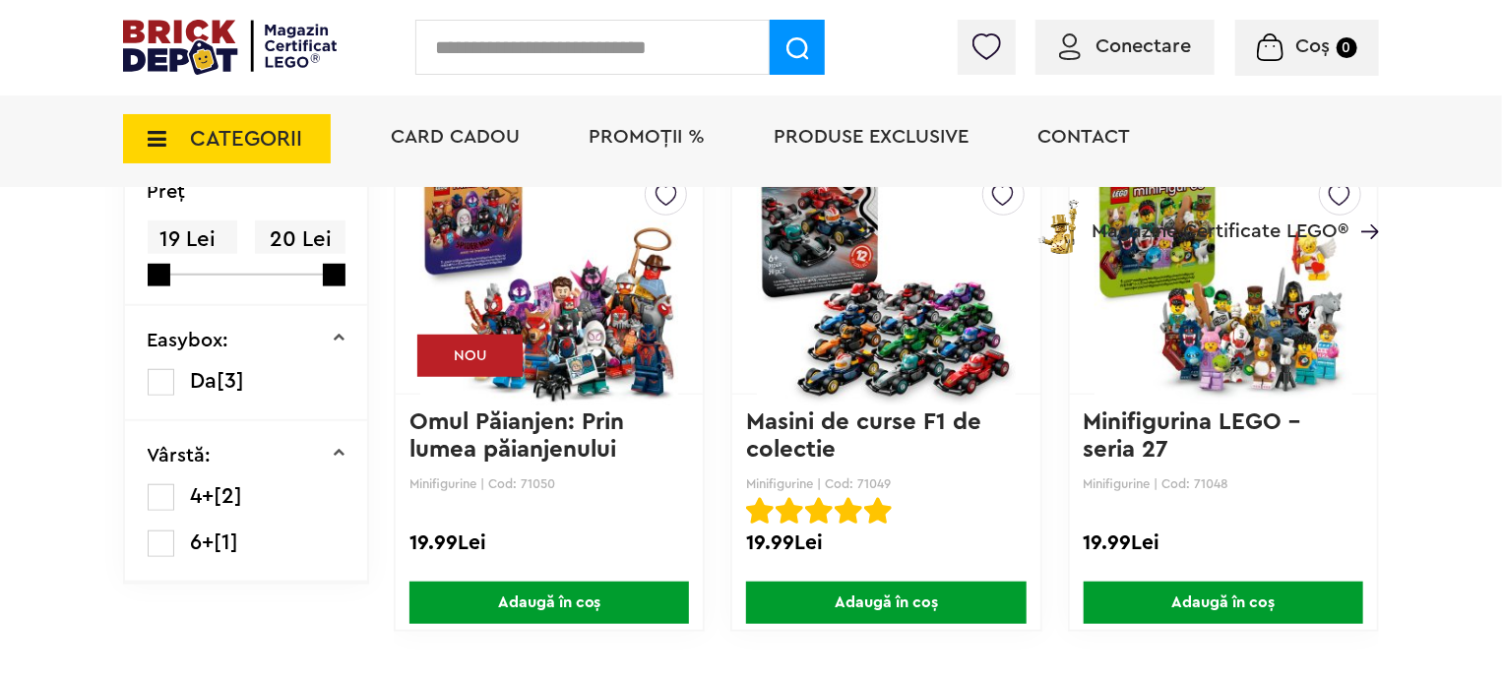
click at [1225, 361] on img at bounding box center [1224, 276] width 258 height 276
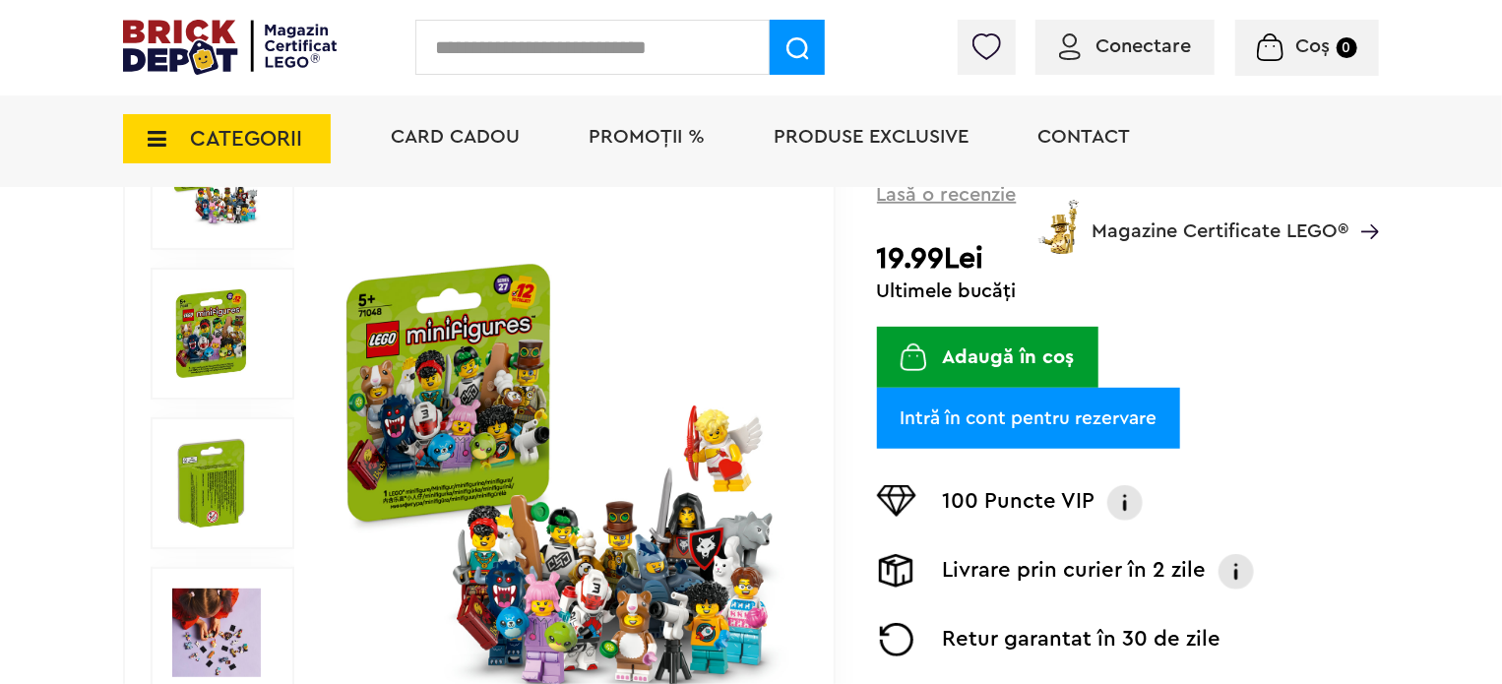
scroll to position [295, 0]
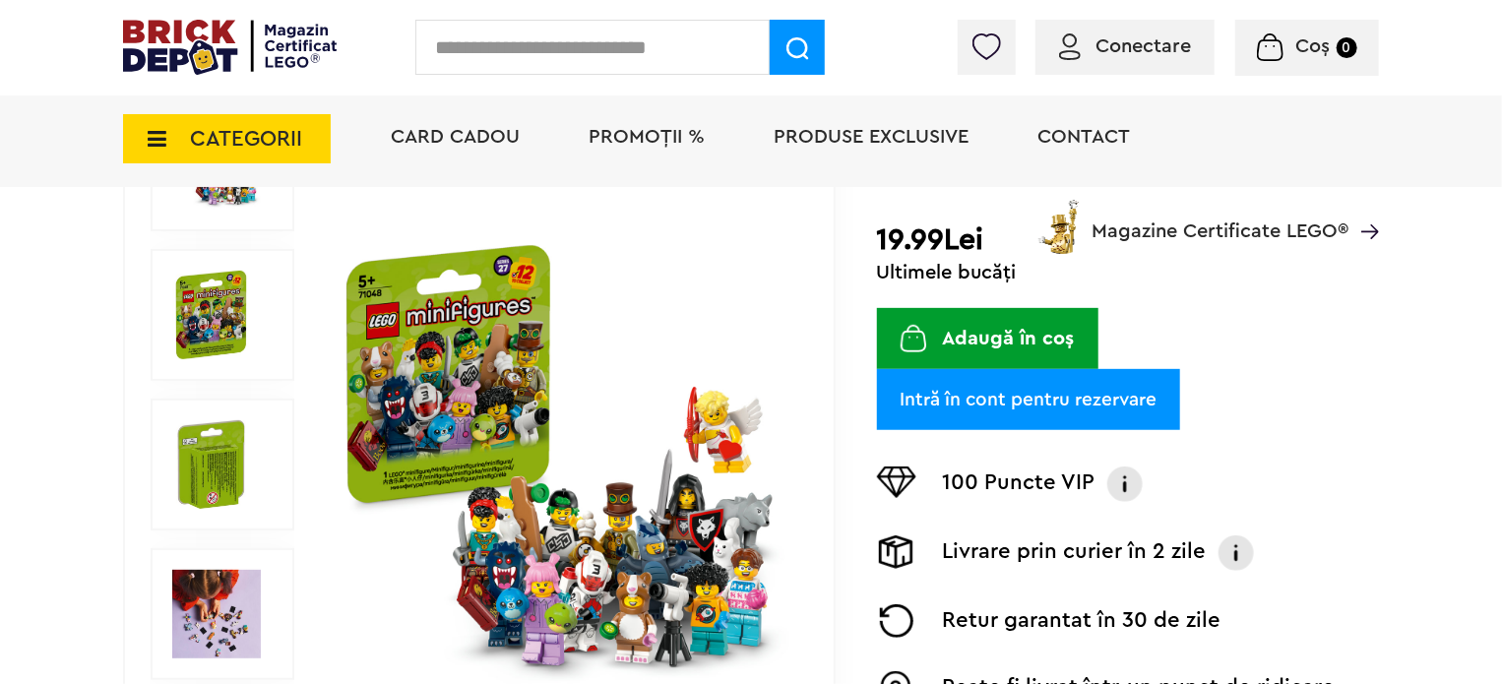
click at [524, 275] on img at bounding box center [565, 465] width 454 height 454
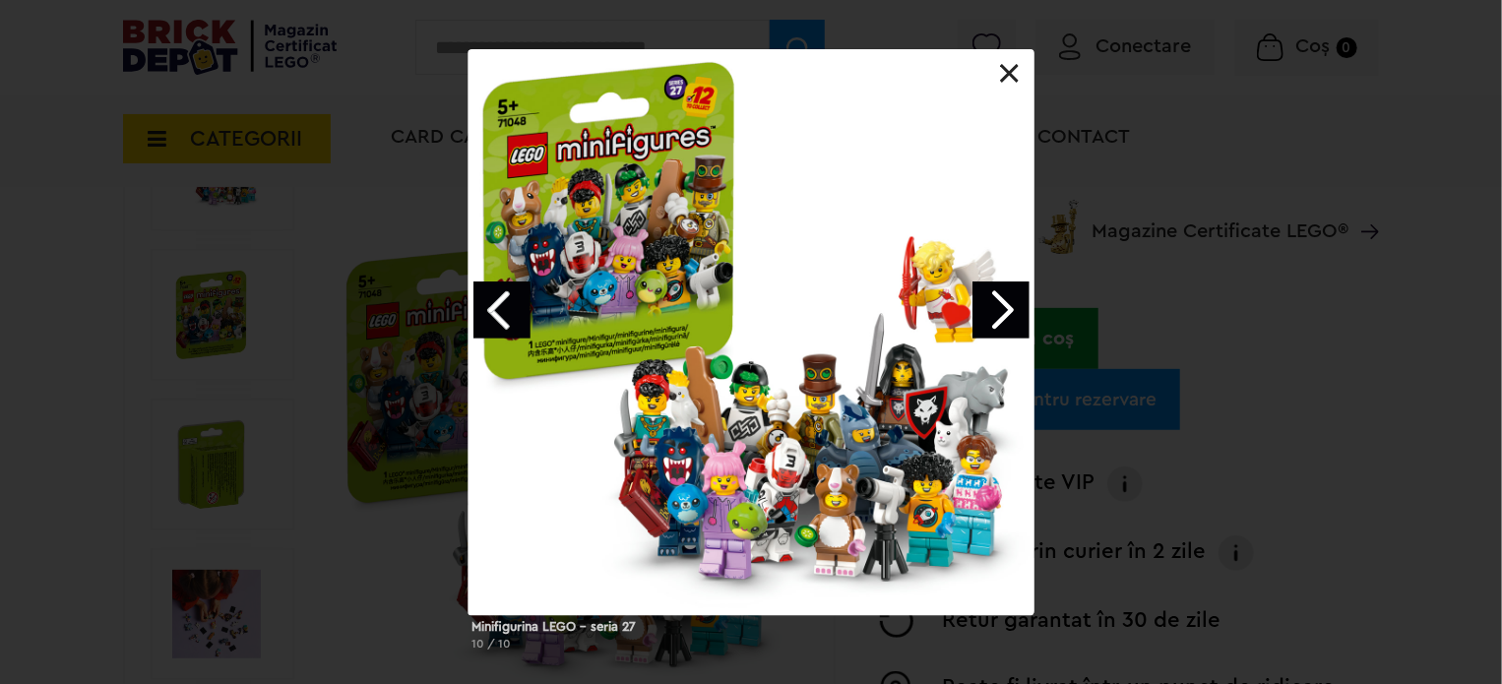
click at [1019, 82] on link at bounding box center [1010, 74] width 20 height 20
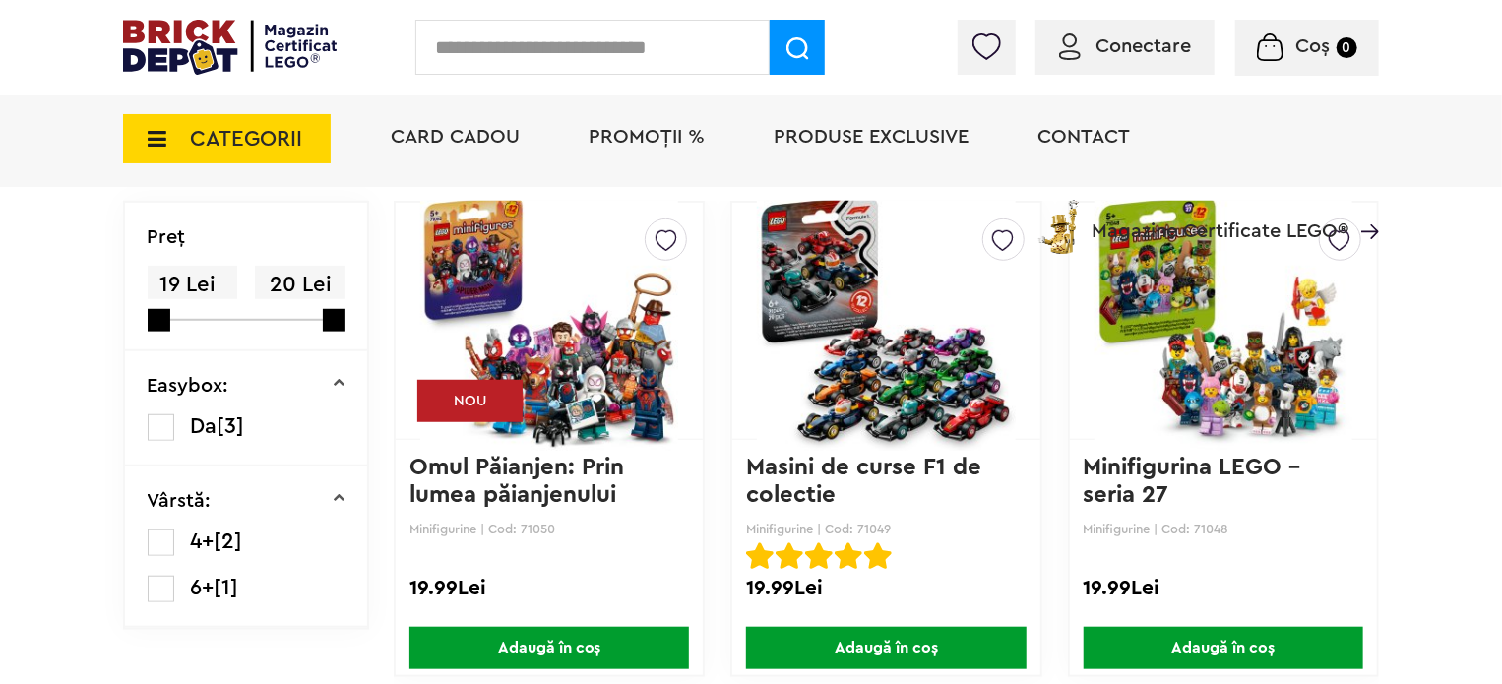
click at [602, 329] on img at bounding box center [549, 321] width 258 height 276
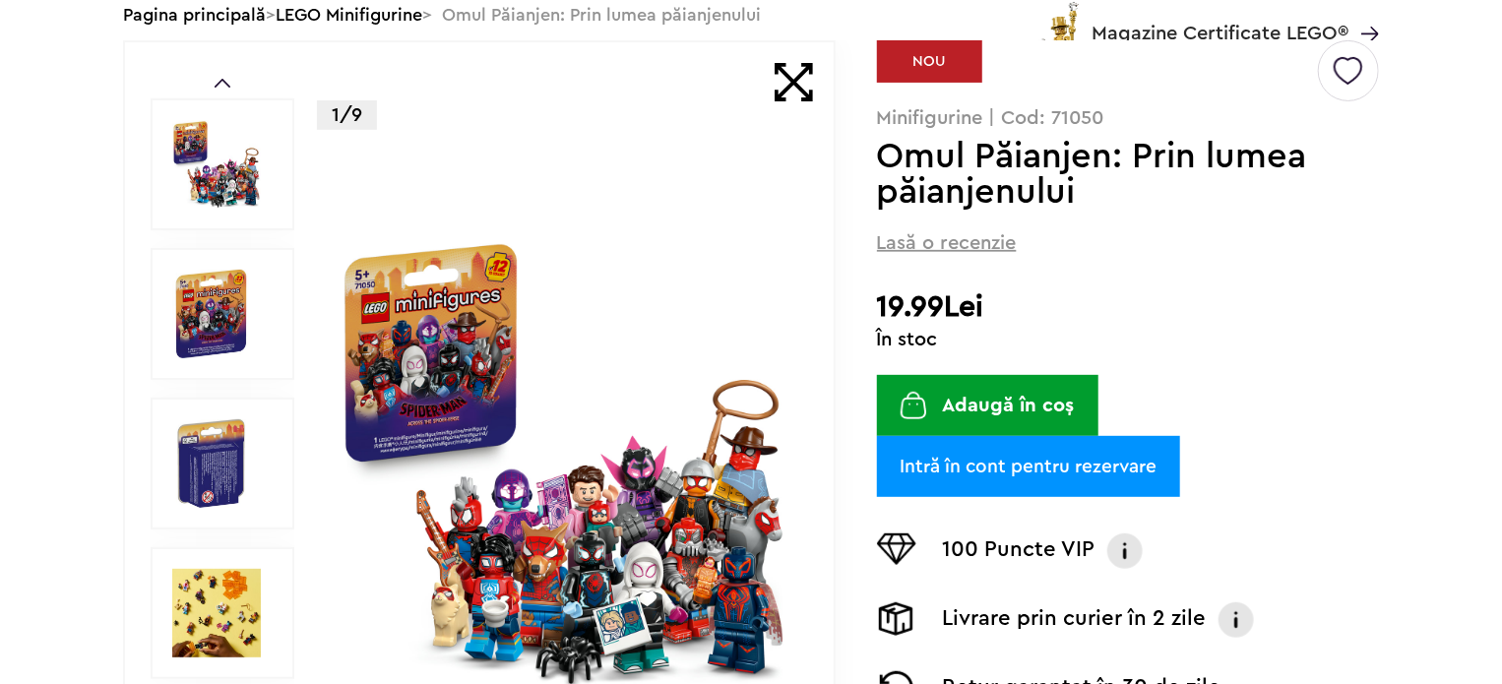
scroll to position [394, 0]
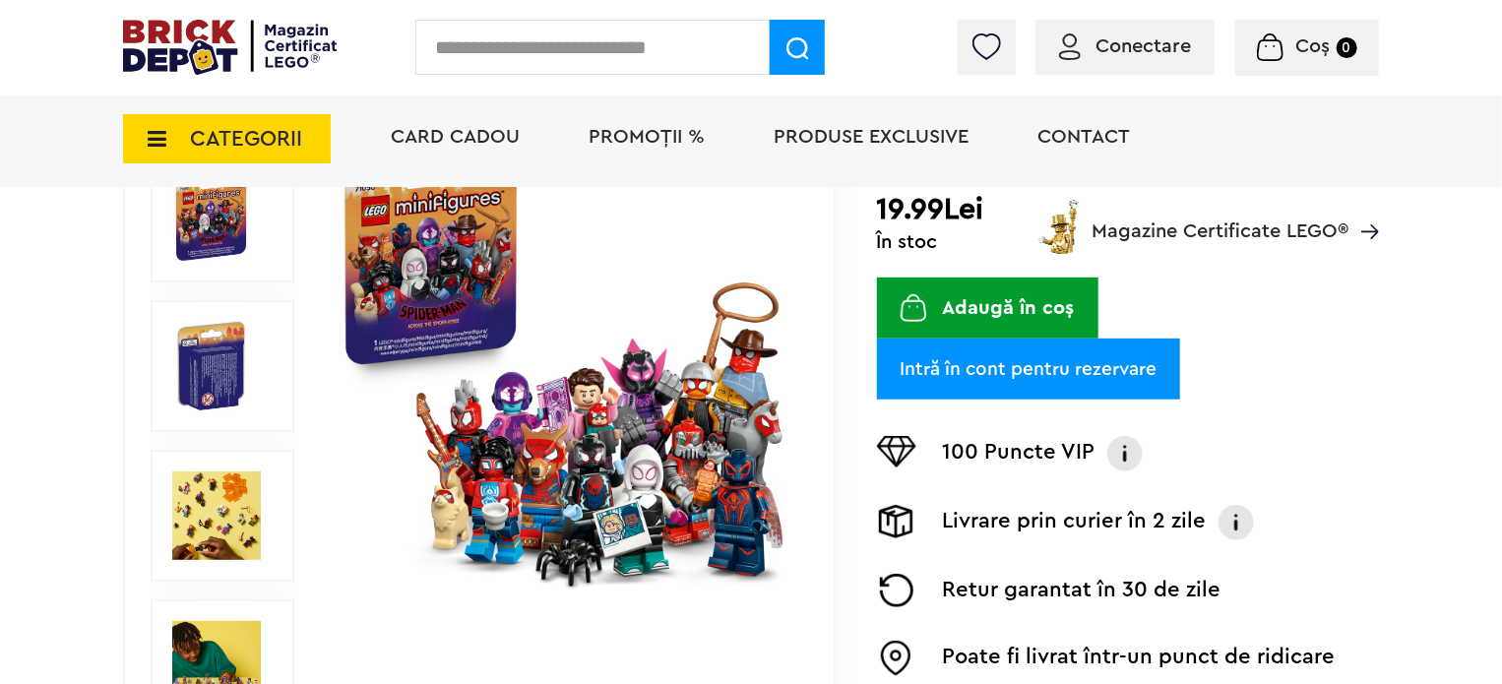
click at [541, 466] on img at bounding box center [565, 367] width 454 height 454
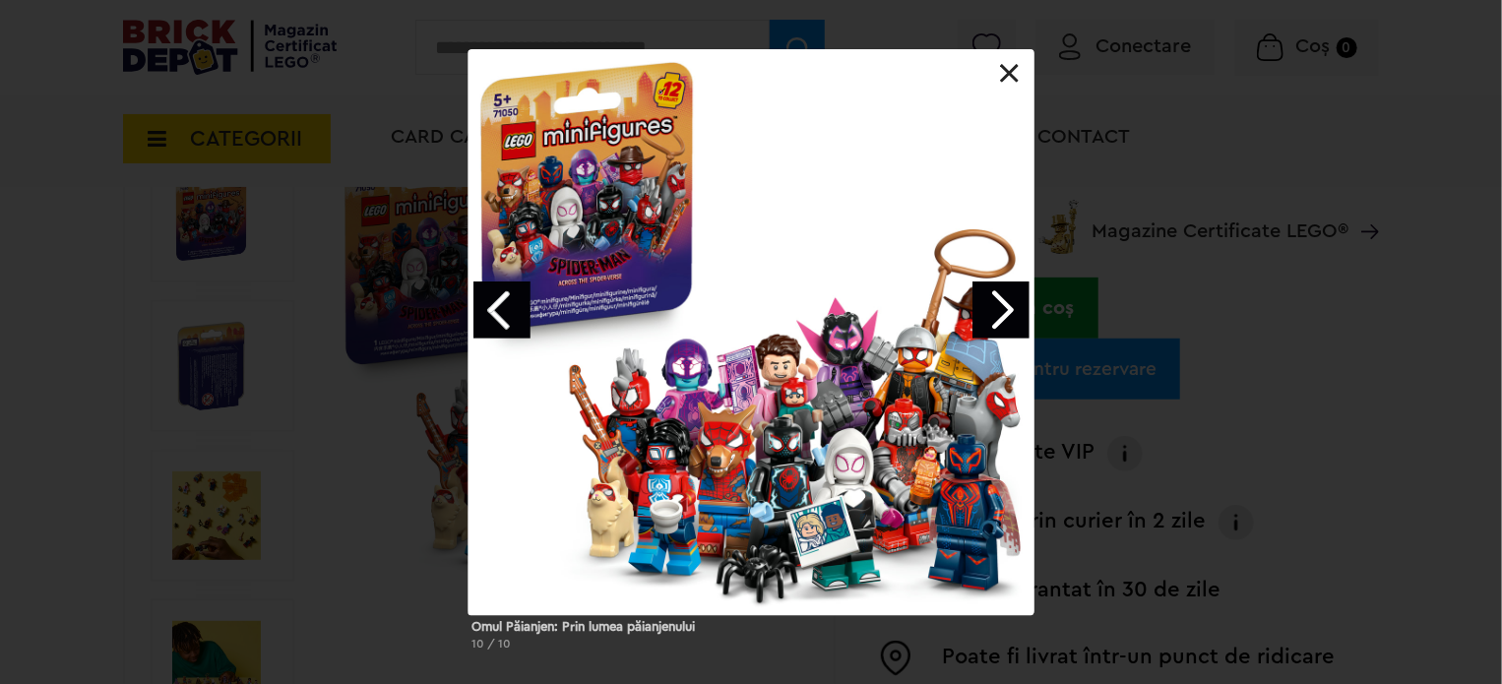
click at [998, 303] on link "Next image" at bounding box center [1001, 310] width 57 height 57
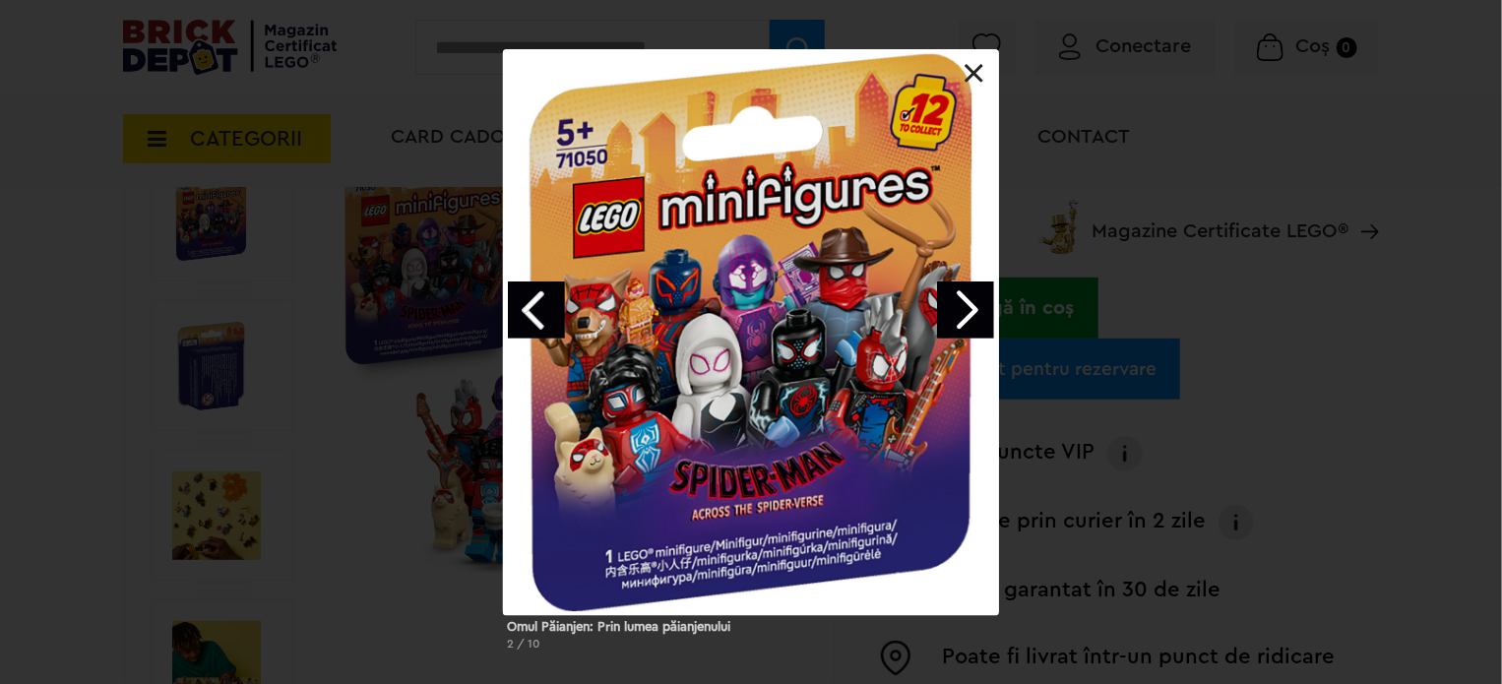
click at [969, 64] on link at bounding box center [975, 74] width 20 height 20
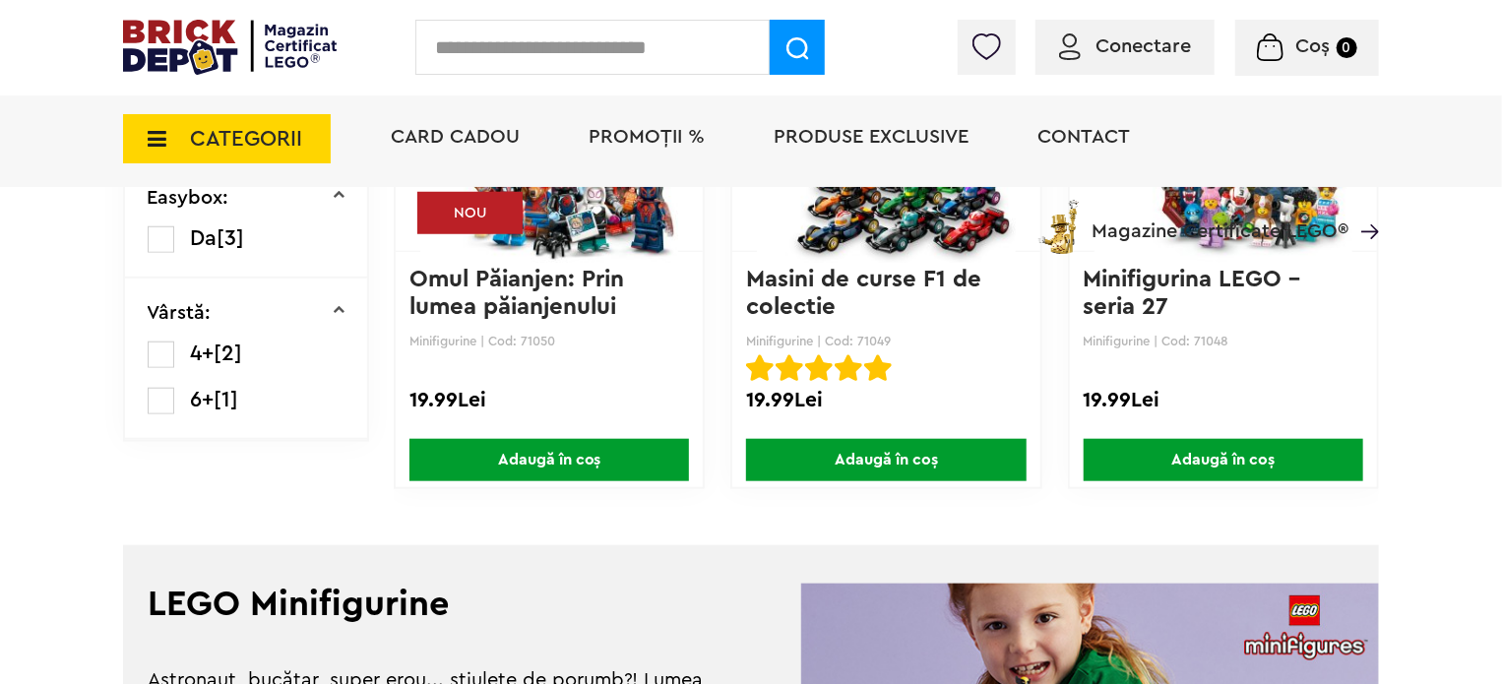
scroll to position [742, 0]
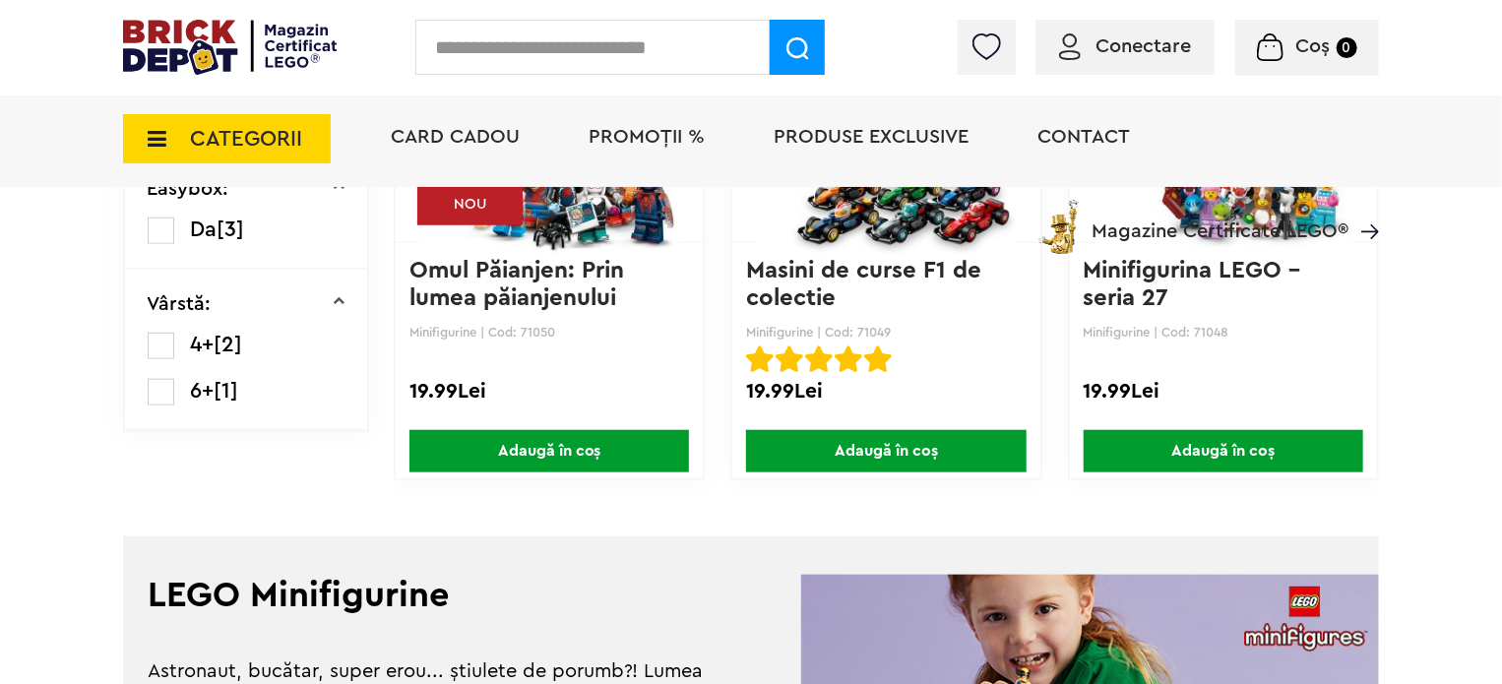
click at [906, 225] on div "Card Cadou PROMOȚII % Produse exclusive Contact Magazine Certificate LEGO®" at bounding box center [875, 173] width 1008 height 162
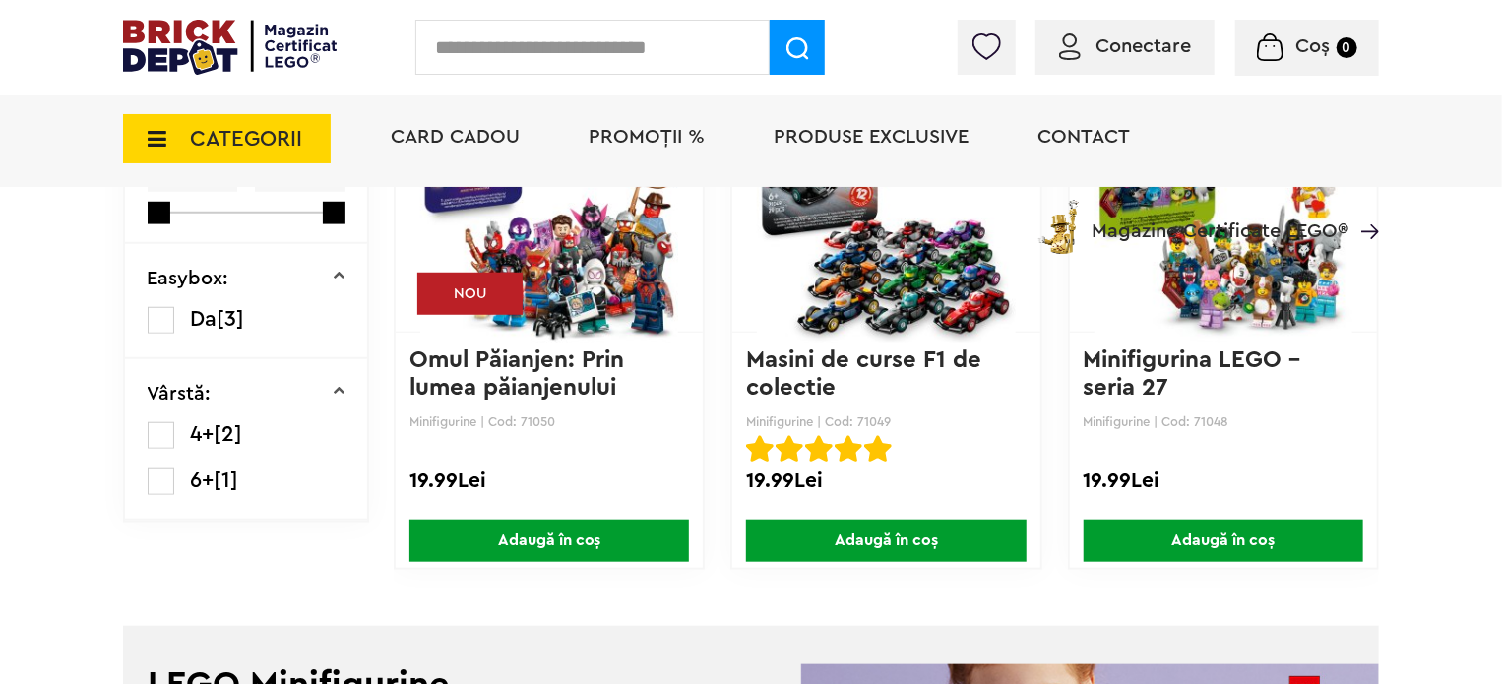
scroll to position [644, 0]
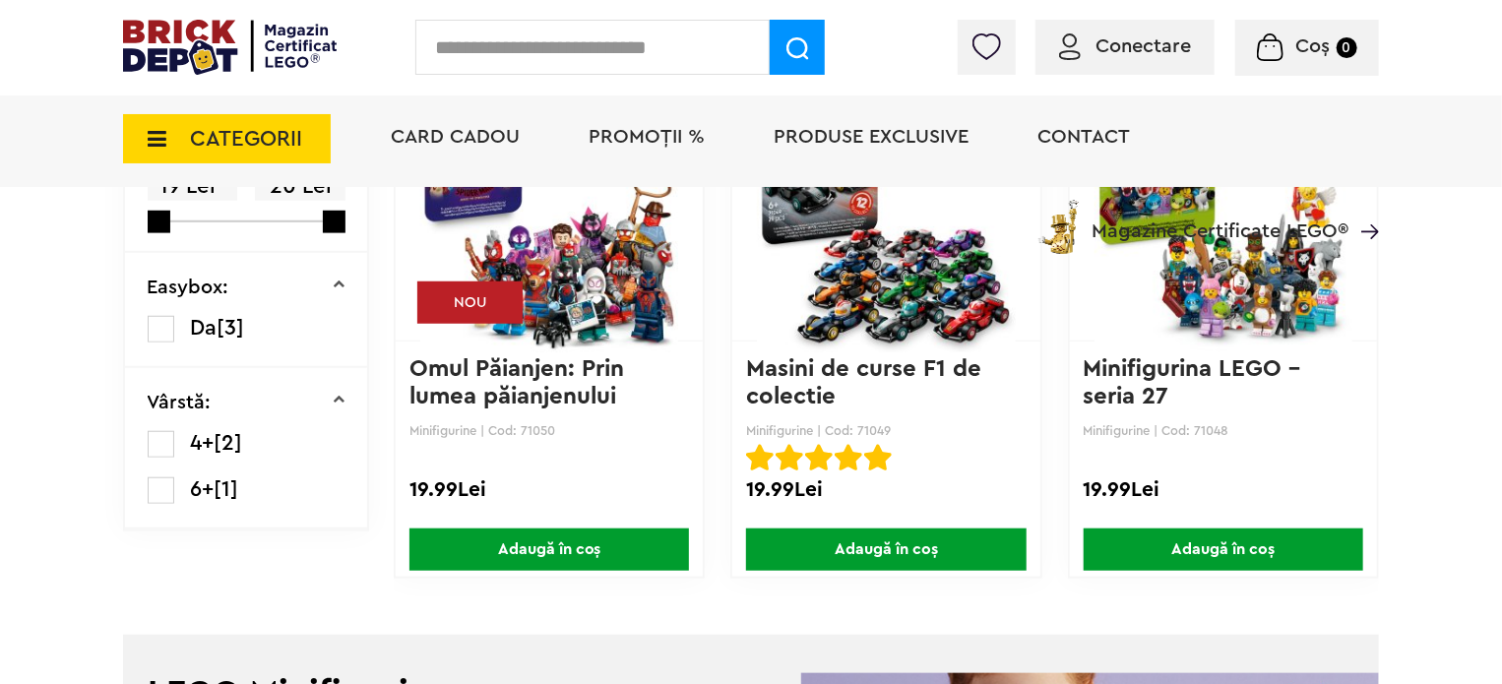
click at [906, 275] on img at bounding box center [886, 223] width 258 height 276
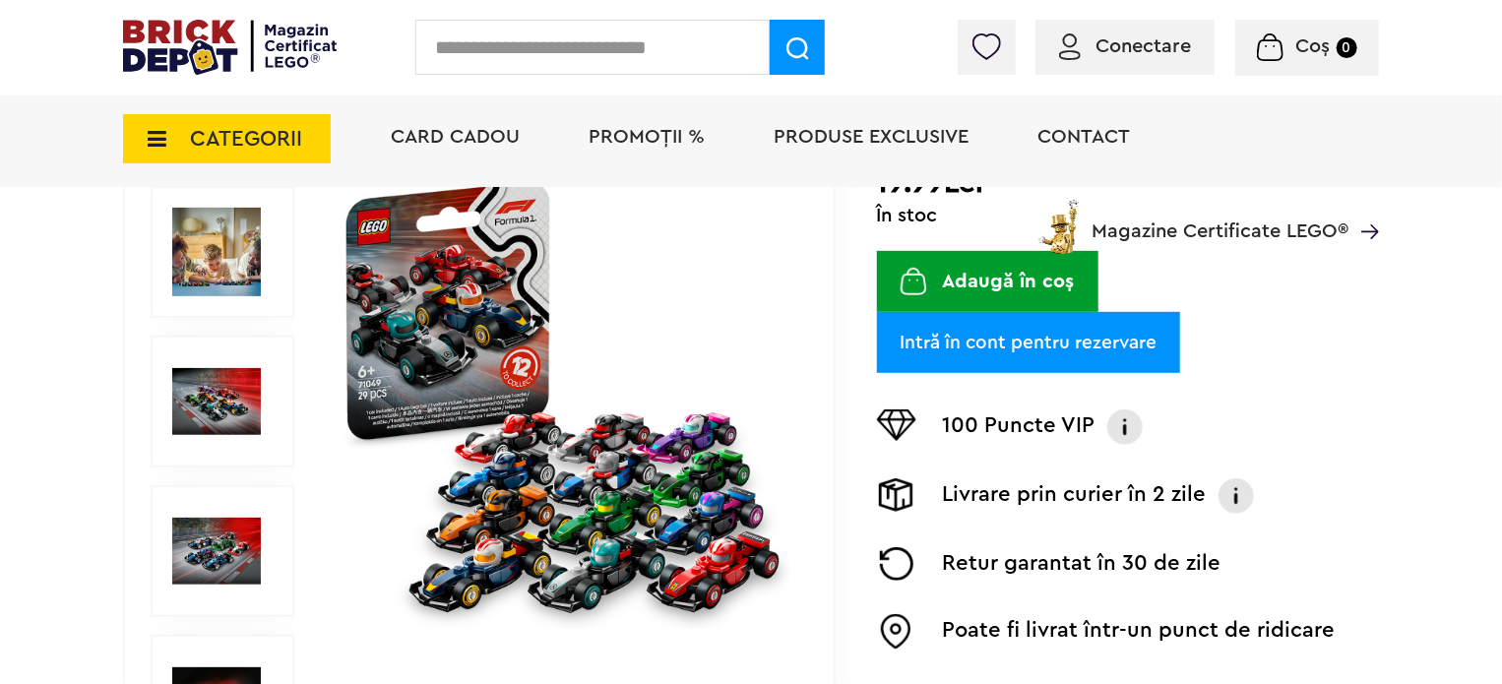
scroll to position [394, 0]
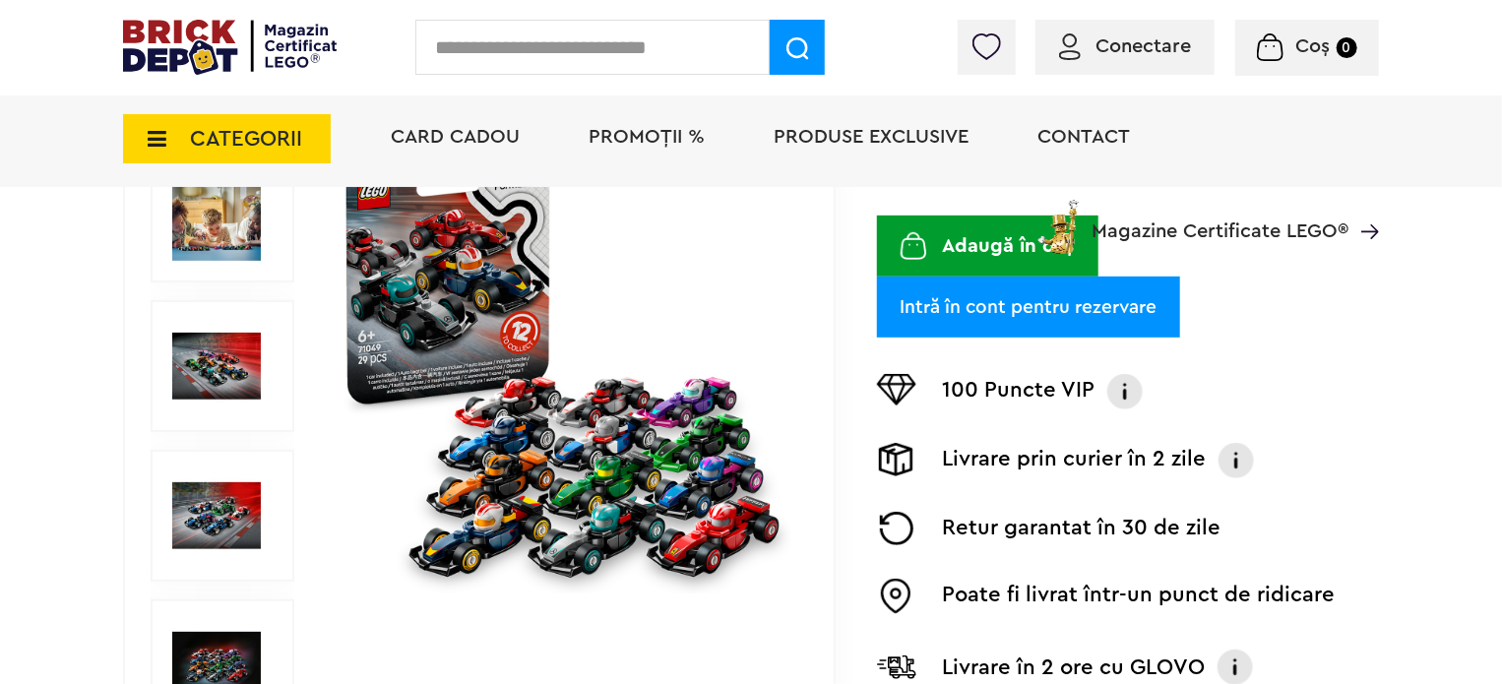
click at [243, 389] on img at bounding box center [216, 366] width 89 height 89
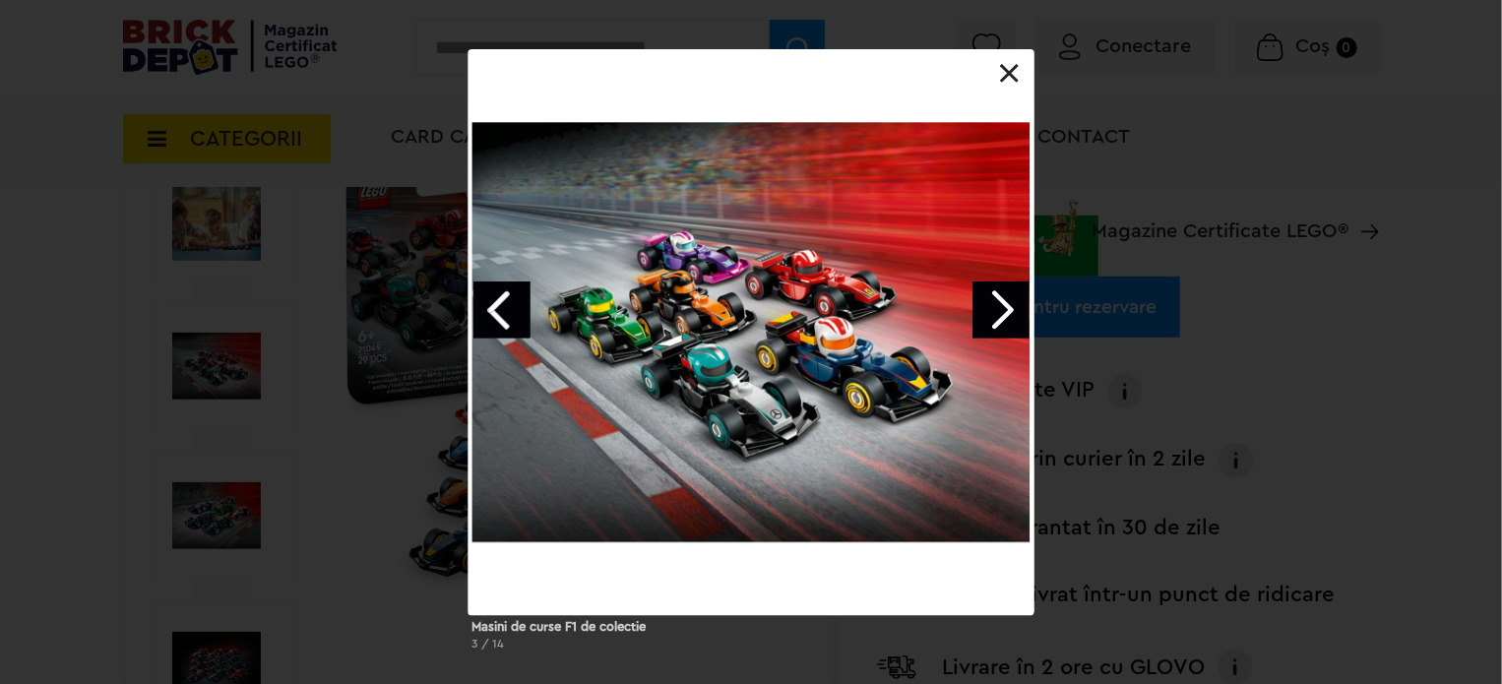
click at [996, 297] on link "Next image" at bounding box center [1001, 310] width 57 height 57
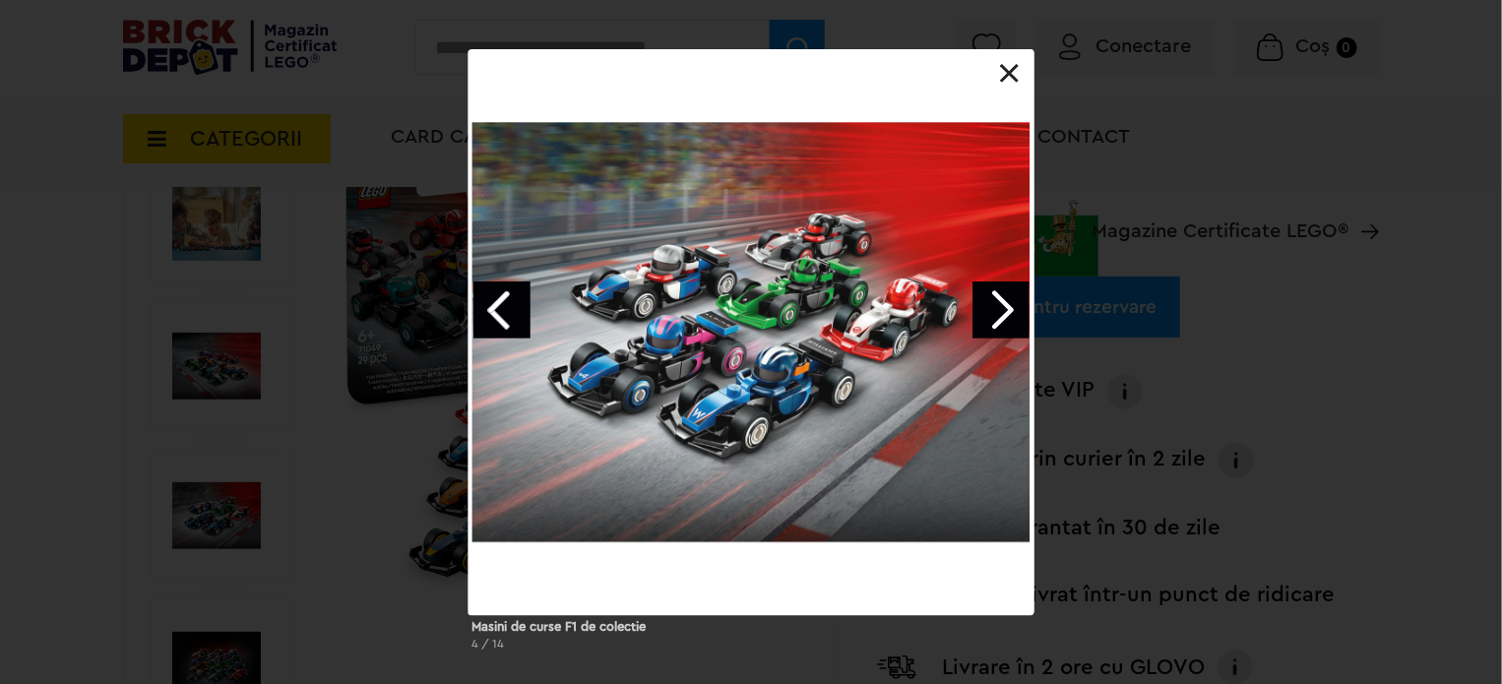
click at [1002, 301] on link "Next image" at bounding box center [1001, 310] width 57 height 57
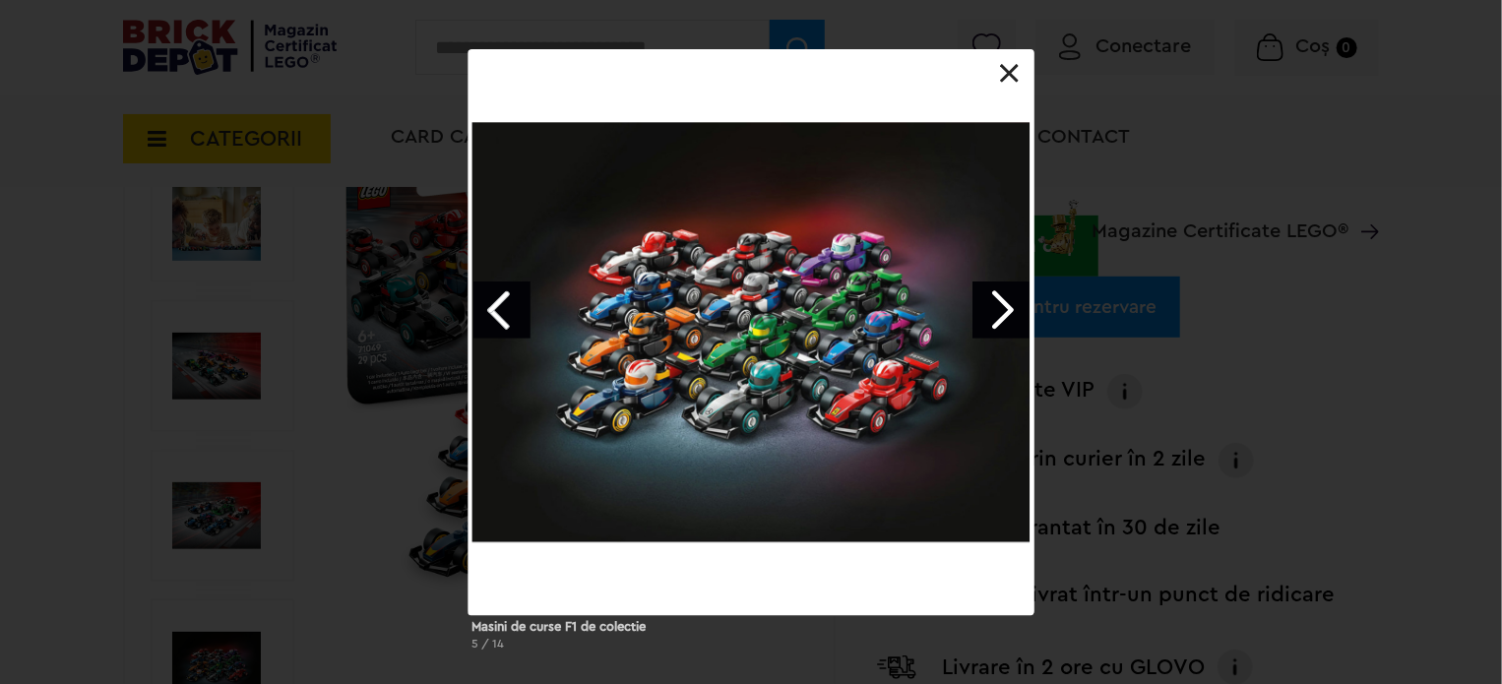
click at [1006, 302] on link "Next image" at bounding box center [1001, 310] width 57 height 57
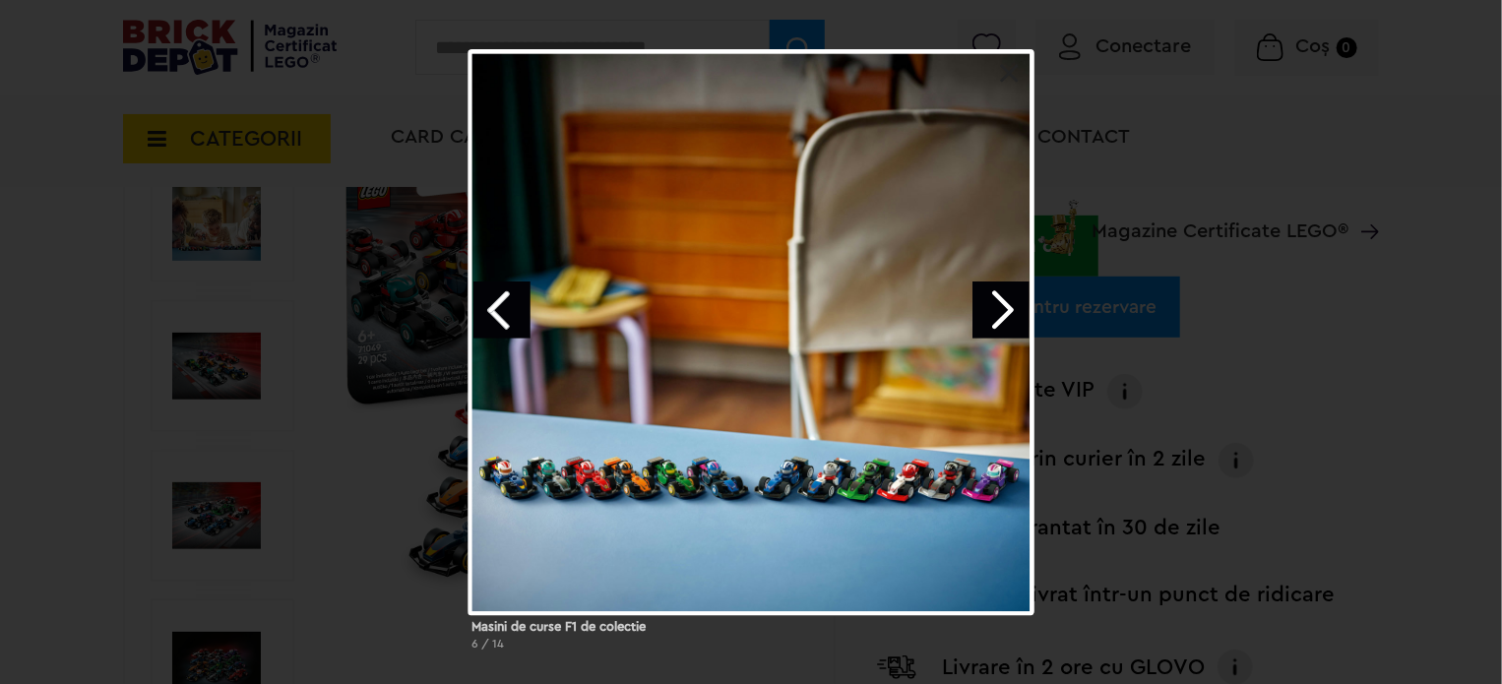
click at [1024, 309] on link "Next image" at bounding box center [1001, 310] width 57 height 57
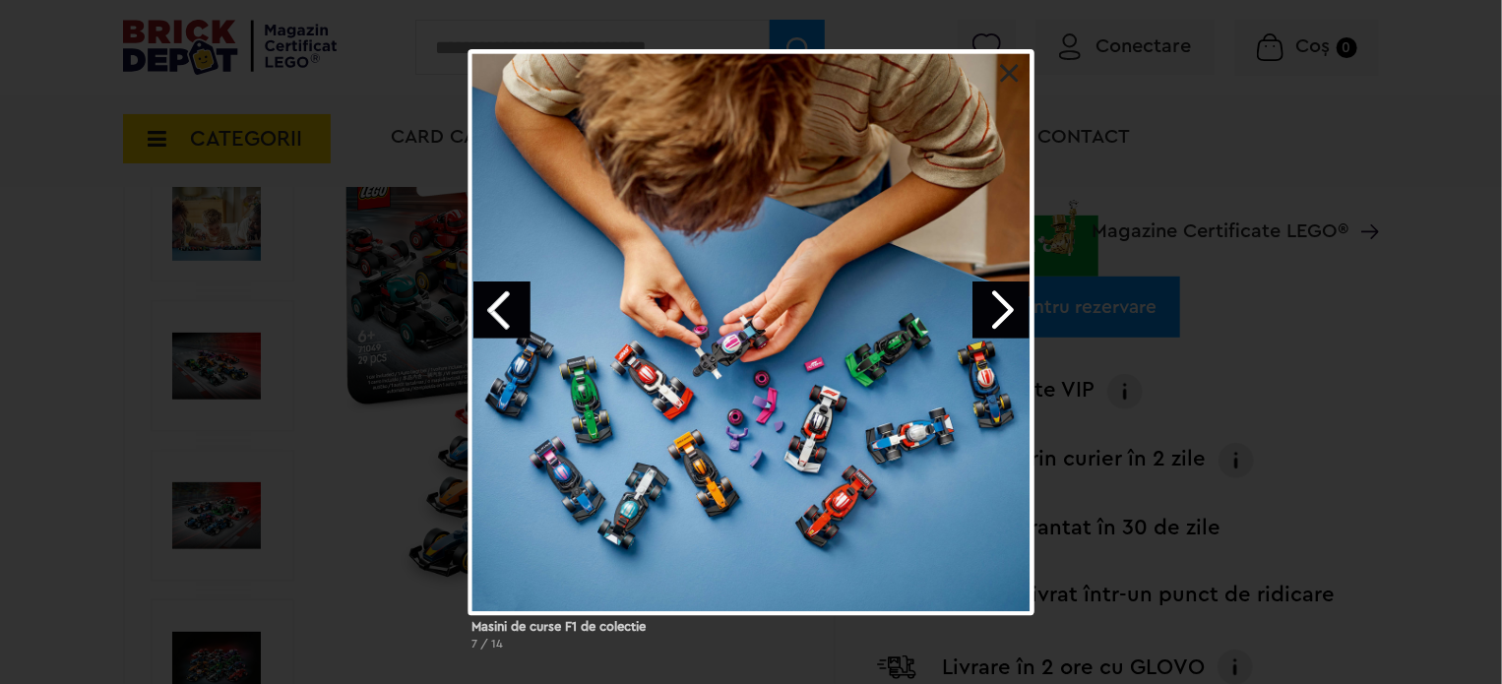
click at [1024, 309] on link "Next image" at bounding box center [1001, 310] width 57 height 57
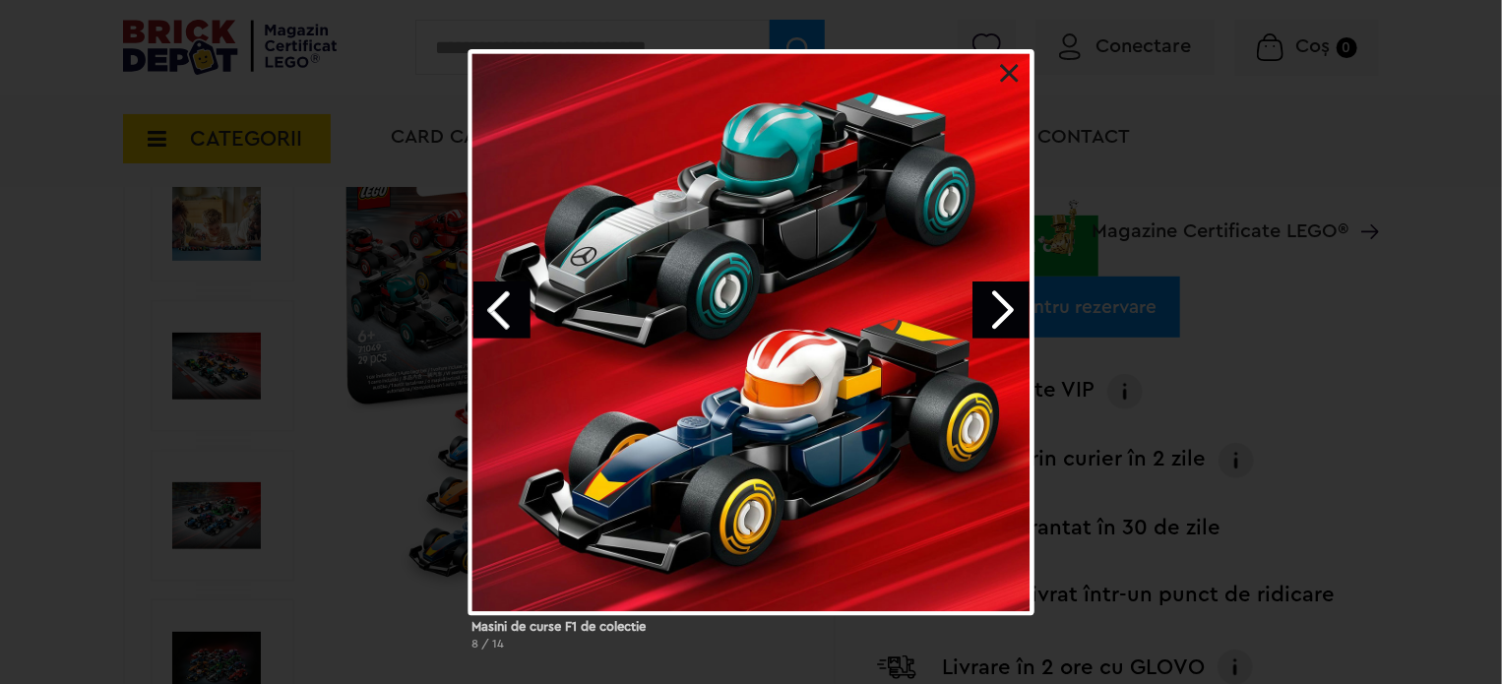
click at [1003, 313] on link "Next image" at bounding box center [1001, 310] width 57 height 57
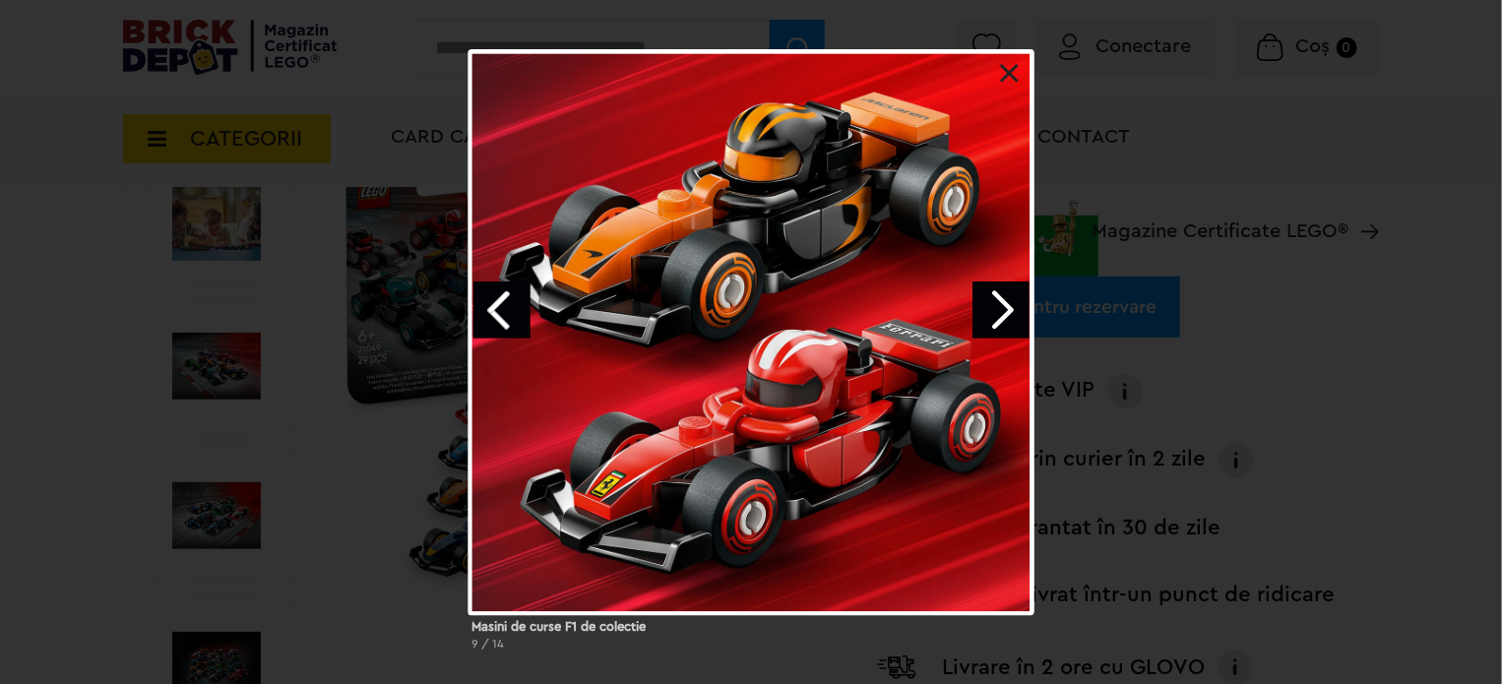
click at [980, 314] on link "Next image" at bounding box center [1001, 310] width 57 height 57
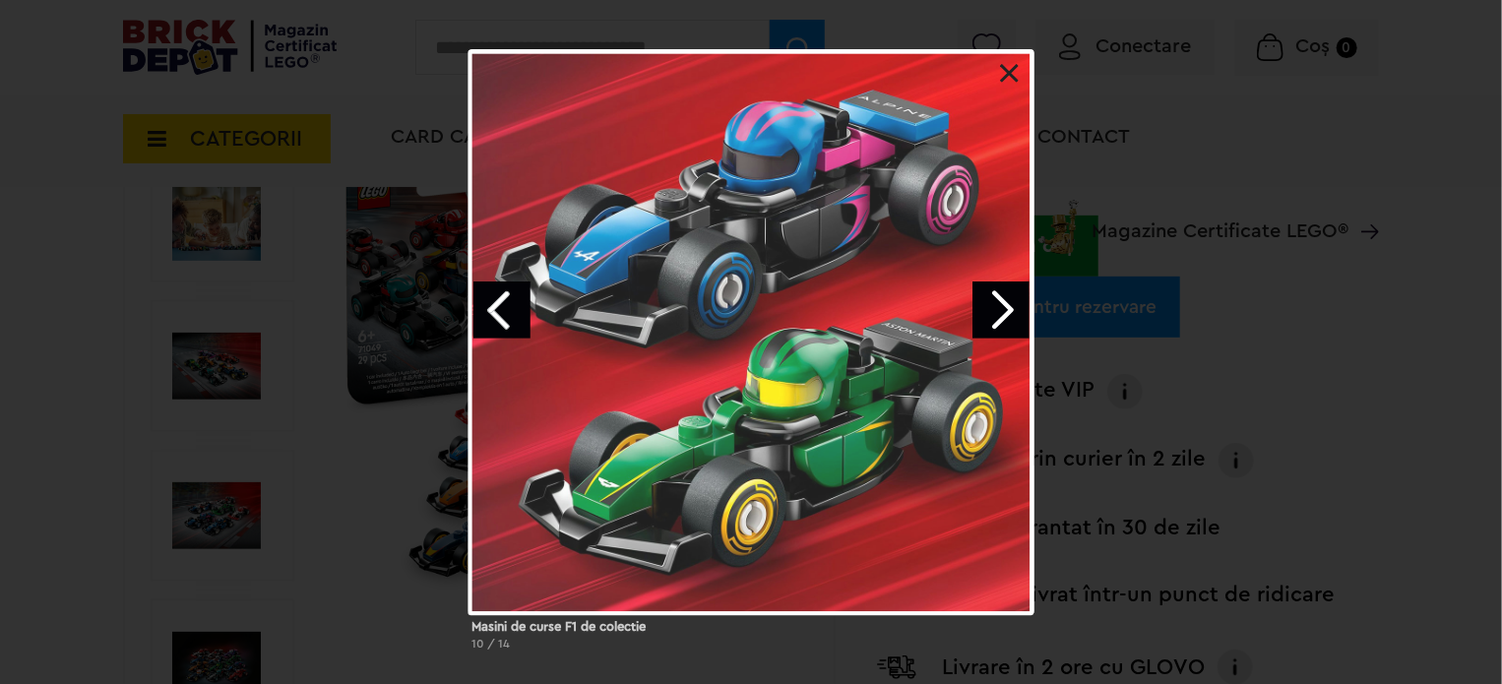
click at [981, 314] on link "Next image" at bounding box center [1001, 310] width 57 height 57
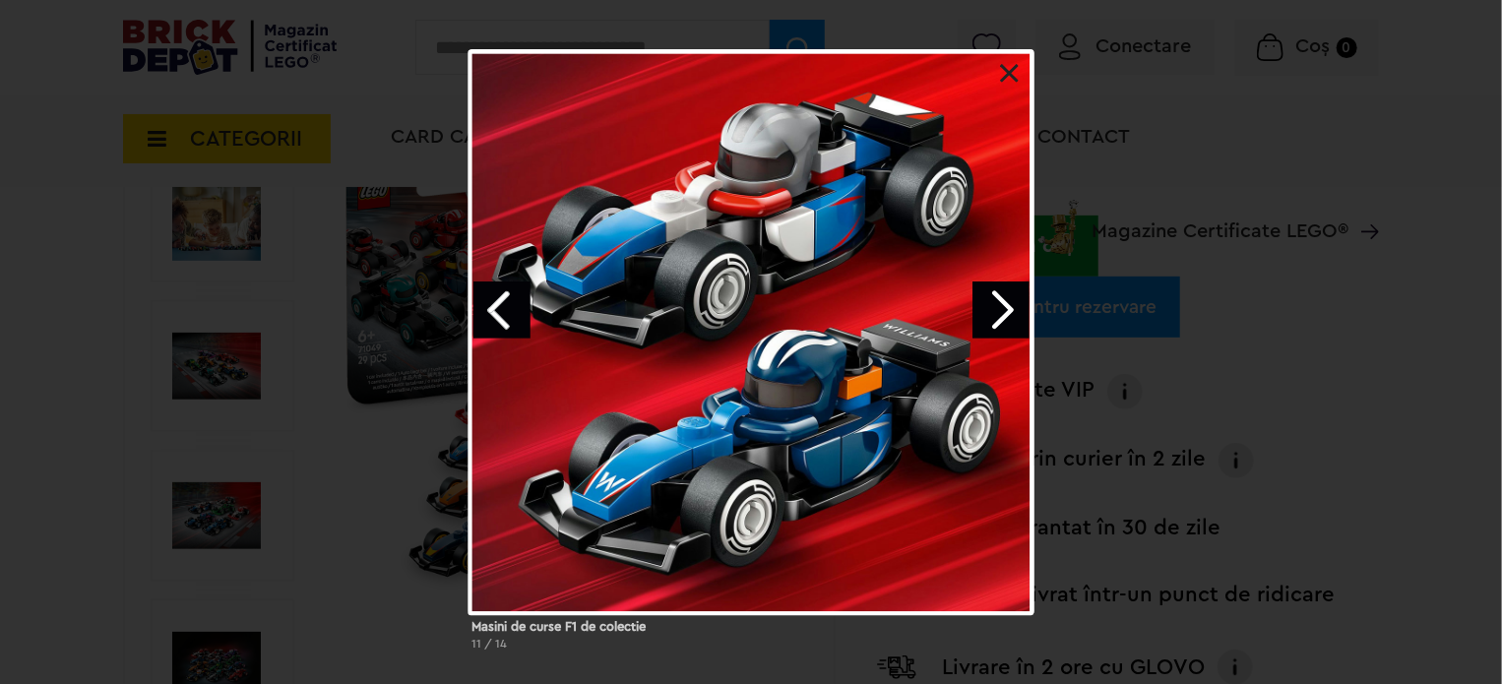
click at [1009, 76] on link at bounding box center [1010, 74] width 20 height 20
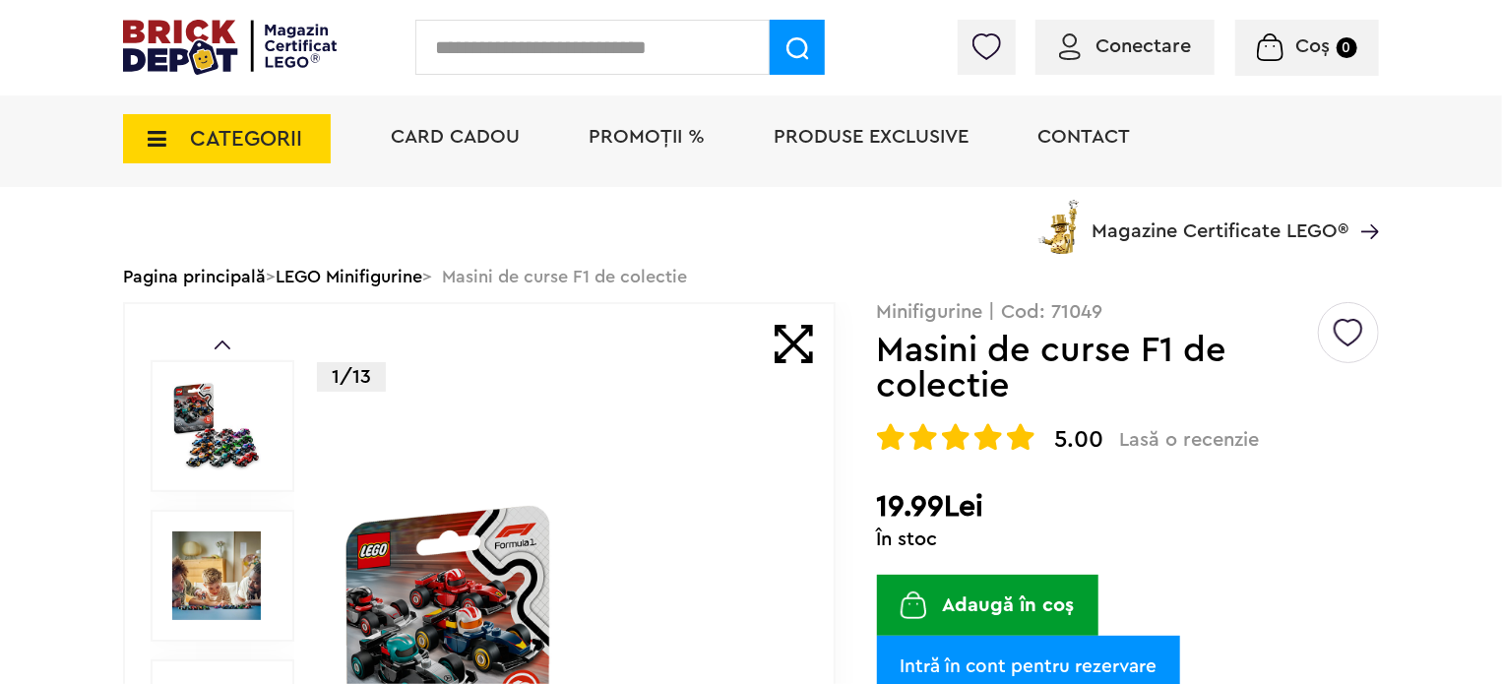
scroll to position [0, 0]
